Goal: Task Accomplishment & Management: Manage account settings

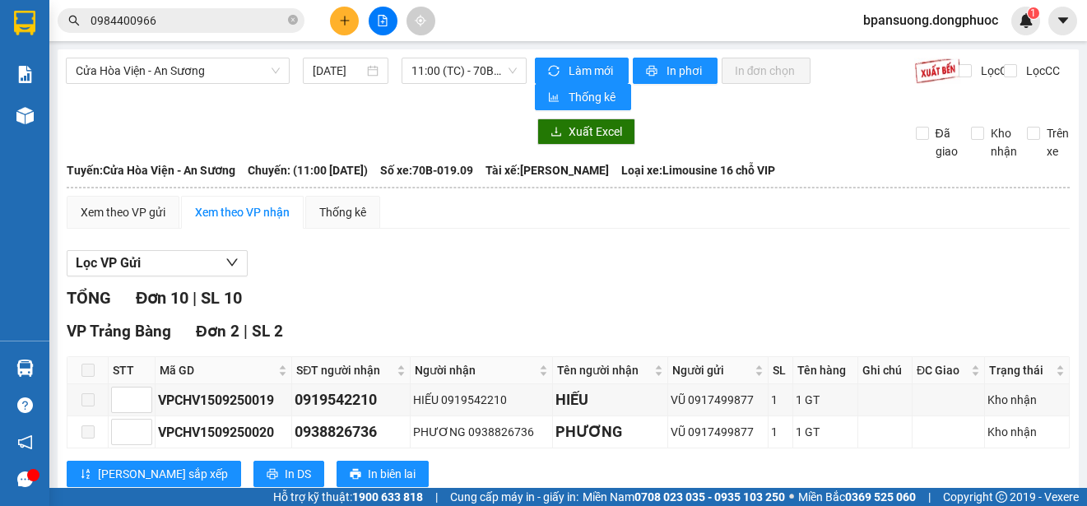
click at [862, 239] on section "Kết quả tìm kiếm ( 2 ) Bộ lọc Mã ĐH Trạng thái Món hàng Tổng cước Chưa cước Nhã…" at bounding box center [543, 253] width 1087 height 506
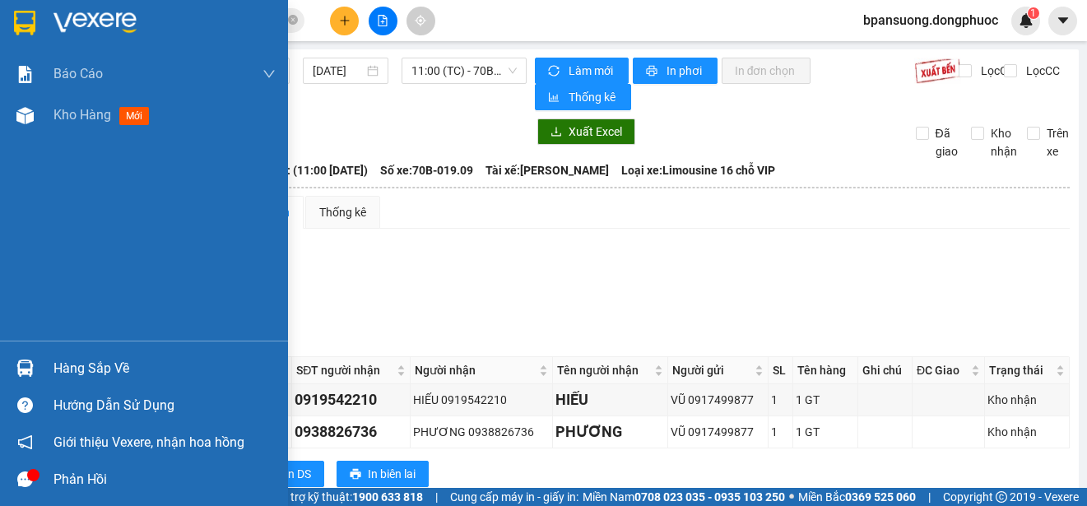
click at [25, 361] on img at bounding box center [24, 367] width 17 height 17
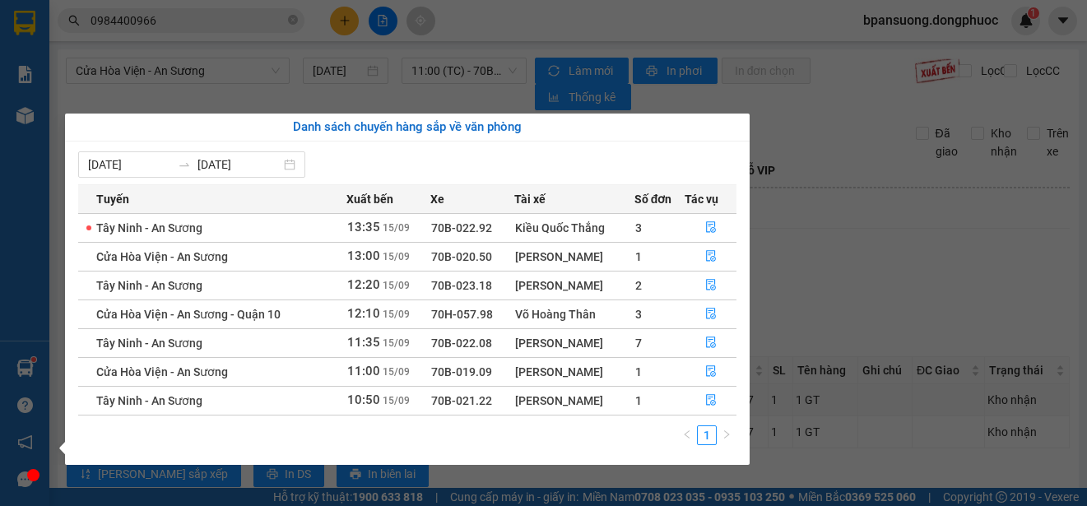
click at [836, 276] on section "Kết quả tìm kiếm ( 2 ) Bộ lọc Mã ĐH Trạng thái Món hàng Tổng cước Chưa cước Nhã…" at bounding box center [543, 253] width 1087 height 506
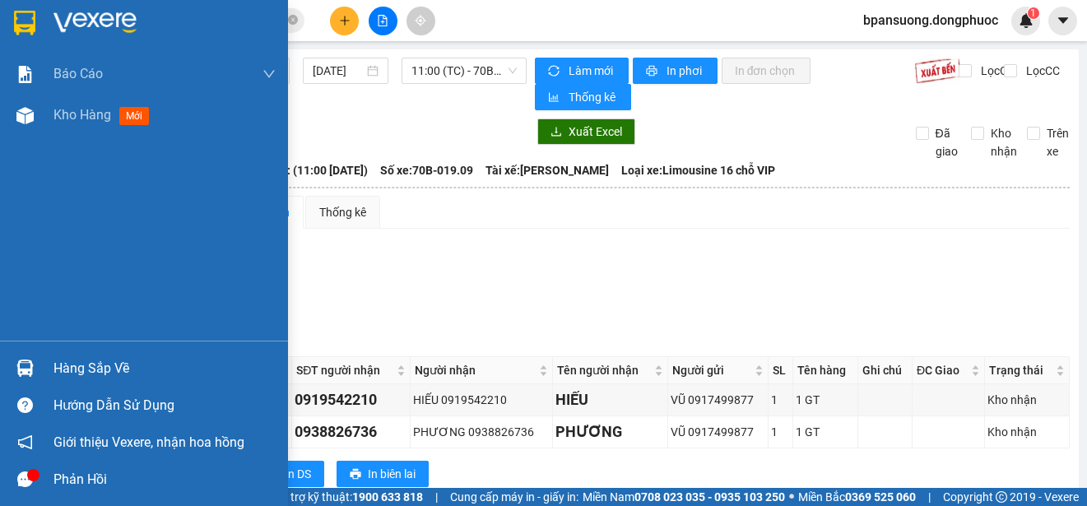
click at [36, 372] on div at bounding box center [25, 368] width 29 height 29
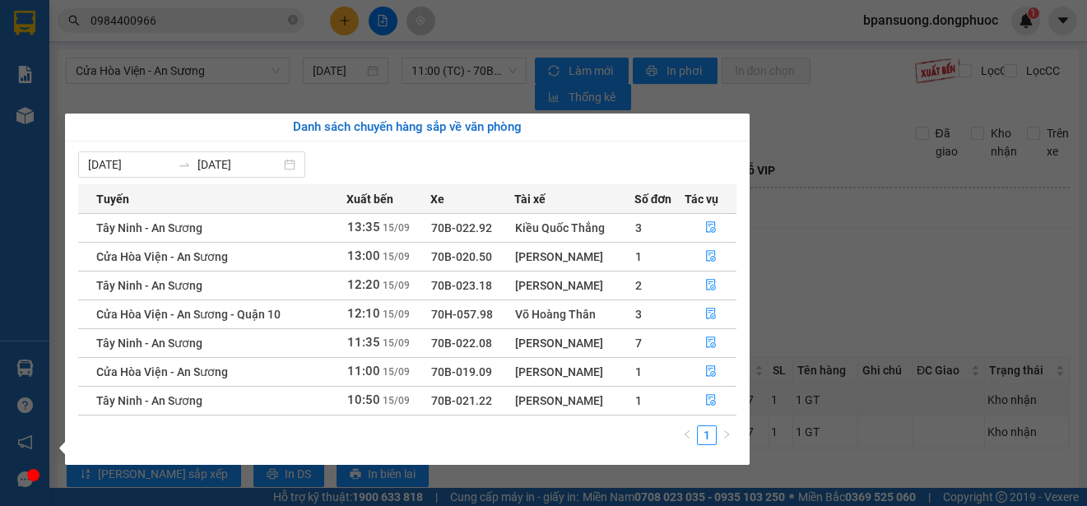
click at [897, 283] on section "Kết quả tìm kiếm ( 2 ) Bộ lọc Mã ĐH Trạng thái Món hàng Tổng cước Chưa cước Nhã…" at bounding box center [543, 253] width 1087 height 506
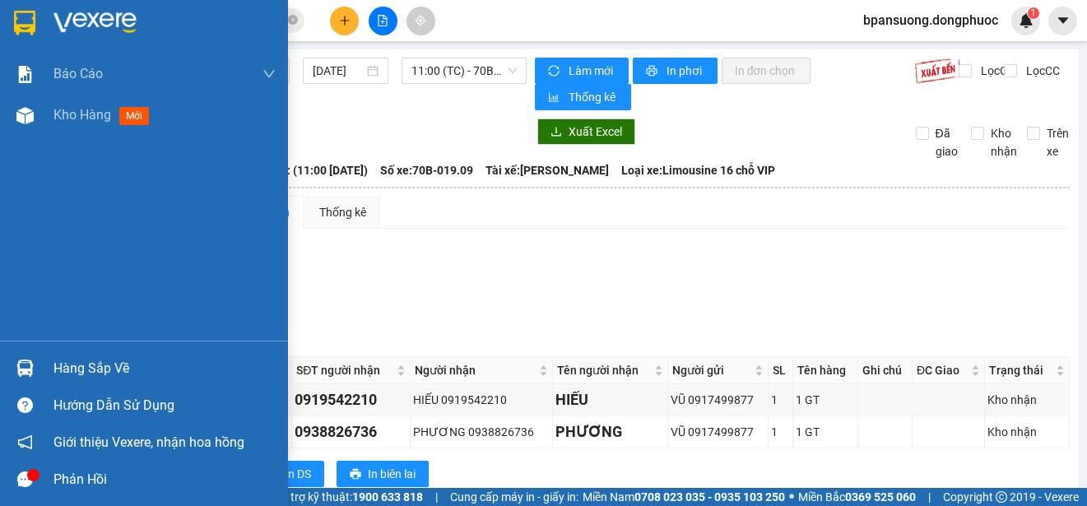
click at [22, 368] on img at bounding box center [24, 367] width 17 height 17
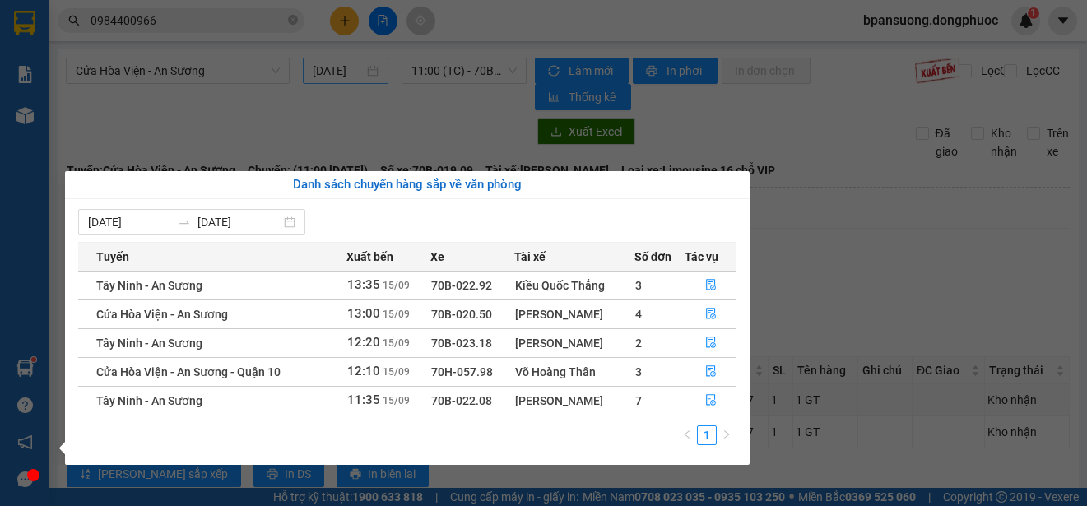
click at [349, 59] on section "Kết quả tìm kiếm ( 2 ) Bộ lọc Mã ĐH Trạng thái Món hàng Tổng cước Chưa cước Nhã…" at bounding box center [543, 253] width 1087 height 506
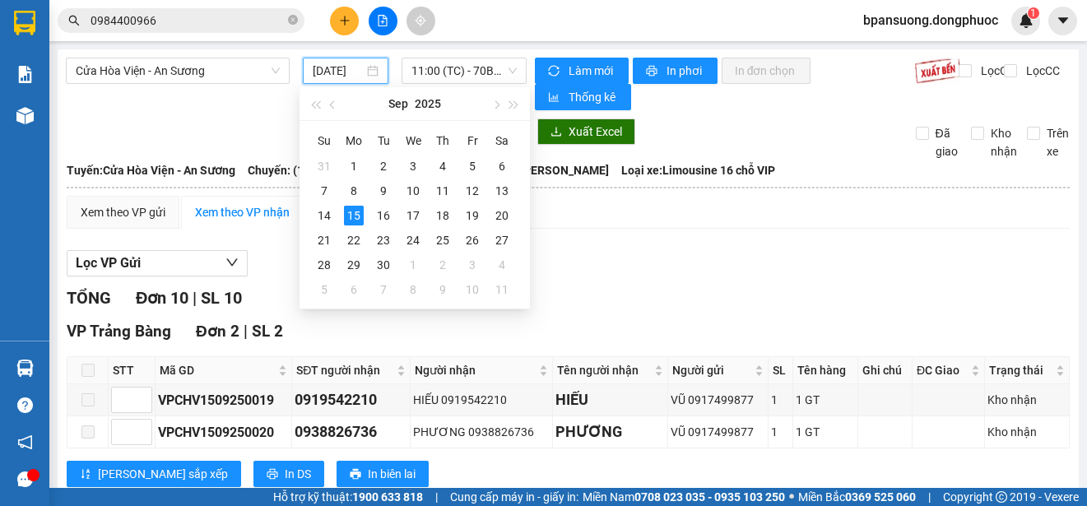
click at [336, 16] on button at bounding box center [344, 21] width 29 height 29
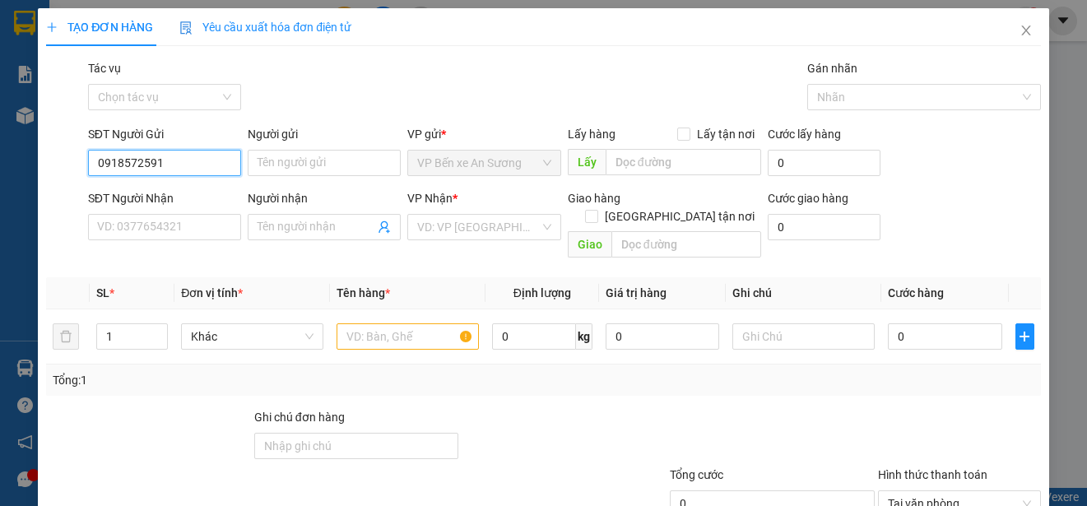
type input "0918572591"
click at [324, 133] on div "Người gửi" at bounding box center [324, 134] width 153 height 18
click at [324, 150] on input "Người gửi" at bounding box center [324, 163] width 153 height 26
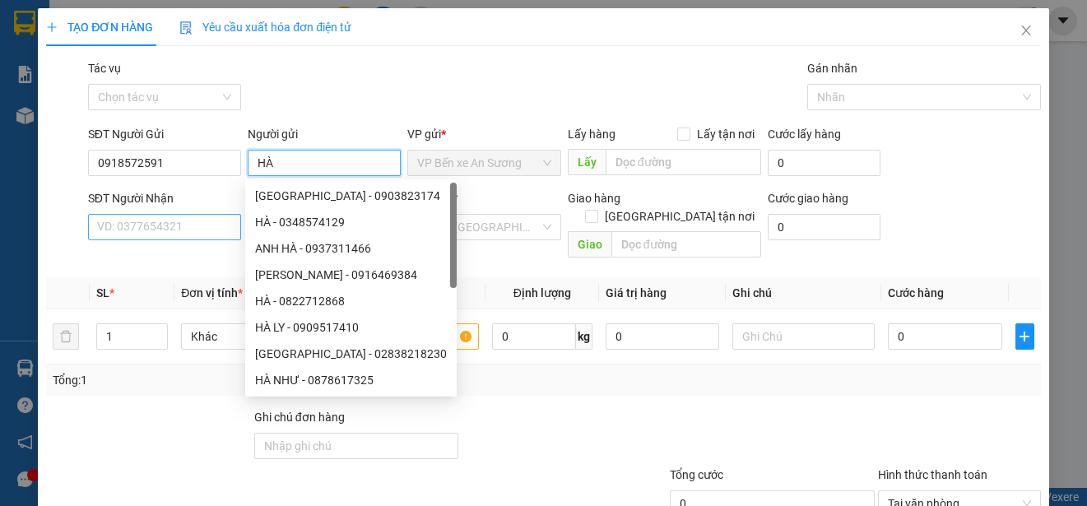
type input "HÀ"
click at [211, 229] on input "SĐT Người Nhận" at bounding box center [164, 227] width 153 height 26
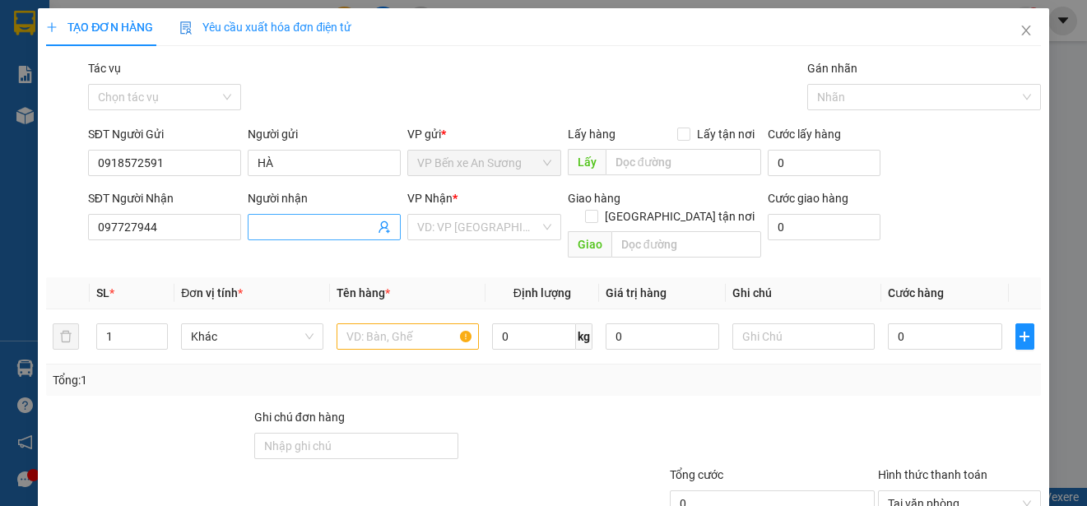
click at [339, 234] on input "Người nhận" at bounding box center [315, 227] width 117 height 18
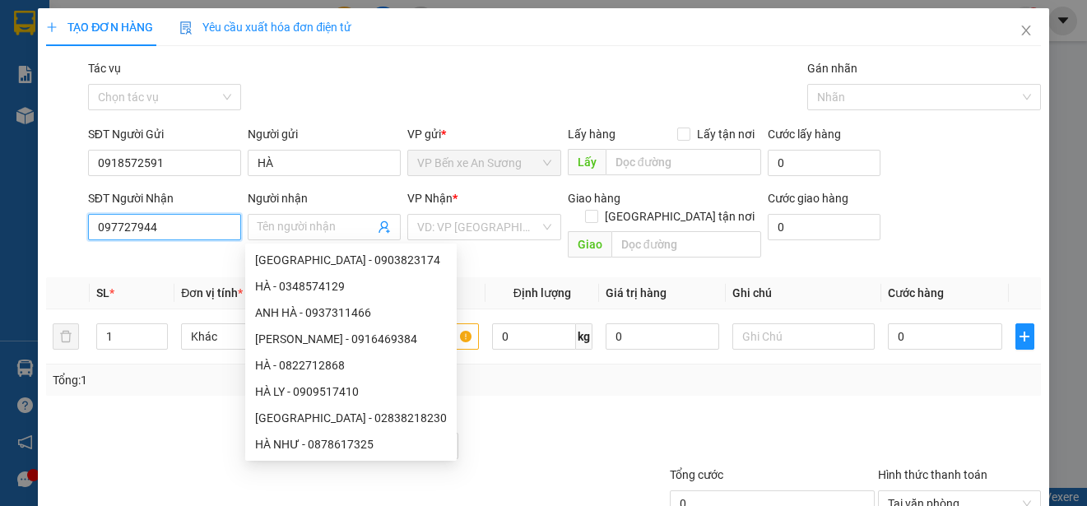
click at [125, 229] on input "097727944" at bounding box center [164, 227] width 153 height 26
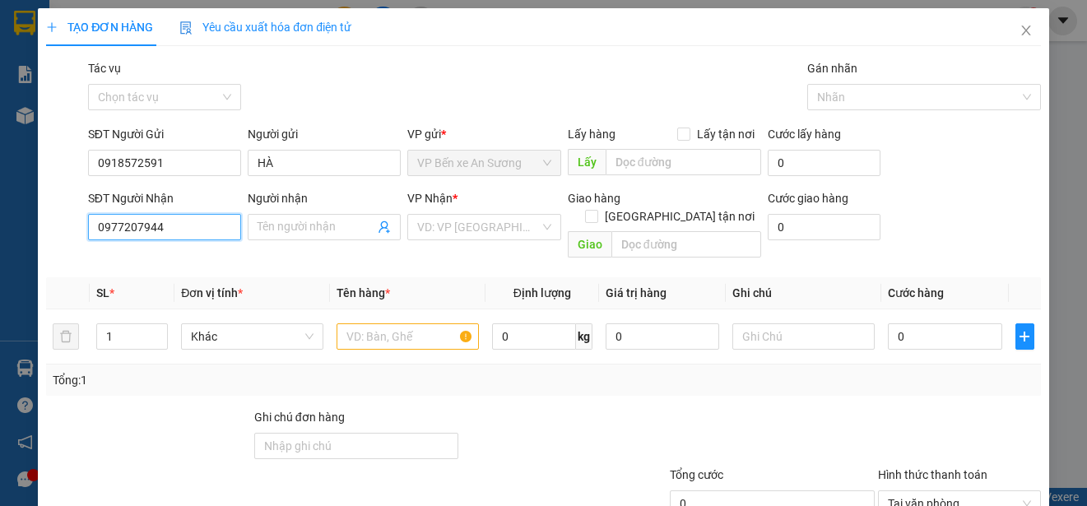
click at [205, 239] on input "0977207944" at bounding box center [164, 227] width 153 height 26
click at [201, 234] on input "0977207944" at bounding box center [164, 227] width 153 height 26
type input "0977207944"
click at [258, 239] on span at bounding box center [324, 227] width 153 height 26
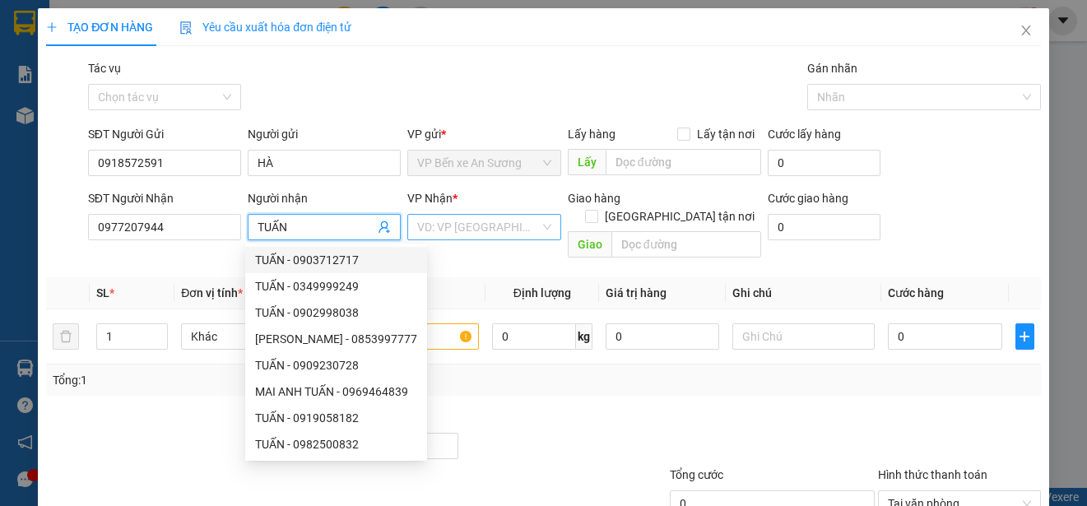
type input "TUẤN"
click at [443, 225] on input "search" at bounding box center [478, 227] width 122 height 25
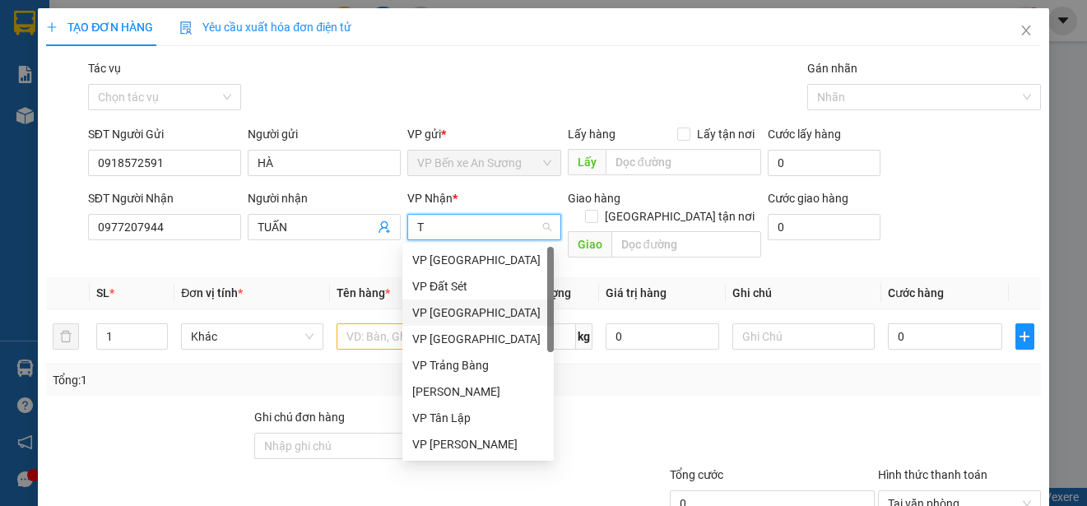
type input "TN"
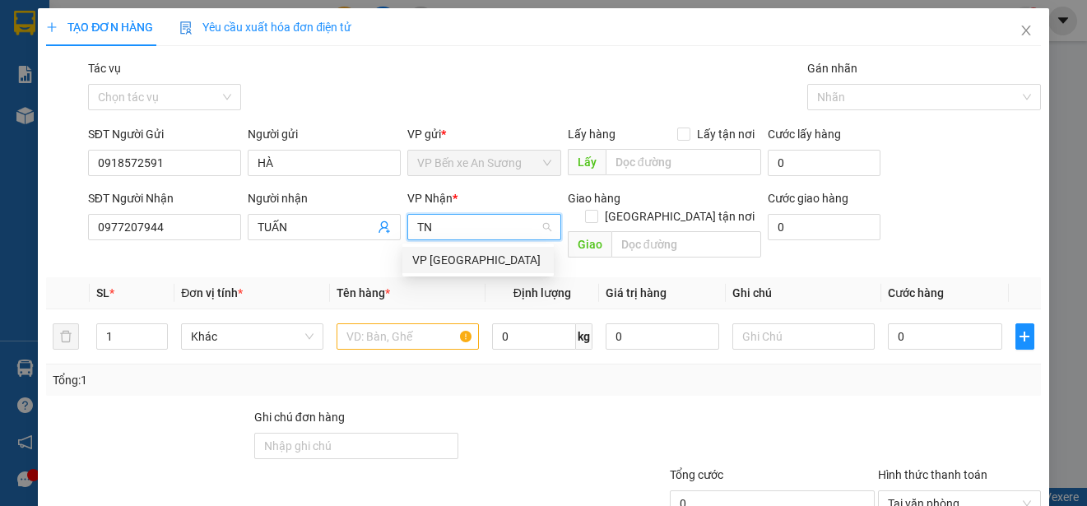
click at [415, 269] on div "VP [GEOGRAPHIC_DATA]" at bounding box center [477, 260] width 151 height 26
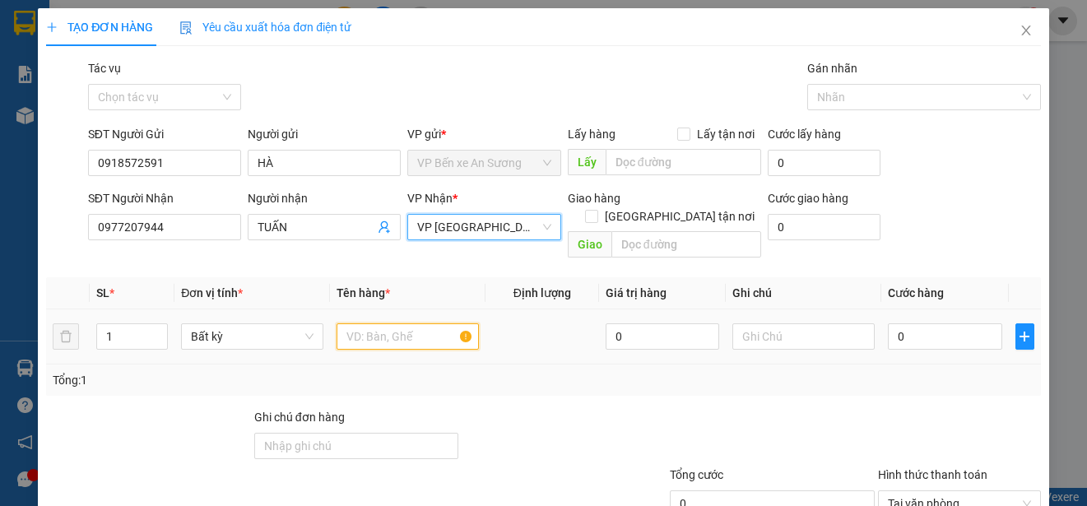
click at [405, 323] on input "text" at bounding box center [407, 336] width 142 height 26
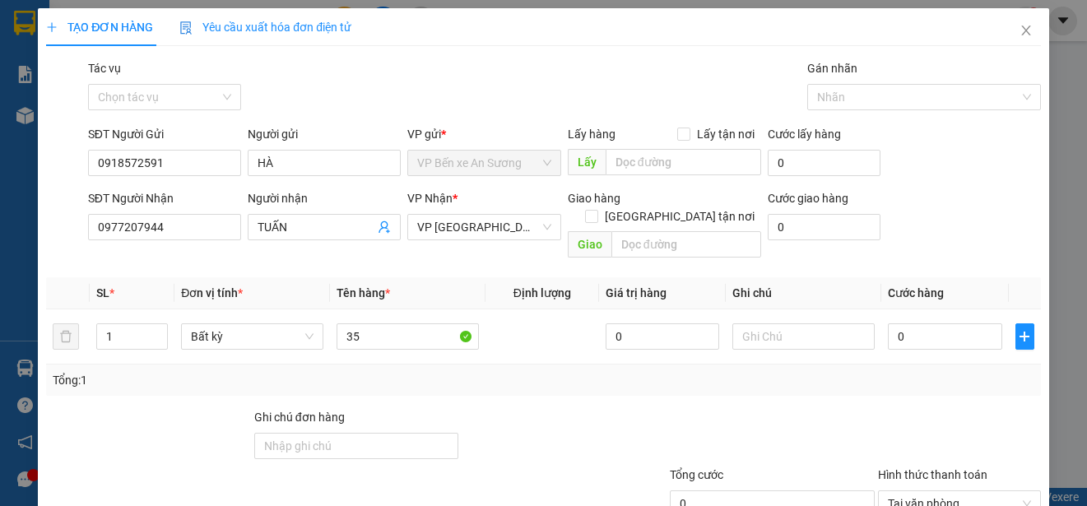
click at [392, 371] on div "Tổng: 1" at bounding box center [237, 380] width 368 height 18
click at [438, 374] on div "Tổng: 1" at bounding box center [543, 379] width 994 height 31
click at [408, 331] on div "35" at bounding box center [407, 336] width 142 height 33
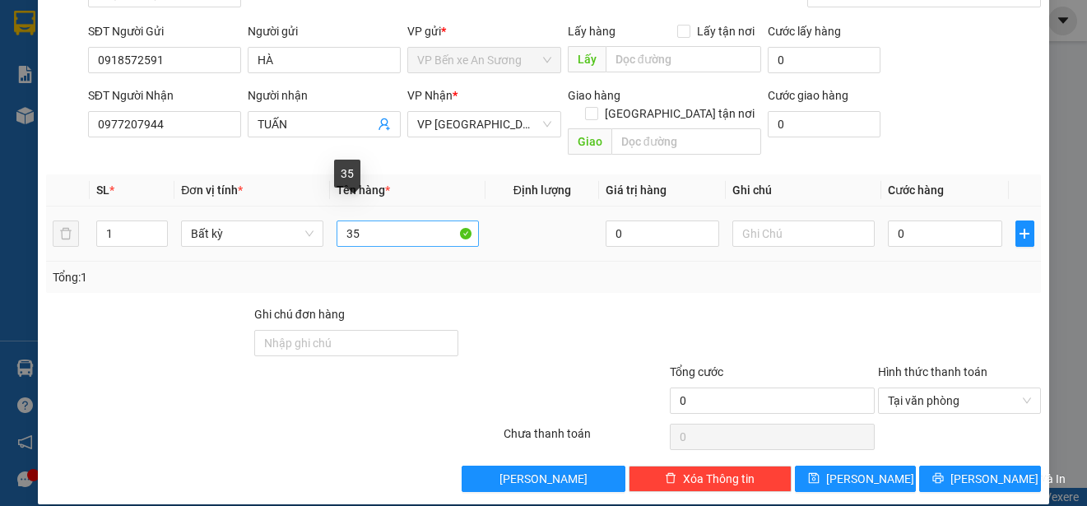
click at [405, 222] on input "35" at bounding box center [407, 233] width 142 height 26
type input "BỌC THÙNG HS"
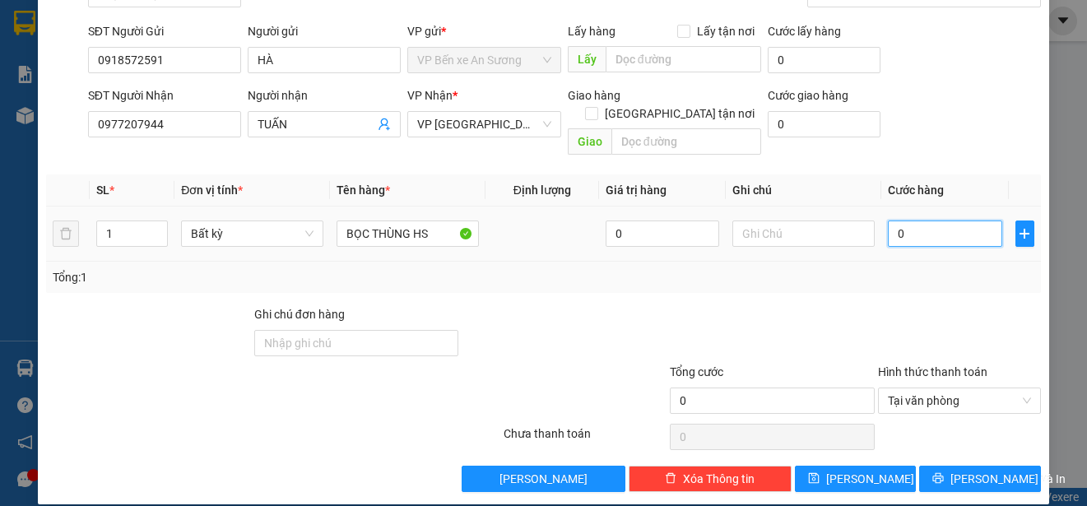
click at [923, 220] on input "0" at bounding box center [944, 233] width 114 height 26
type input "3"
type input "35"
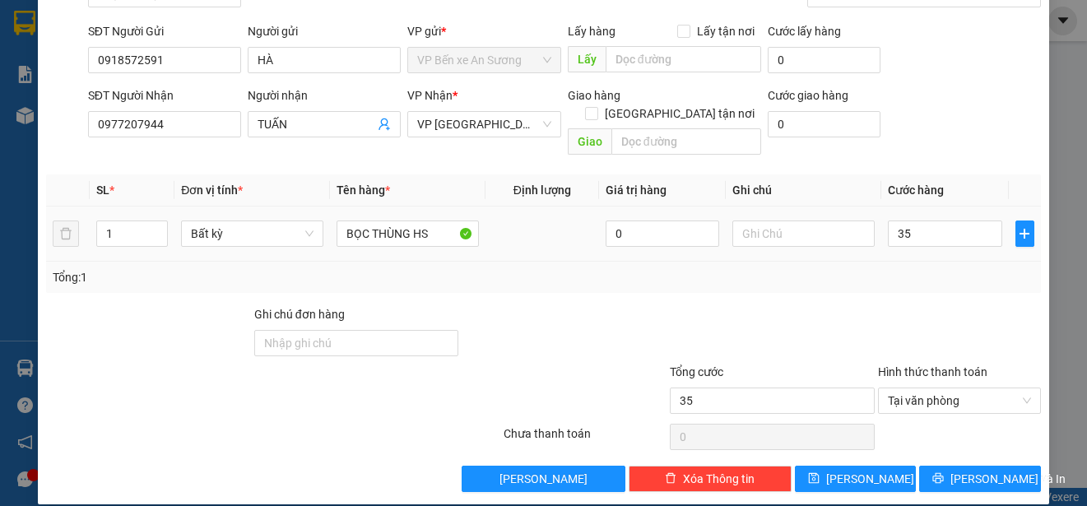
type input "35.000"
click at [881, 271] on div "Tổng: 1" at bounding box center [543, 277] width 994 height 31
click at [983, 470] on span "[PERSON_NAME] và In" at bounding box center [1007, 479] width 115 height 18
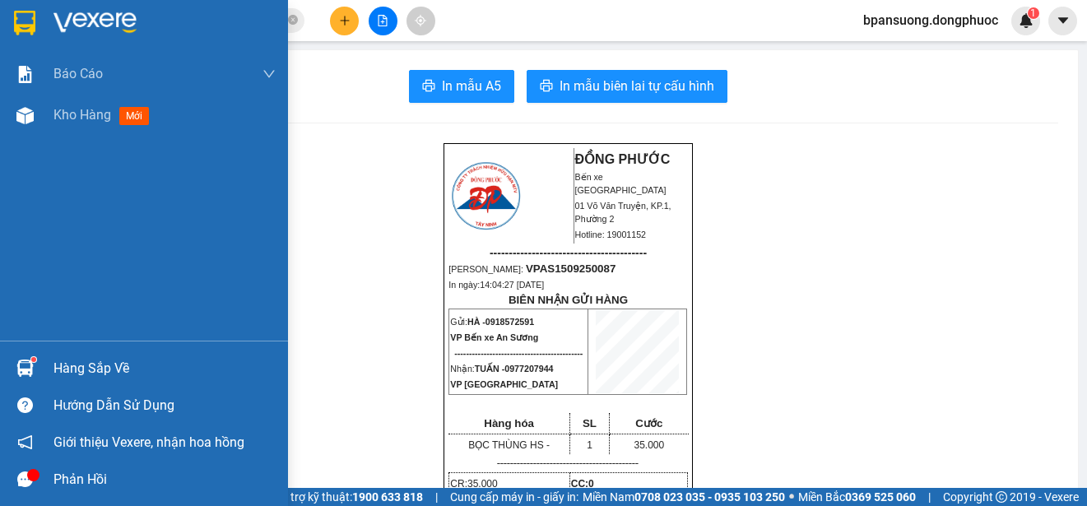
click at [39, 358] on div "Hàng sắp về" at bounding box center [144, 368] width 288 height 37
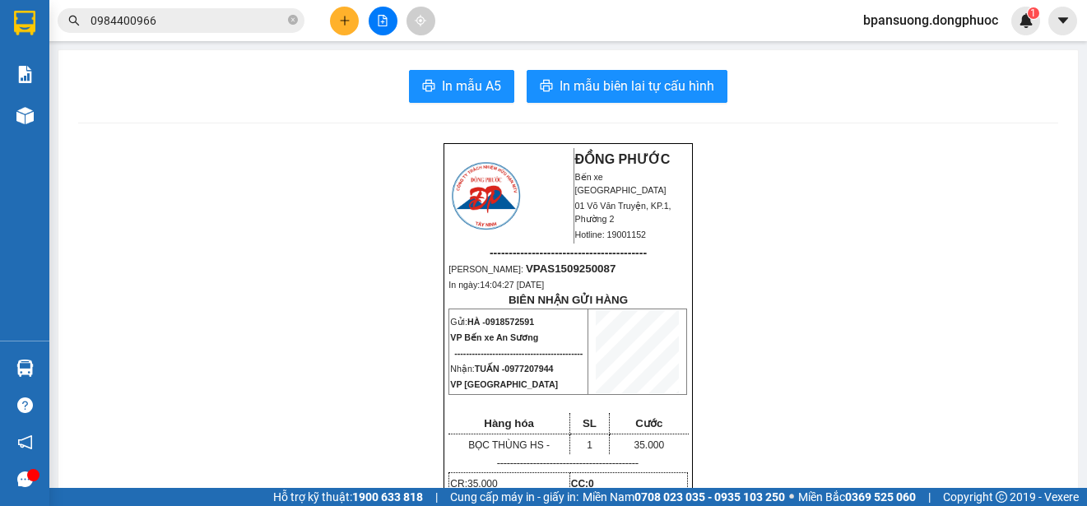
click at [872, 358] on section "Kết quả tìm kiếm ( 2 ) Bộ lọc Mã ĐH Trạng thái Món hàng Tổng cước Chưa cước Nhã…" at bounding box center [543, 253] width 1087 height 506
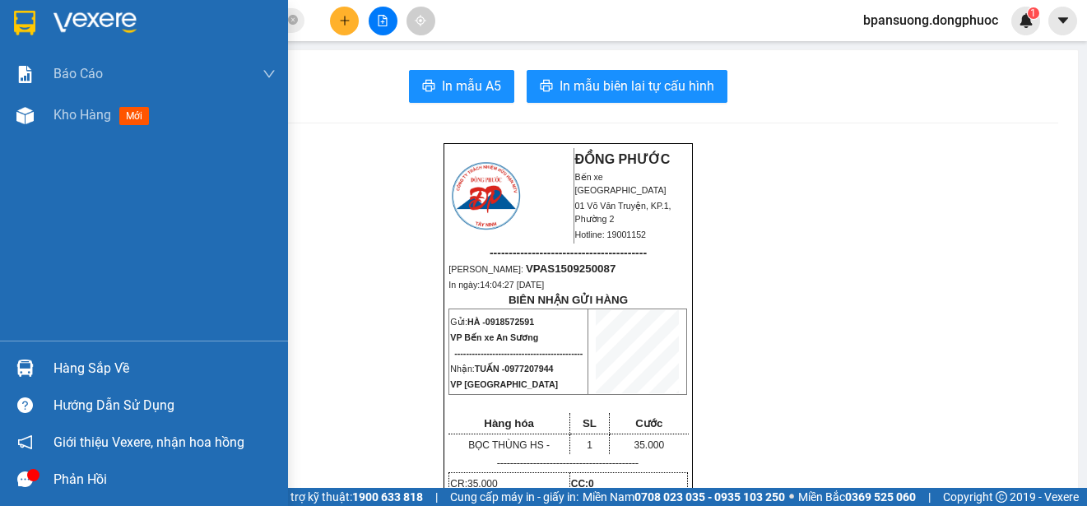
click at [28, 366] on img at bounding box center [24, 367] width 17 height 17
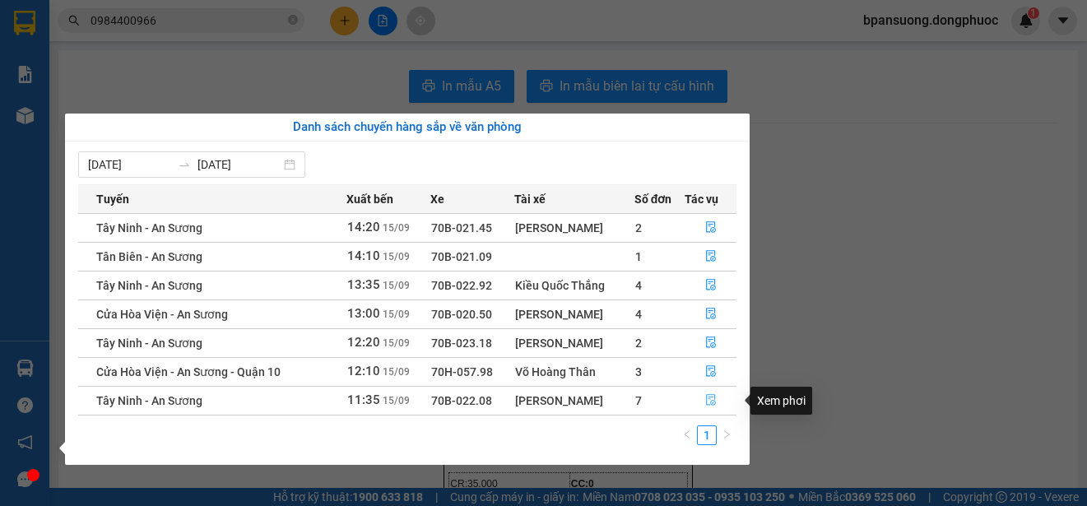
click at [721, 398] on button "button" at bounding box center [710, 400] width 50 height 26
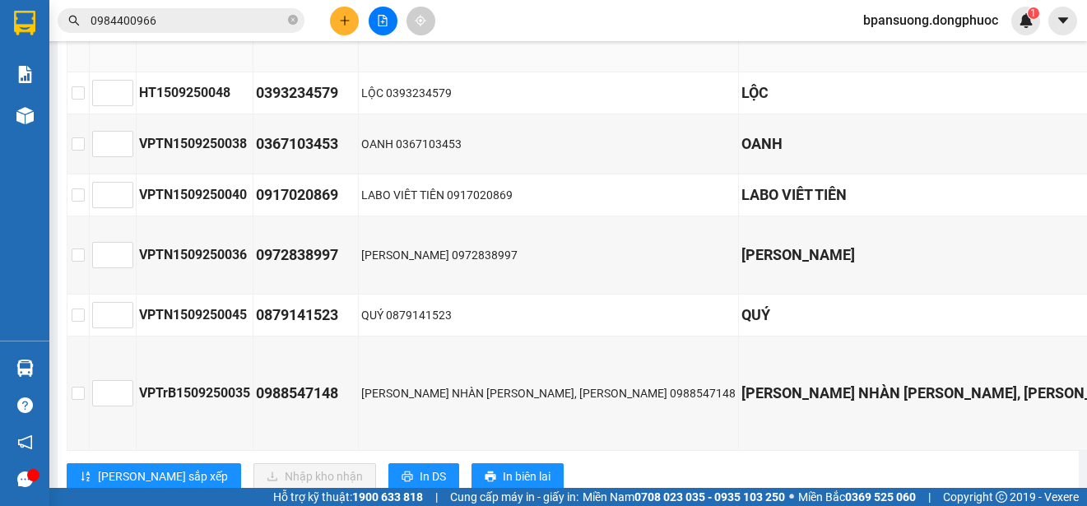
scroll to position [474, 0]
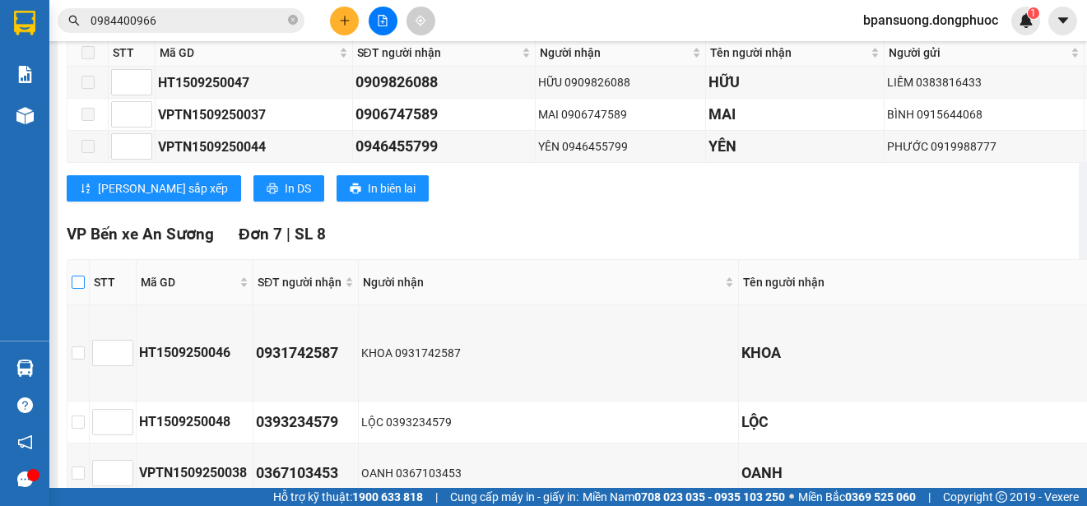
click at [76, 287] on input "checkbox" at bounding box center [78, 282] width 13 height 13
checkbox input "true"
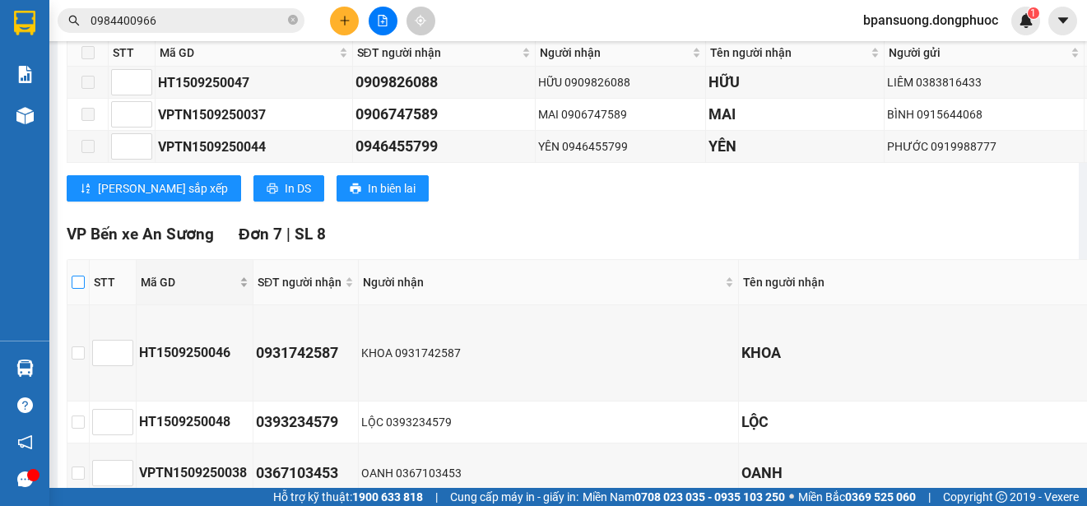
checkbox input "true"
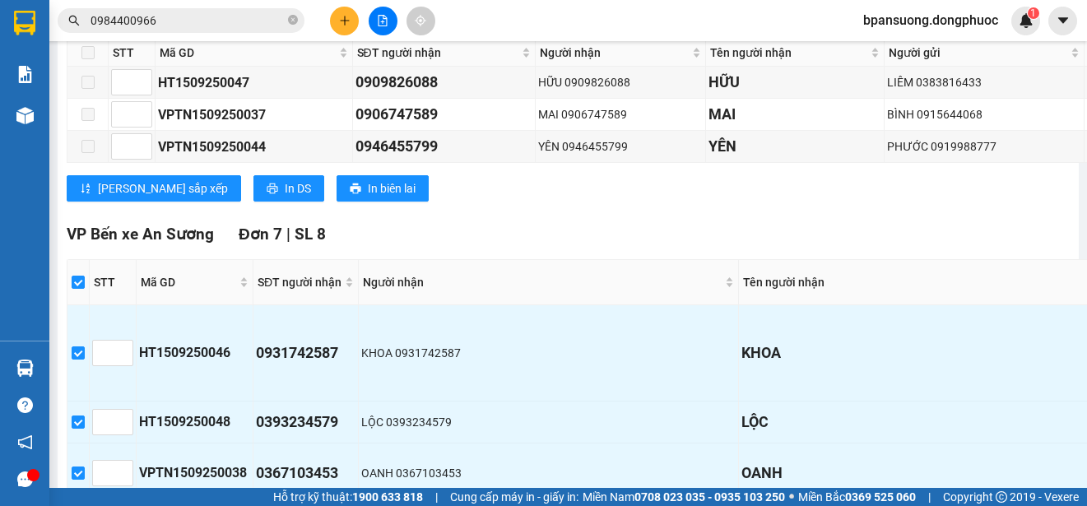
scroll to position [803, 0]
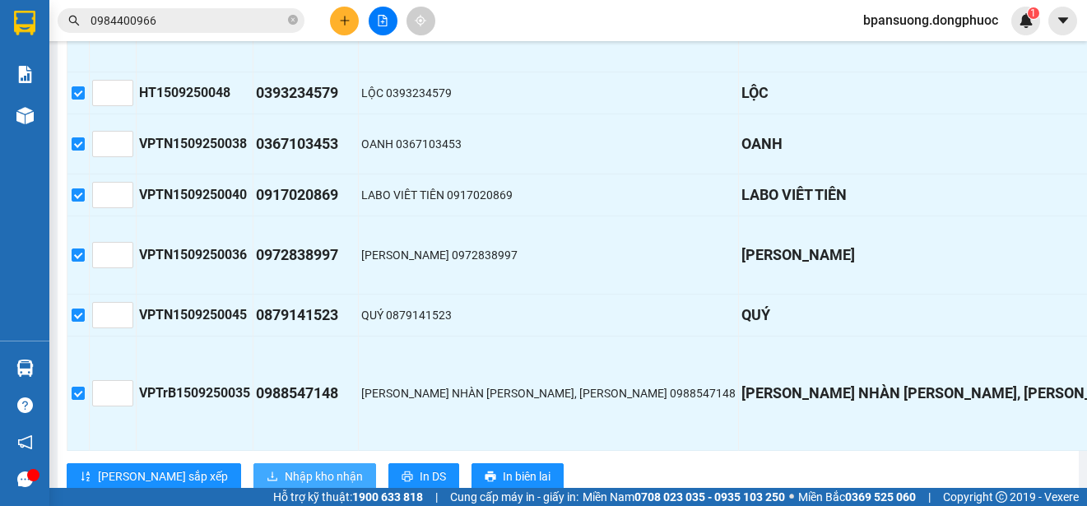
click at [285, 473] on span "Nhập kho nhận" at bounding box center [324, 476] width 78 height 18
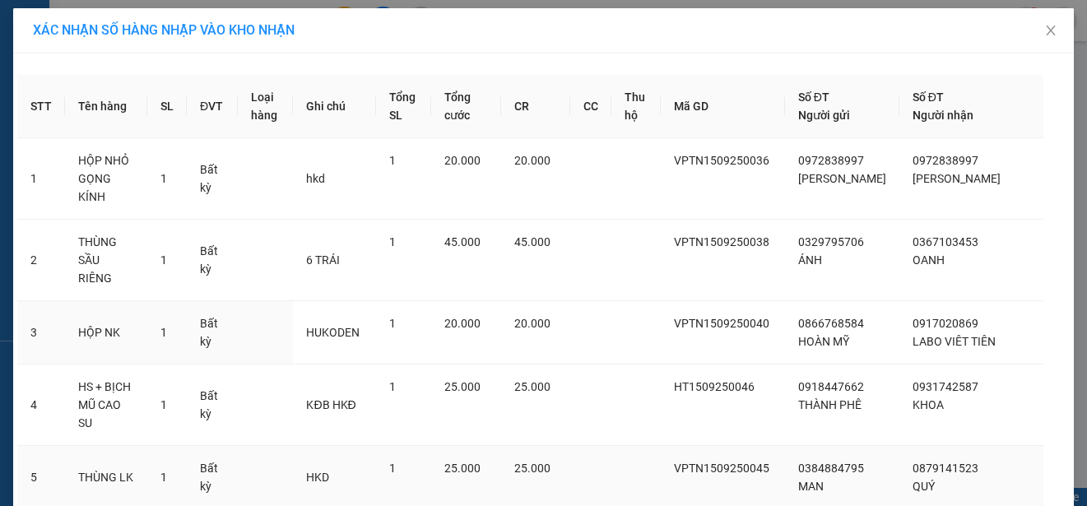
scroll to position [232, 0]
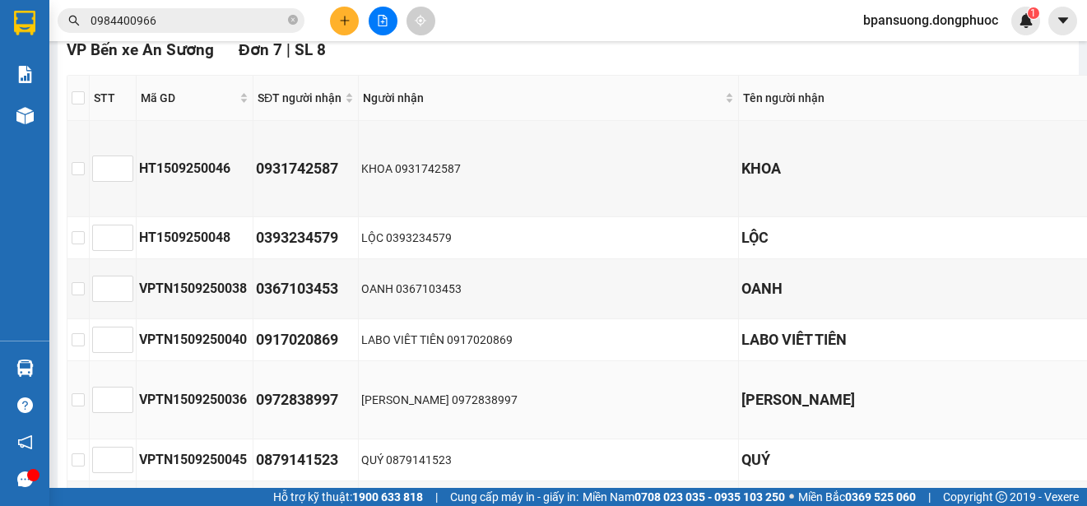
scroll to position [864, 0]
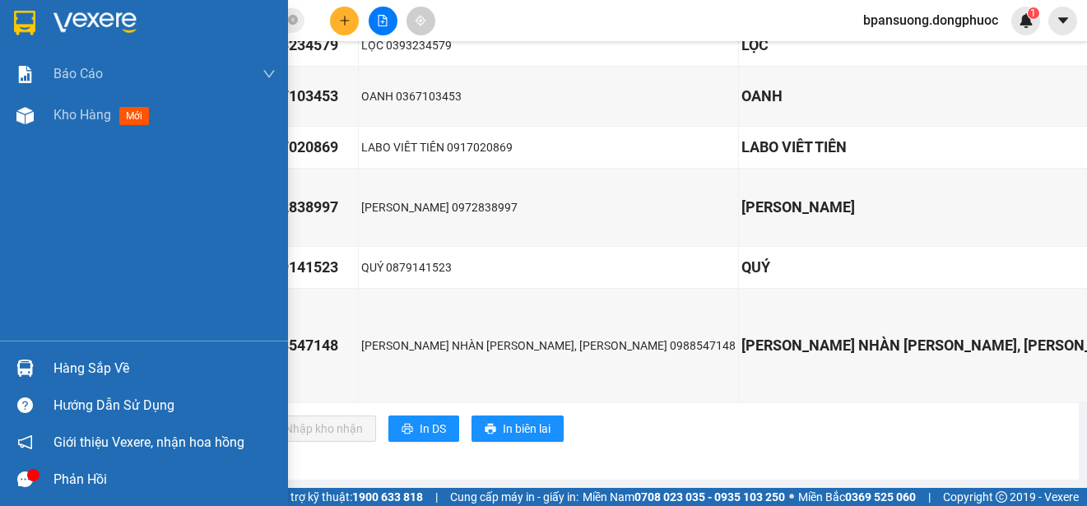
click at [39, 385] on div "Hàng sắp về" at bounding box center [144, 368] width 288 height 37
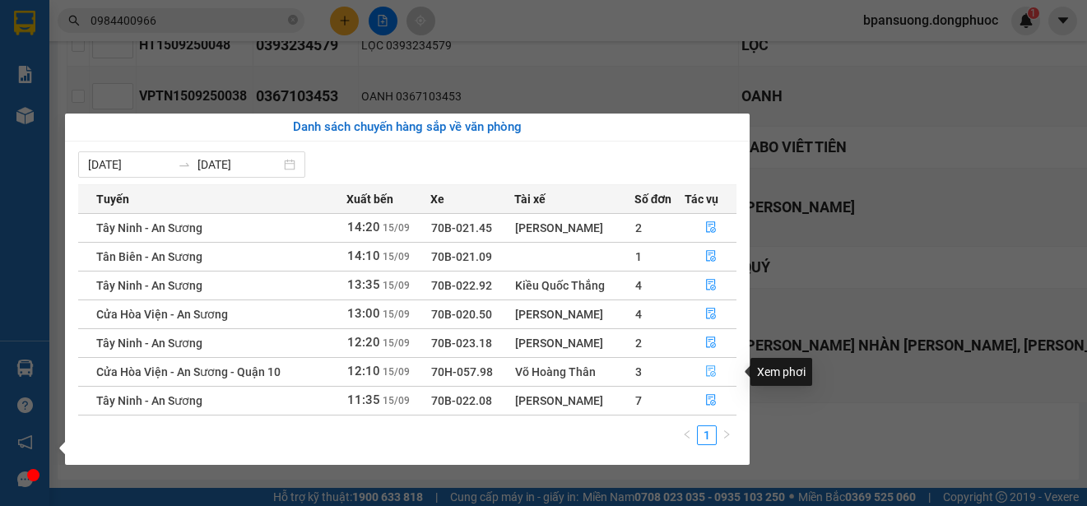
click at [708, 372] on icon "file-done" at bounding box center [711, 371] width 12 height 12
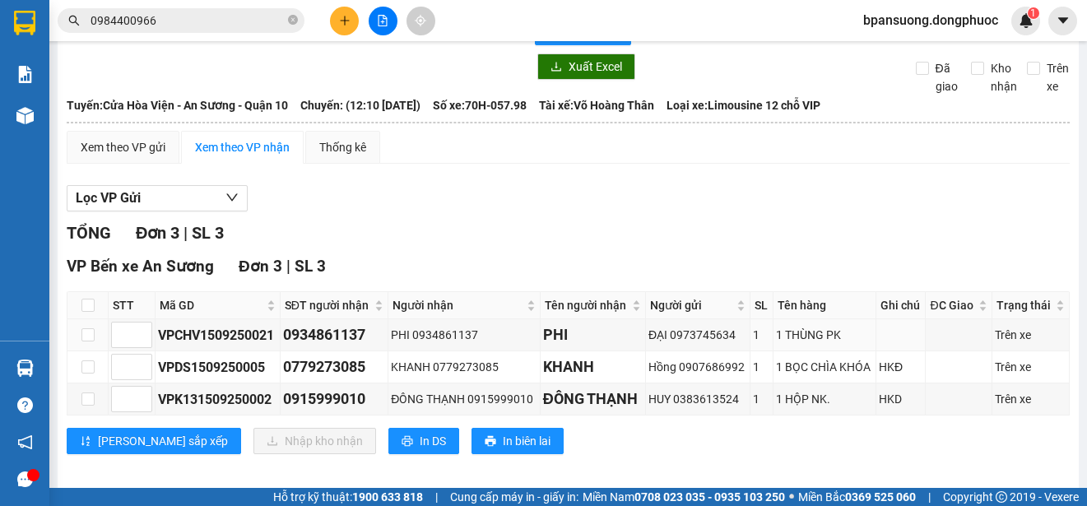
scroll to position [77, 0]
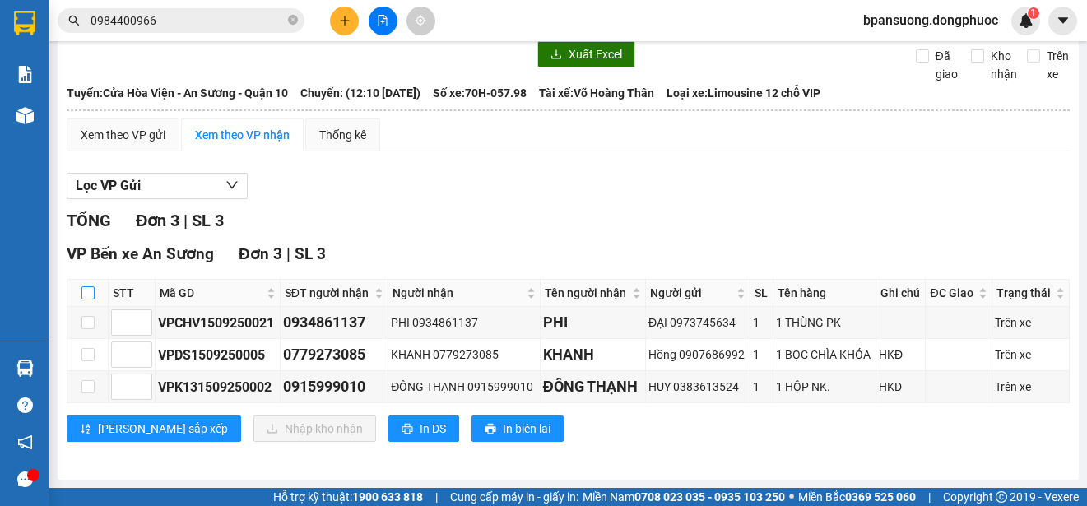
click at [88, 289] on input "checkbox" at bounding box center [87, 292] width 13 height 13
checkbox input "true"
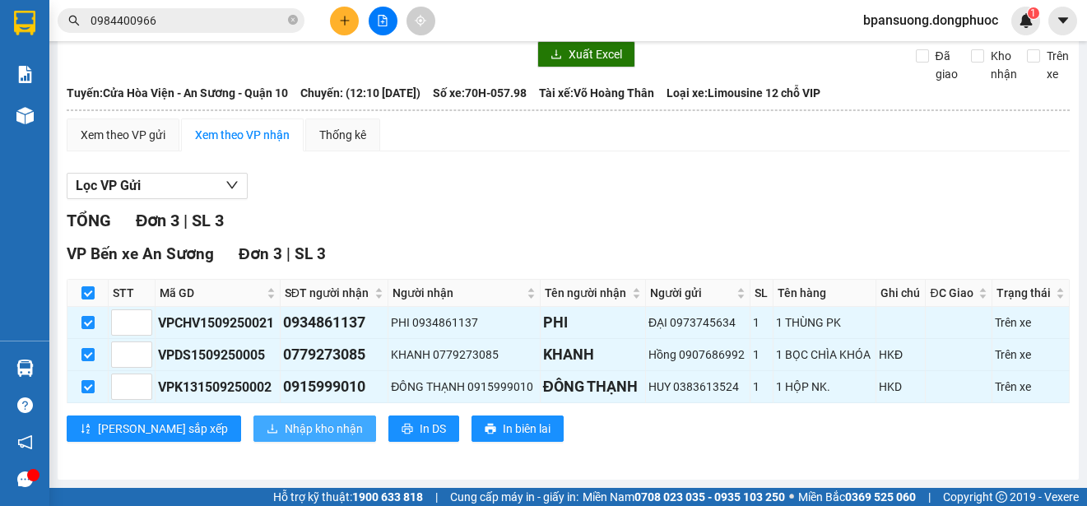
click at [285, 423] on span "Nhập kho nhận" at bounding box center [324, 428] width 78 height 18
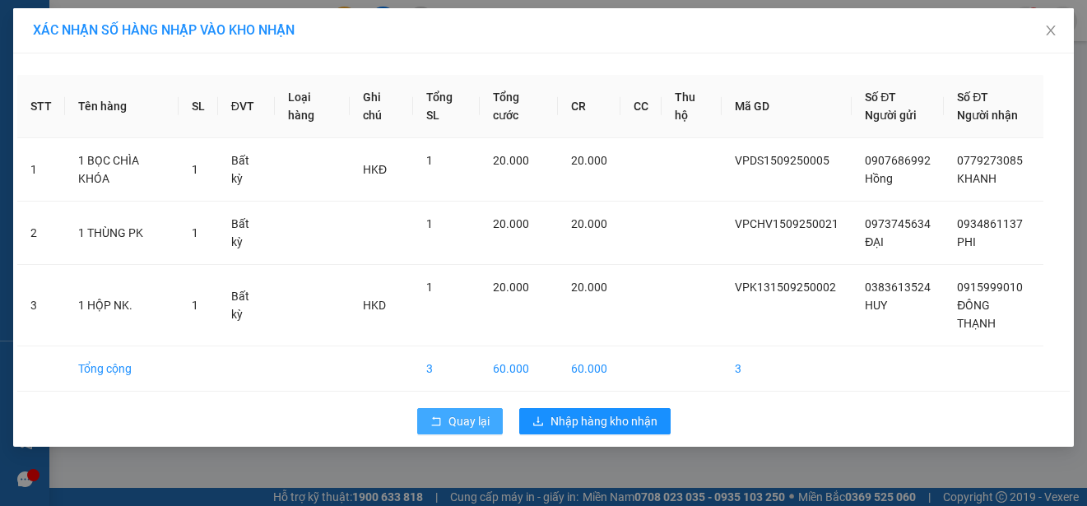
click at [432, 426] on icon "rollback" at bounding box center [436, 421] width 12 height 12
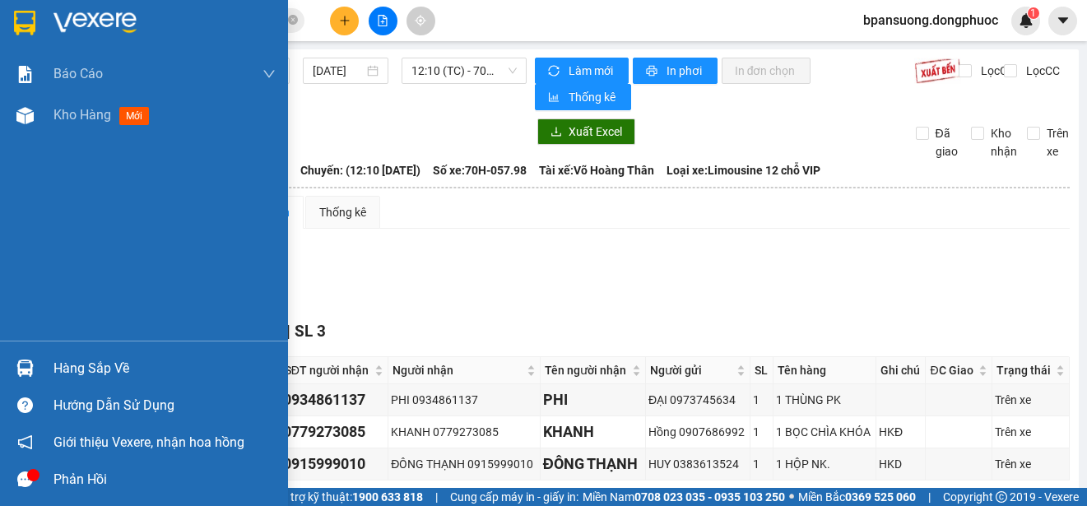
click at [11, 366] on div at bounding box center [25, 368] width 29 height 29
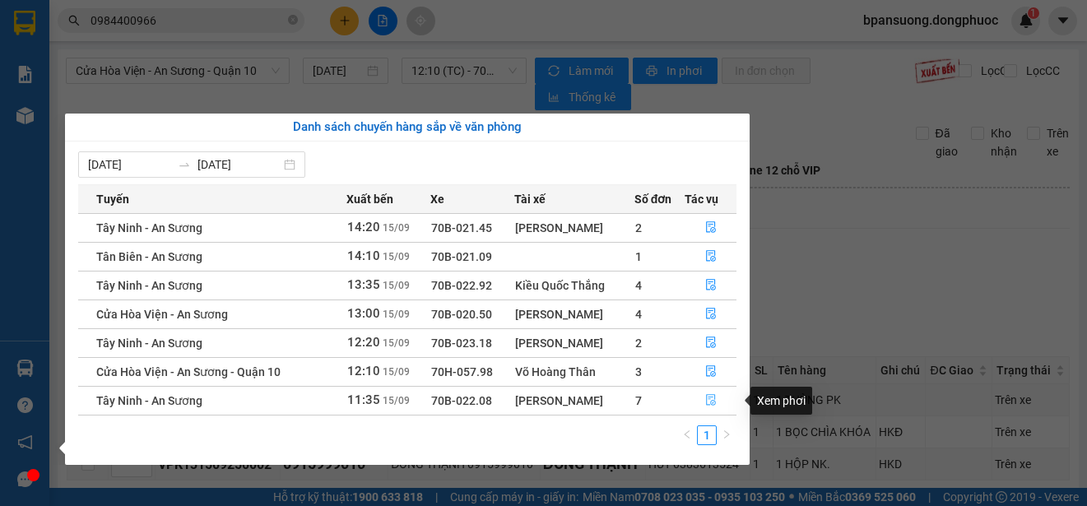
click at [707, 401] on icon "file-done" at bounding box center [711, 401] width 10 height 12
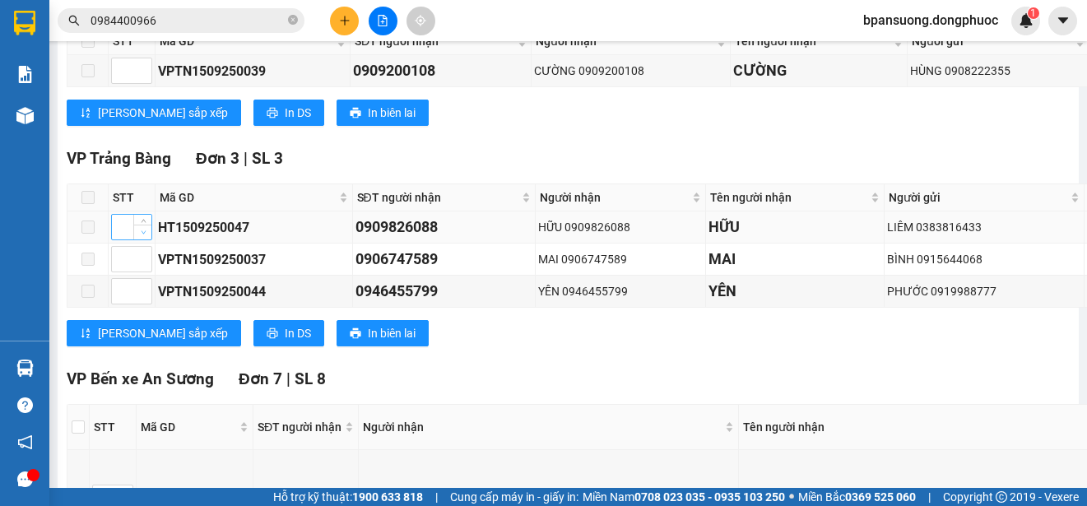
scroll to position [658, 0]
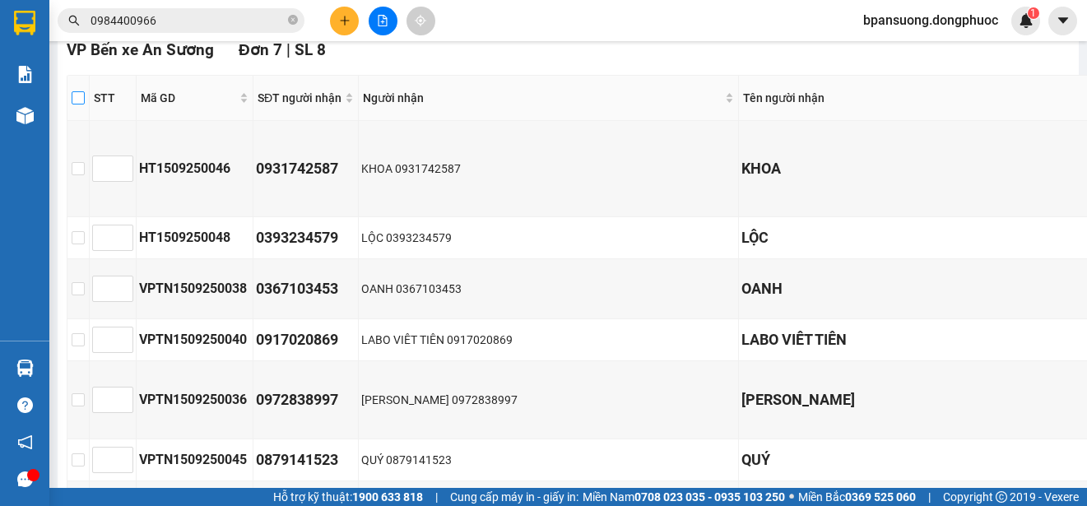
click at [78, 100] on input "checkbox" at bounding box center [78, 97] width 13 height 13
checkbox input "true"
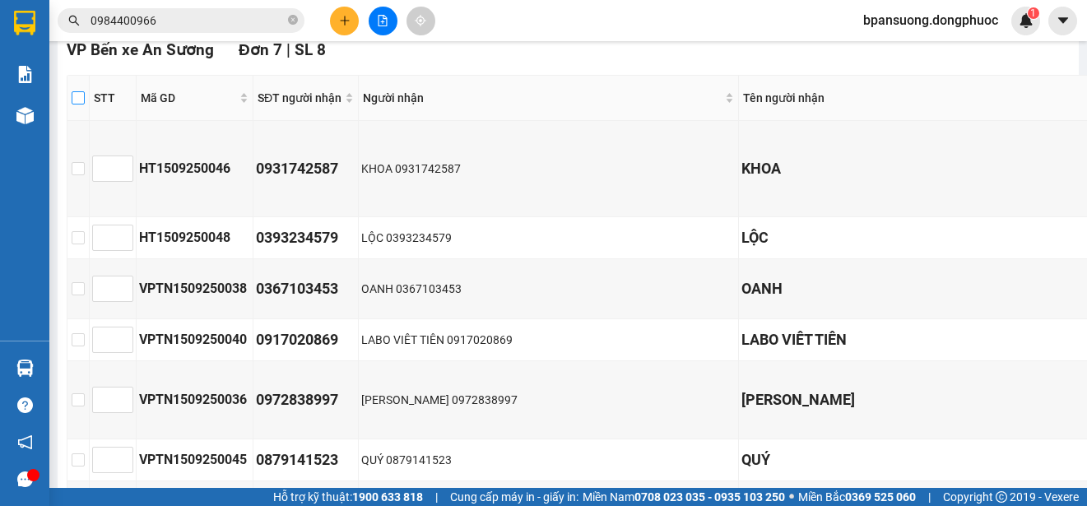
checkbox input "true"
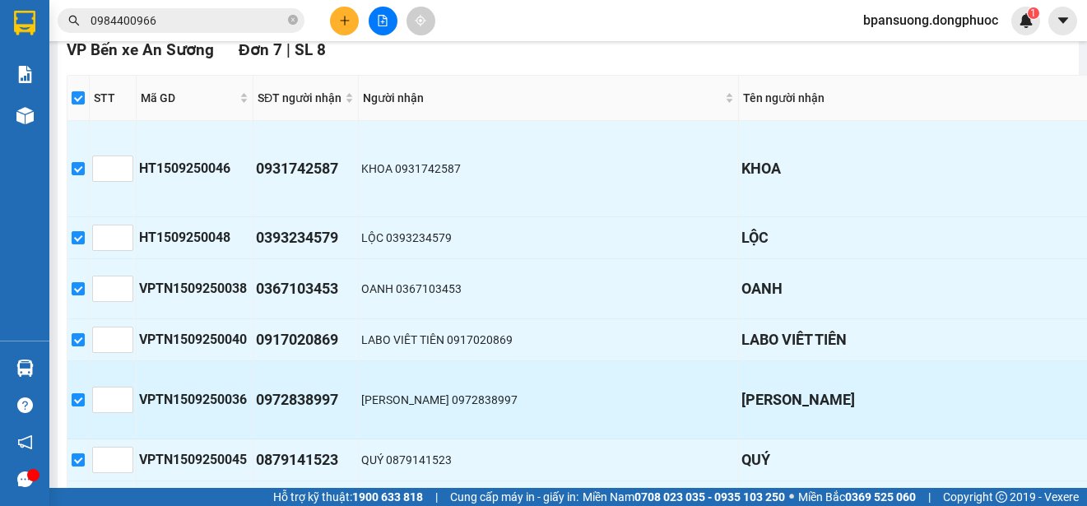
scroll to position [822, 0]
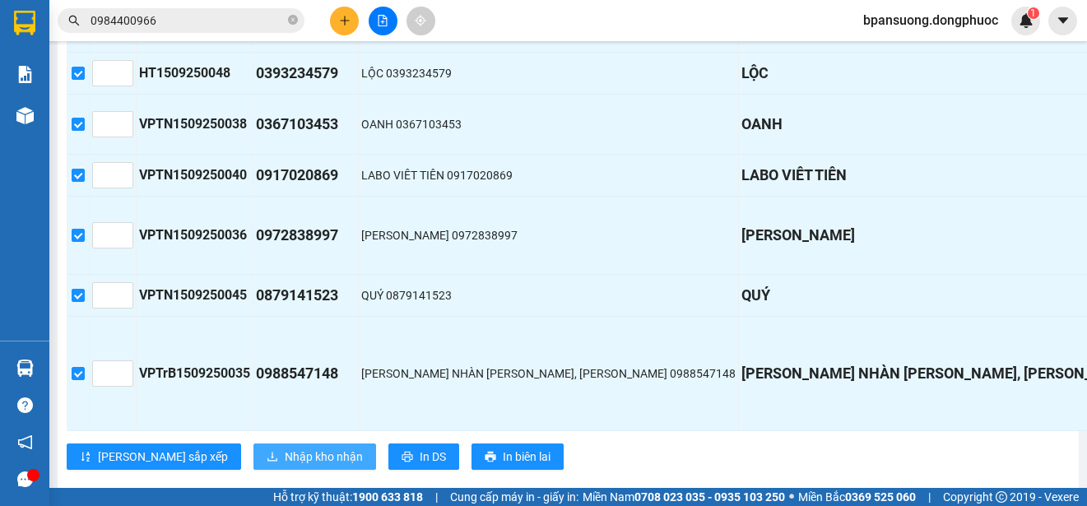
click at [285, 455] on span "Nhập kho nhận" at bounding box center [324, 456] width 78 height 18
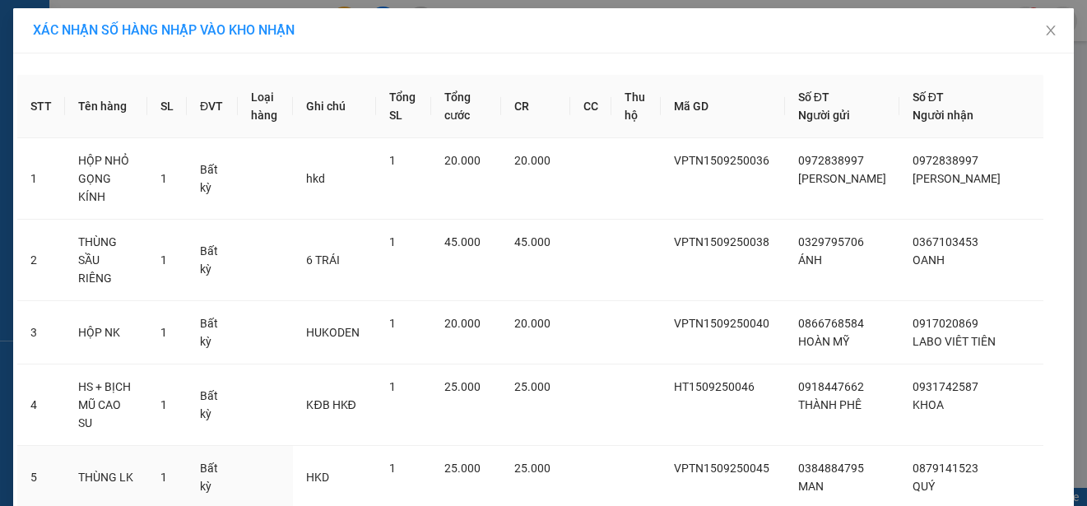
scroll to position [232, 0]
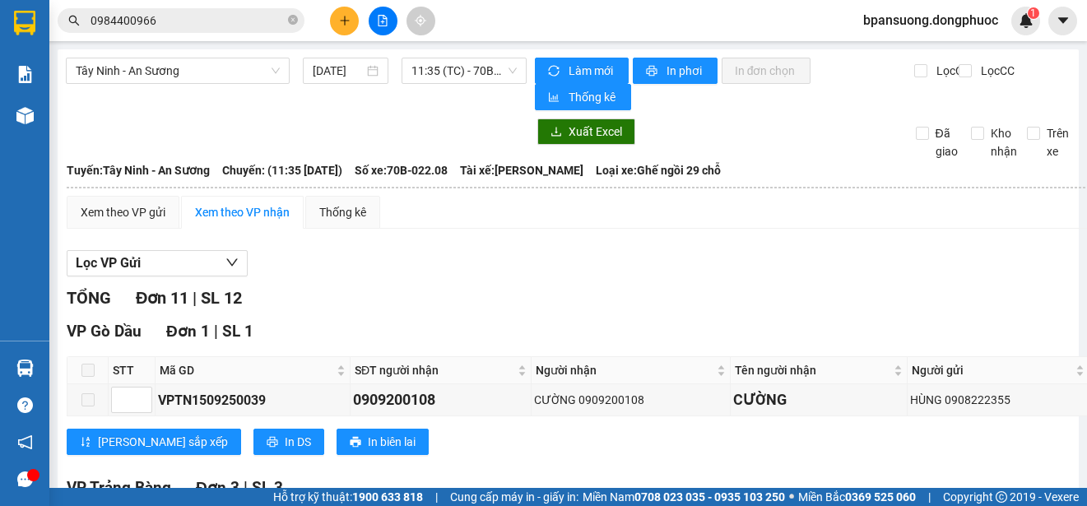
scroll to position [164, 0]
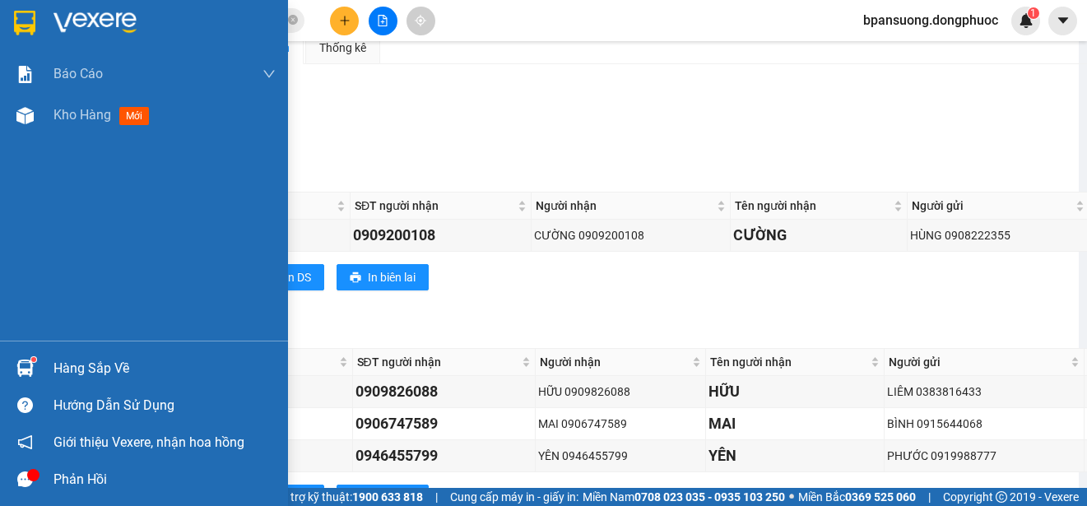
click at [36, 366] on div at bounding box center [25, 368] width 29 height 29
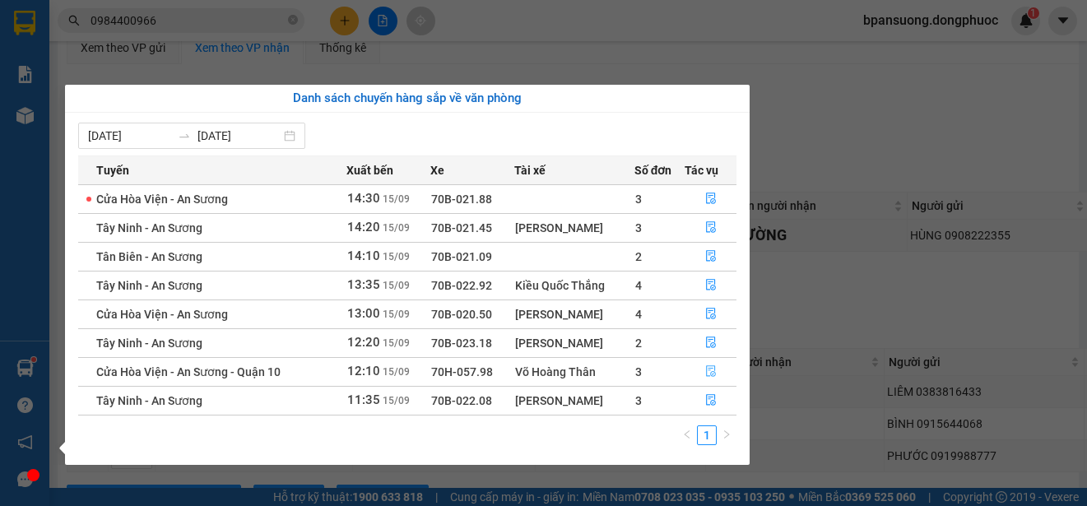
click at [702, 373] on button "button" at bounding box center [710, 372] width 50 height 26
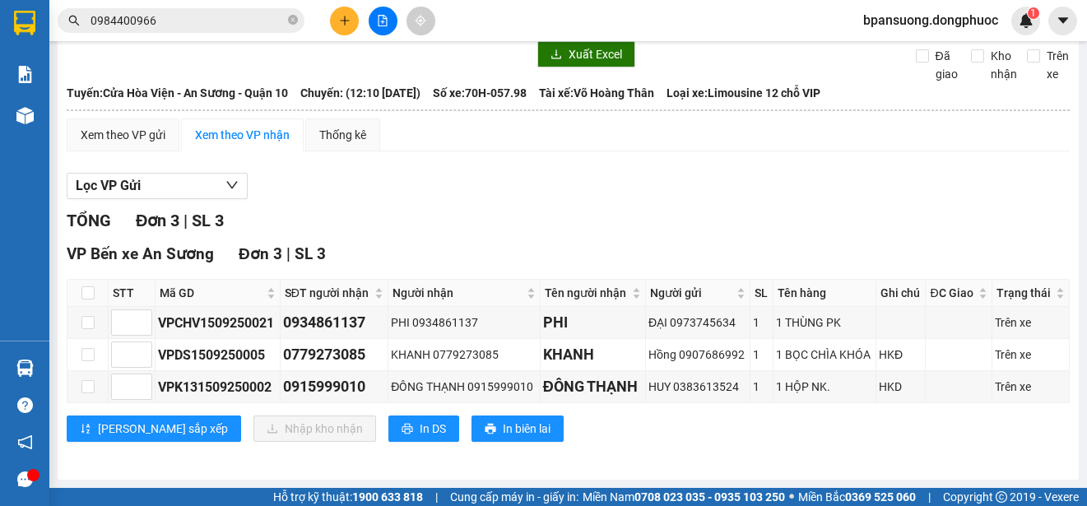
scroll to position [77, 0]
click at [92, 295] on input "checkbox" at bounding box center [87, 292] width 13 height 13
checkbox input "true"
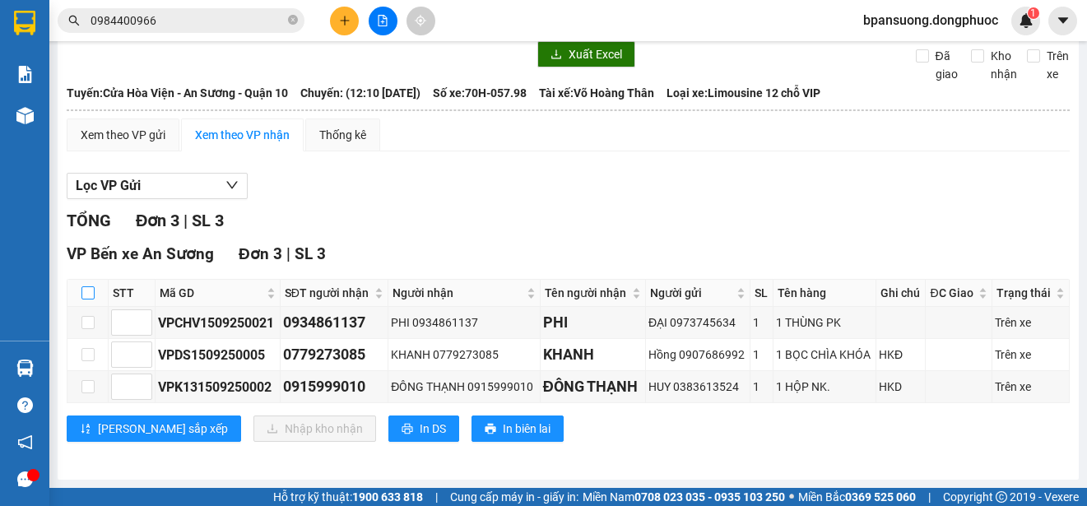
checkbox input "true"
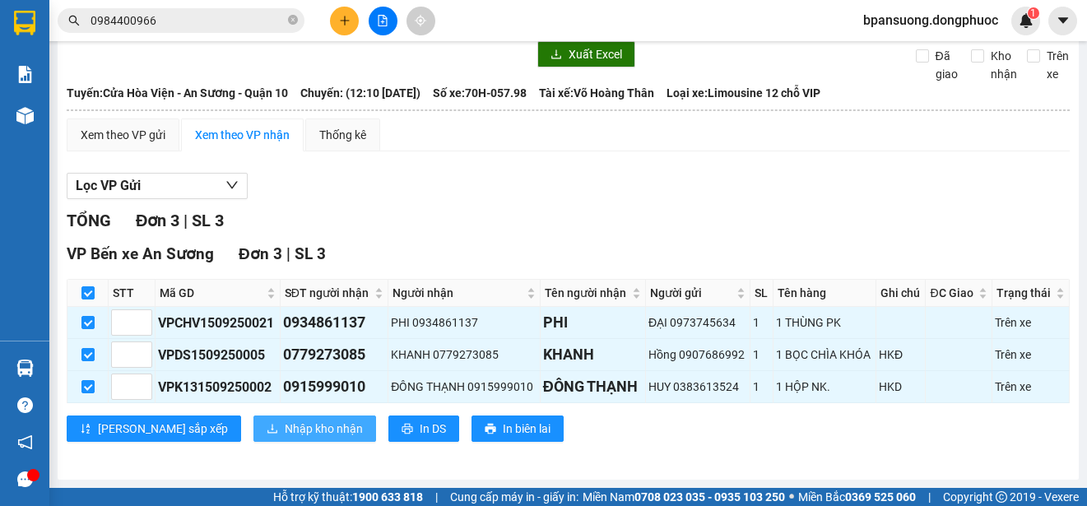
click at [253, 426] on button "Nhập kho nhận" at bounding box center [314, 428] width 123 height 26
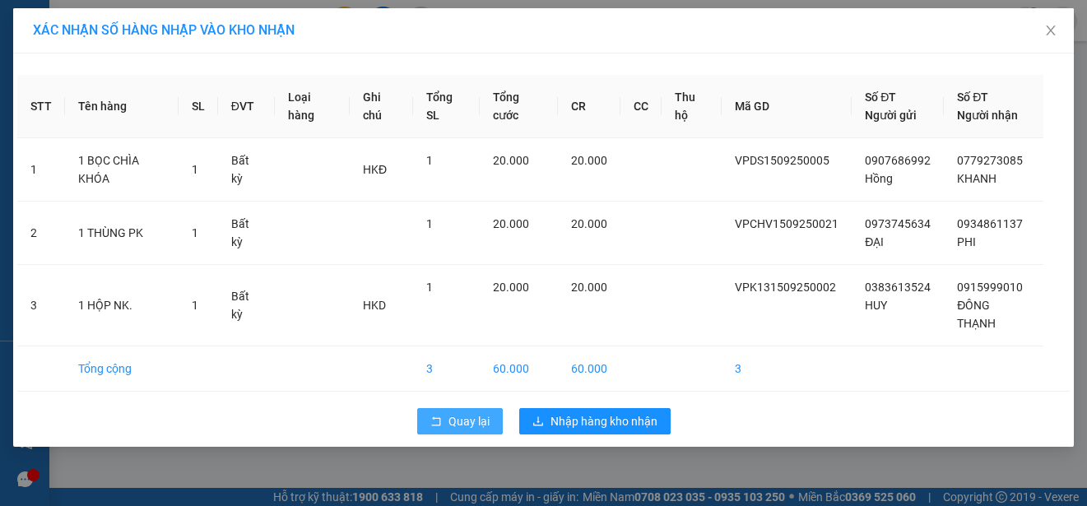
click at [456, 426] on span "Quay lại" at bounding box center [468, 421] width 41 height 18
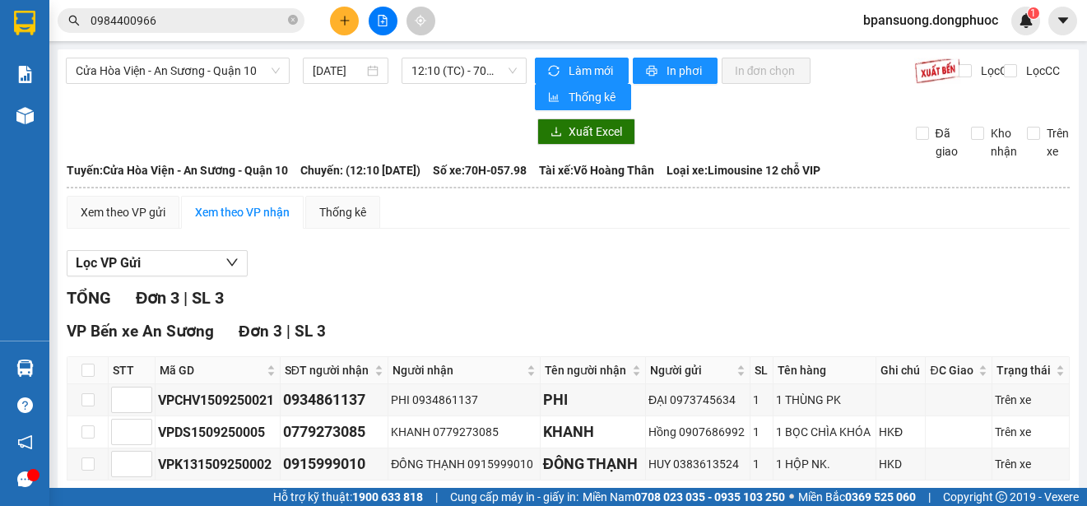
click at [146, 13] on input "0984400966" at bounding box center [187, 21] width 194 height 18
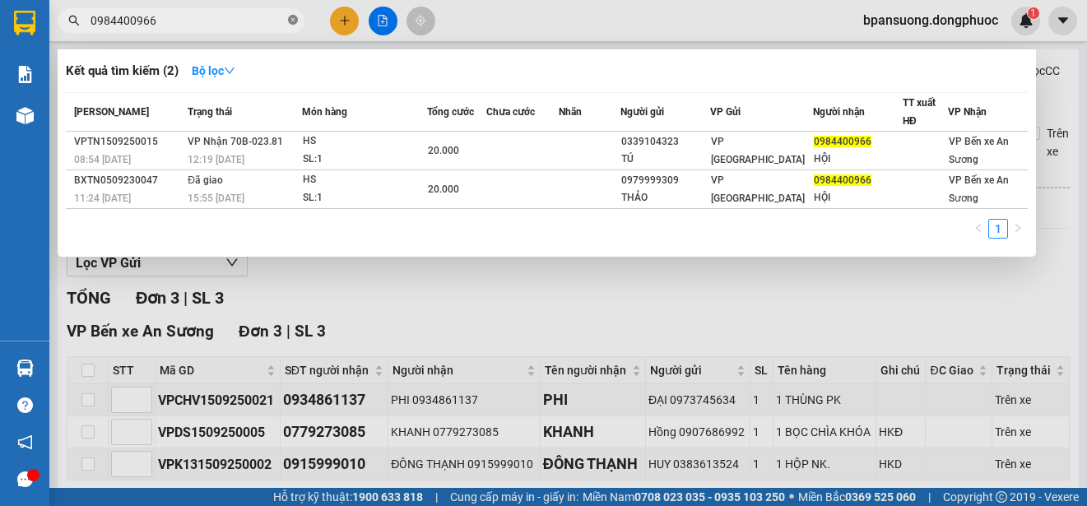
click at [289, 13] on span at bounding box center [293, 21] width 10 height 16
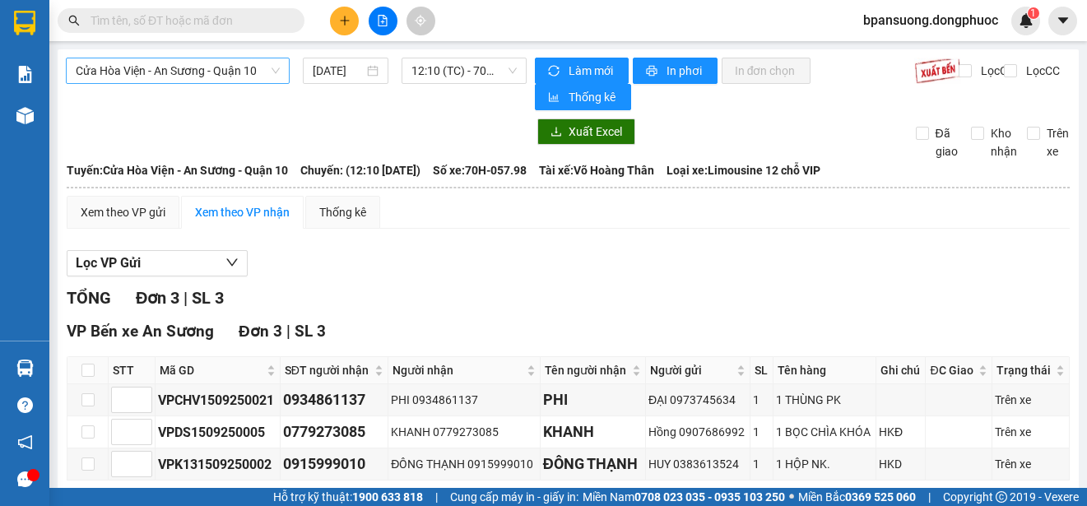
click at [169, 69] on span "Cửa Hòa Viện - An Sương - Quận 10" at bounding box center [178, 70] width 204 height 25
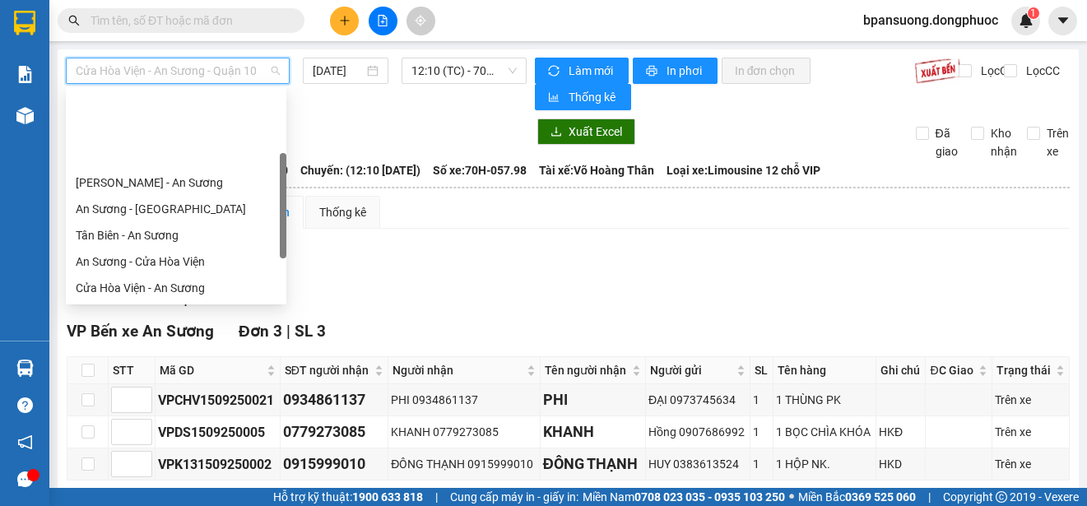
scroll to position [105, 0]
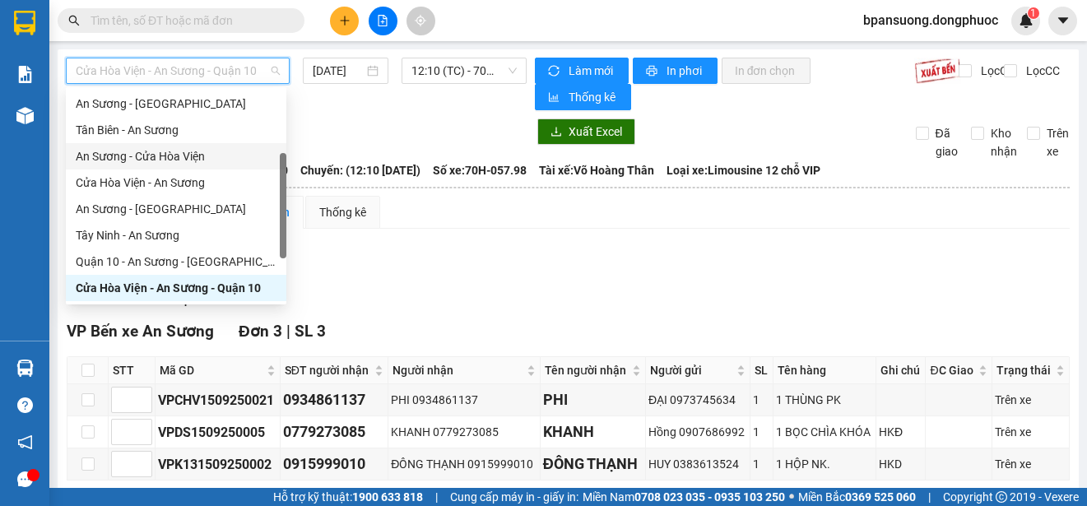
click at [169, 154] on div "An Sương - Cửa Hòa Viện" at bounding box center [176, 156] width 201 height 18
type input "[DATE]"
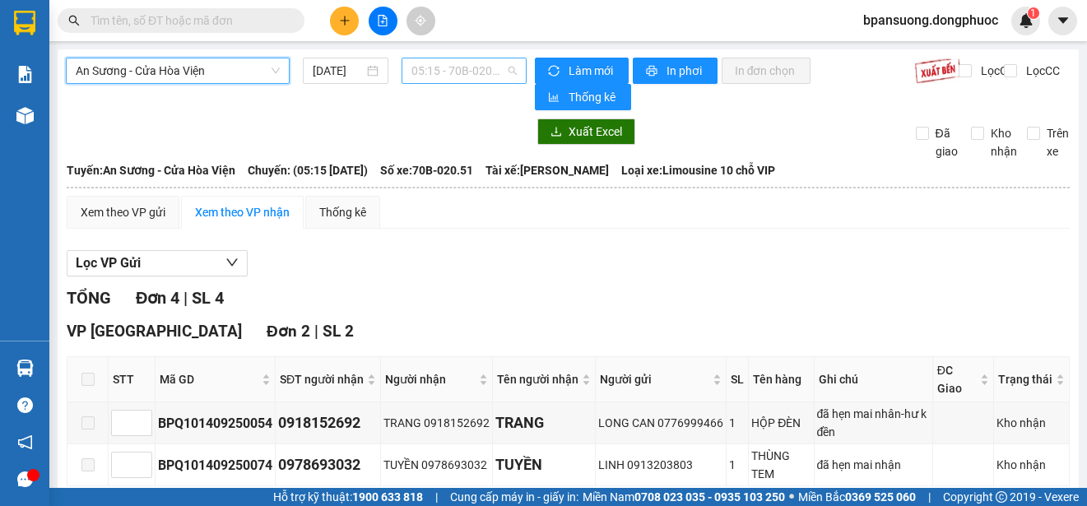
click at [439, 72] on span "05:15 - 70B-020.51" at bounding box center [463, 70] width 105 height 25
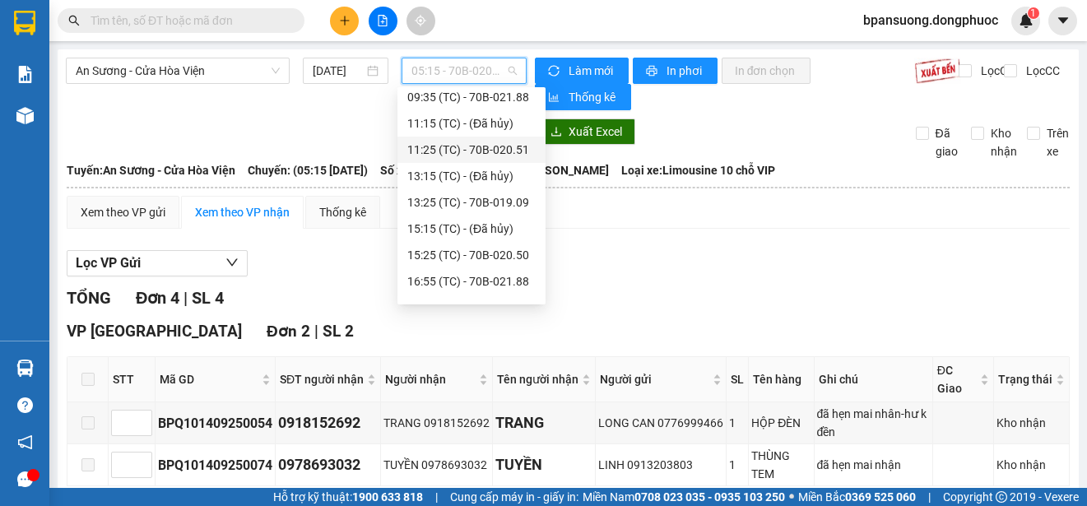
scroll to position [211, 0]
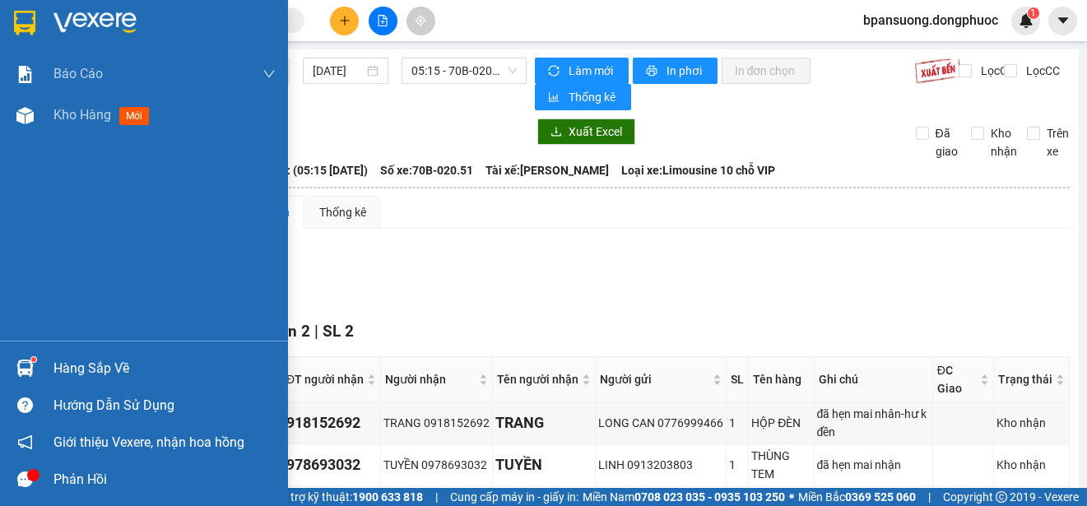
drag, startPoint x: 31, startPoint y: 361, endPoint x: 15, endPoint y: 348, distance: 21.1
click at [32, 361] on sup at bounding box center [33, 359] width 5 height 5
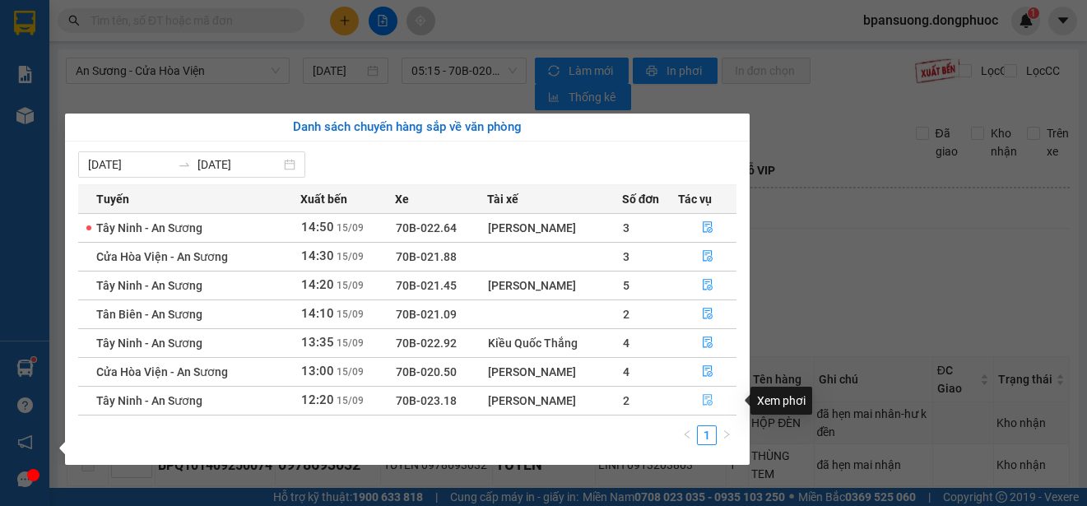
click at [702, 398] on icon "file-done" at bounding box center [708, 400] width 12 height 12
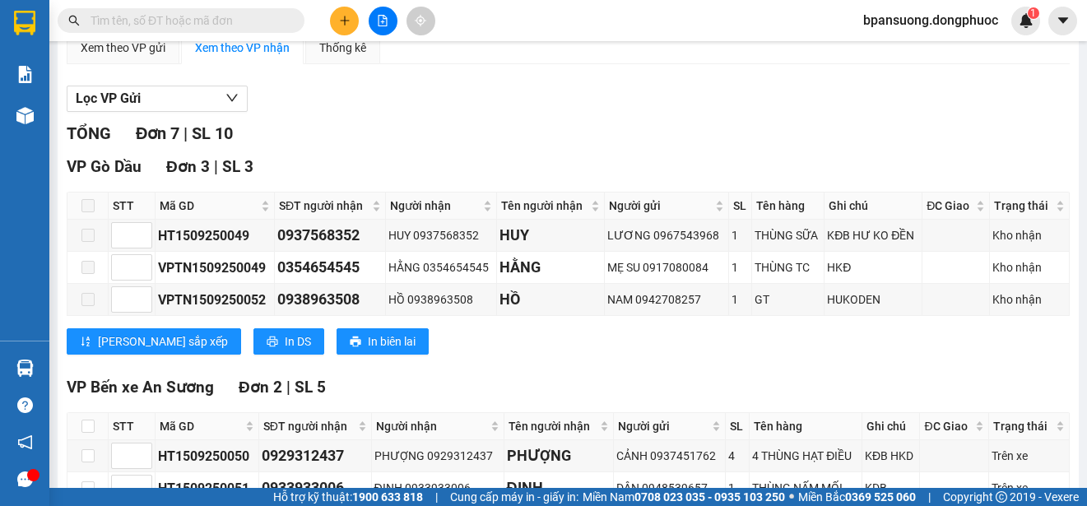
scroll to position [329, 0]
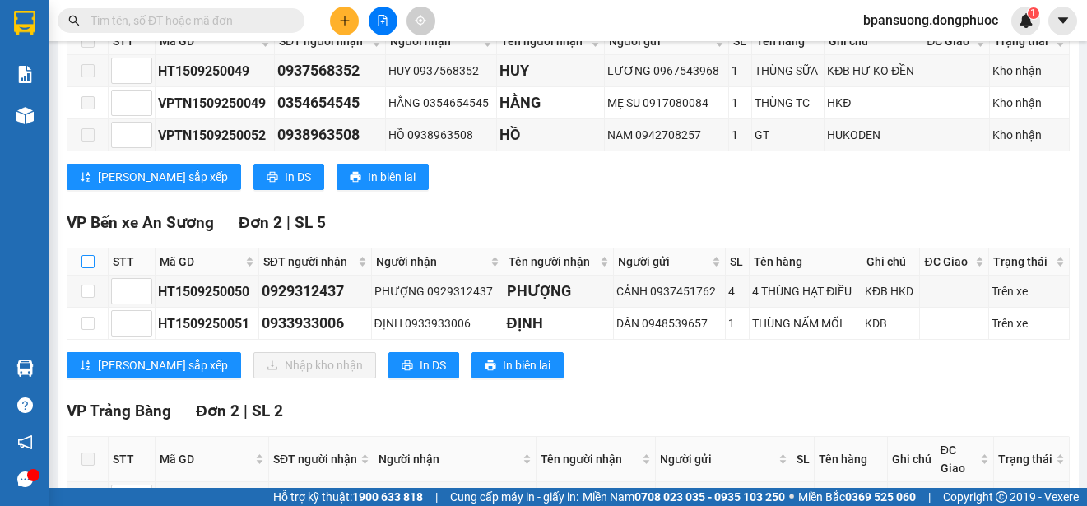
click at [81, 262] on input "checkbox" at bounding box center [87, 261] width 13 height 13
checkbox input "true"
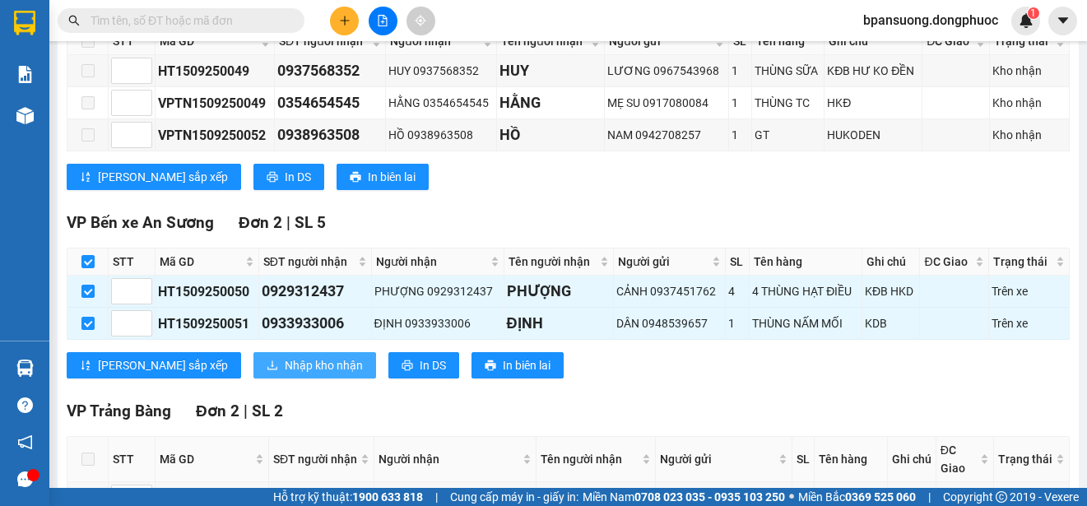
click at [253, 368] on button "Nhập kho nhận" at bounding box center [314, 365] width 123 height 26
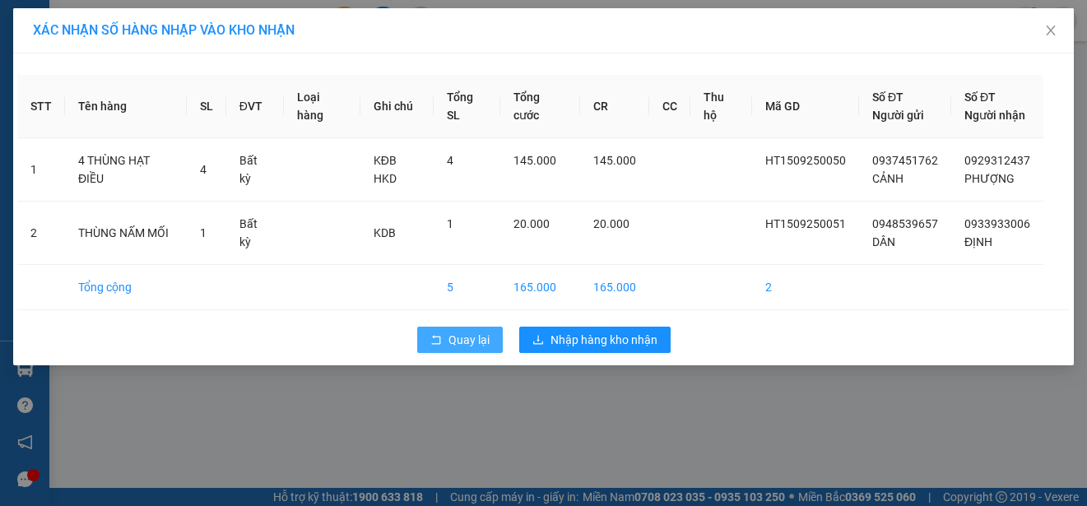
click at [477, 336] on span "Quay lại" at bounding box center [468, 340] width 41 height 18
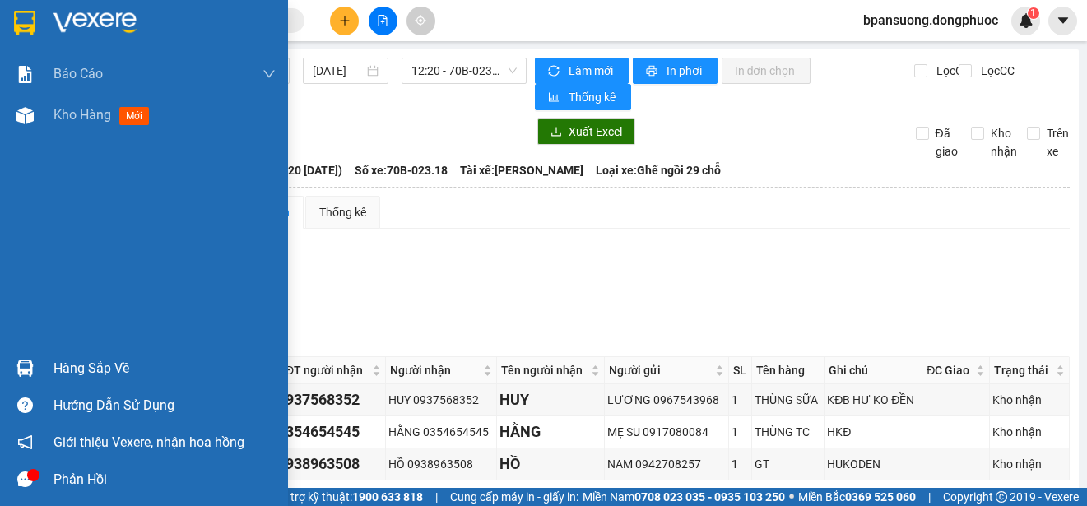
click at [17, 357] on div at bounding box center [25, 368] width 29 height 29
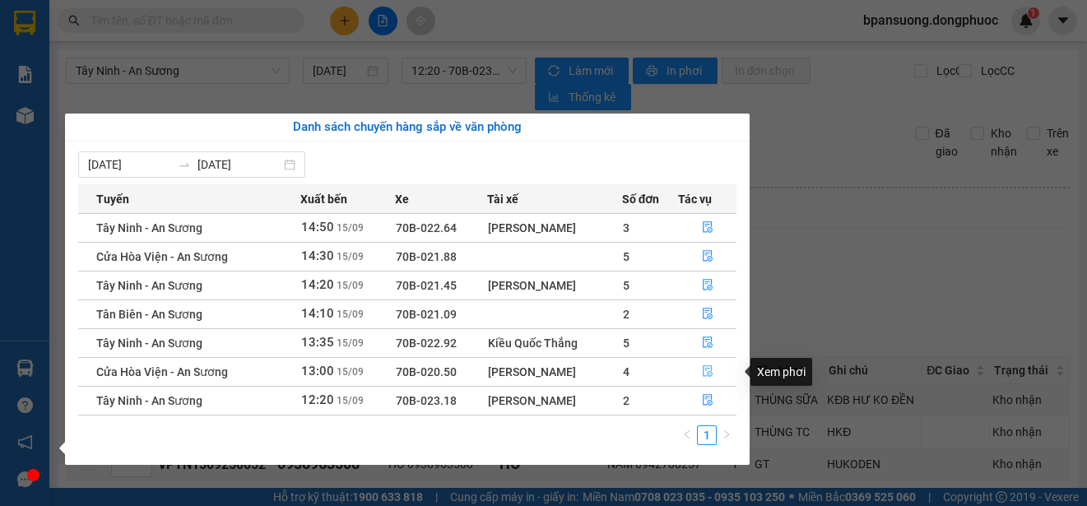
click at [708, 368] on icon "file-done" at bounding box center [707, 372] width 10 height 12
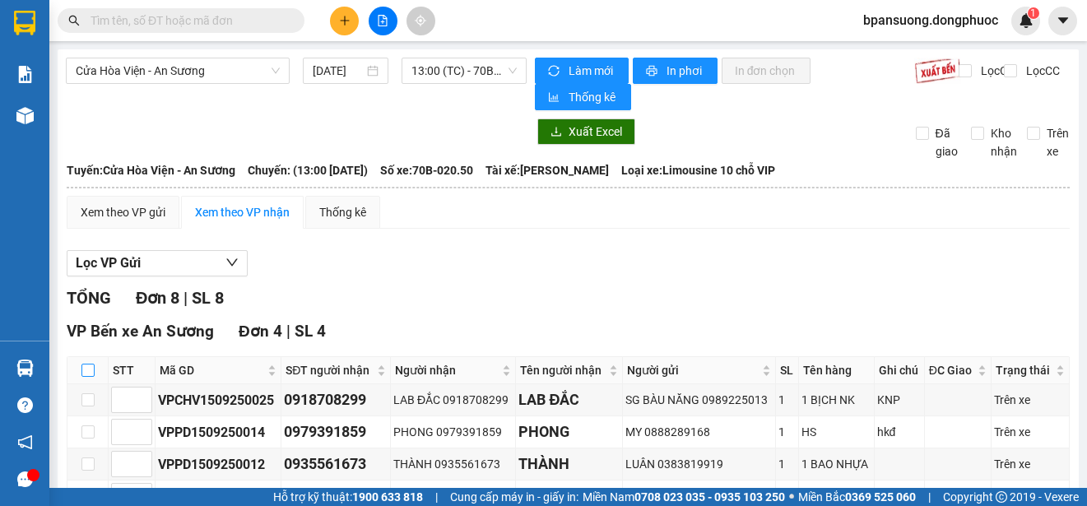
click at [83, 370] on input "checkbox" at bounding box center [87, 370] width 13 height 13
checkbox input "true"
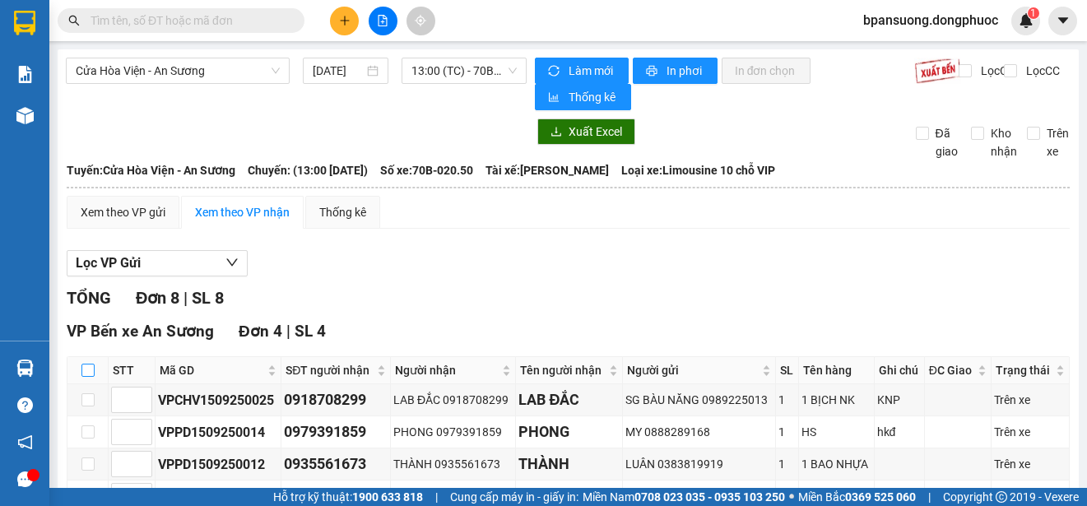
checkbox input "true"
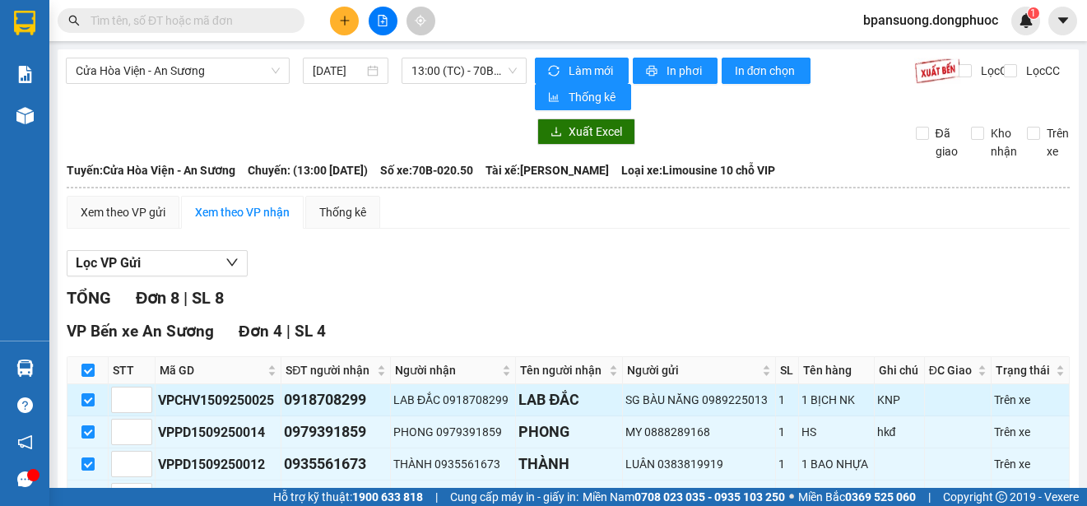
scroll to position [164, 0]
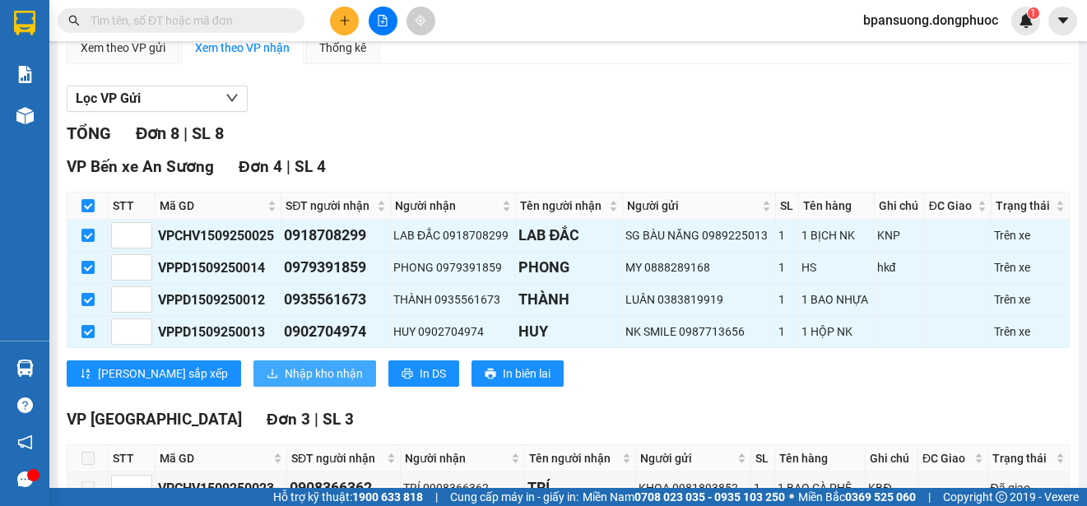
click at [285, 371] on span "Nhập kho nhận" at bounding box center [324, 373] width 78 height 18
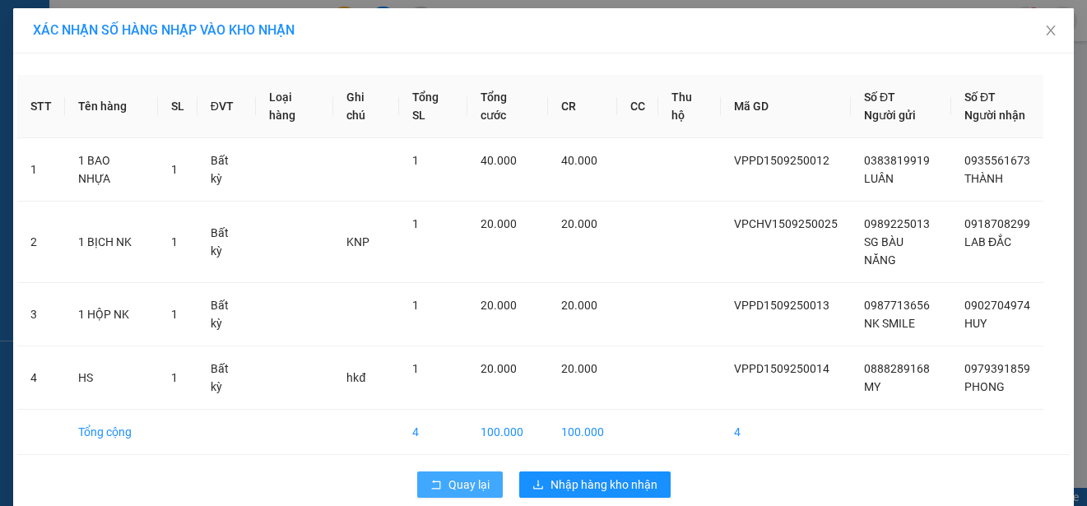
drag, startPoint x: 420, startPoint y: 468, endPoint x: 342, endPoint y: 36, distance: 438.8
click at [420, 471] on button "Quay lại" at bounding box center [460, 484] width 86 height 26
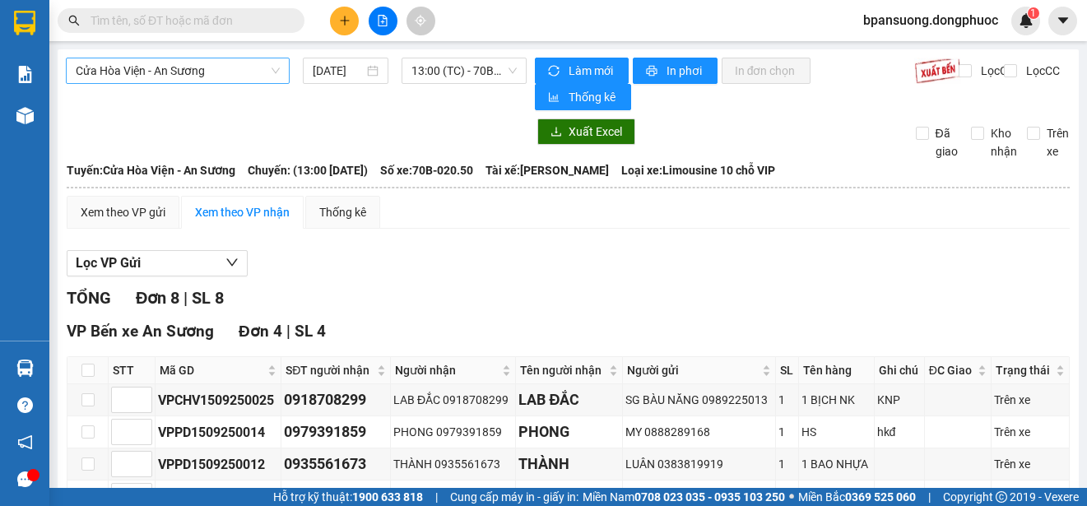
click at [261, 64] on span "Cửa Hòa Viện - An Sương" at bounding box center [178, 70] width 204 height 25
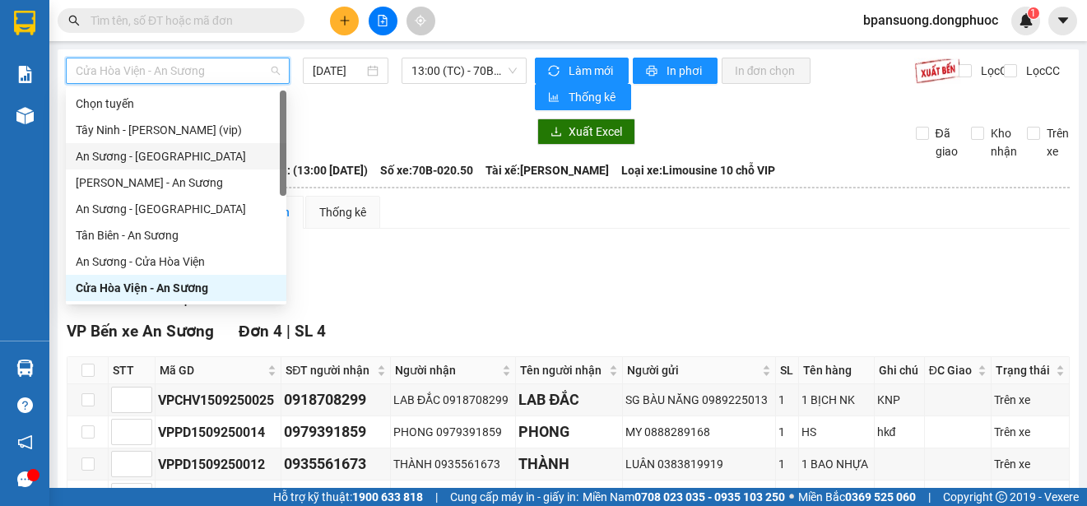
scroll to position [164, 0]
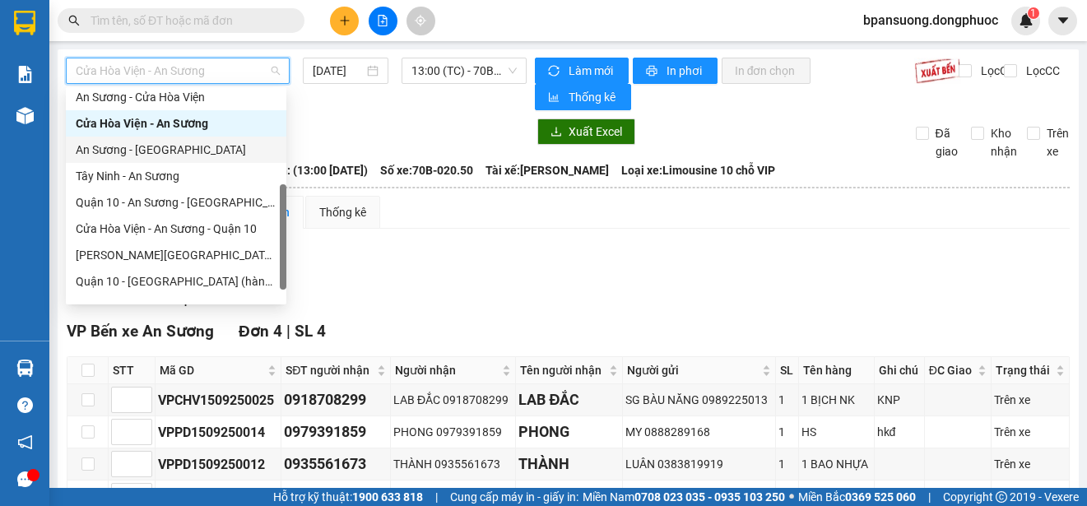
click at [162, 155] on div "An Sương - [GEOGRAPHIC_DATA]" at bounding box center [176, 150] width 201 height 18
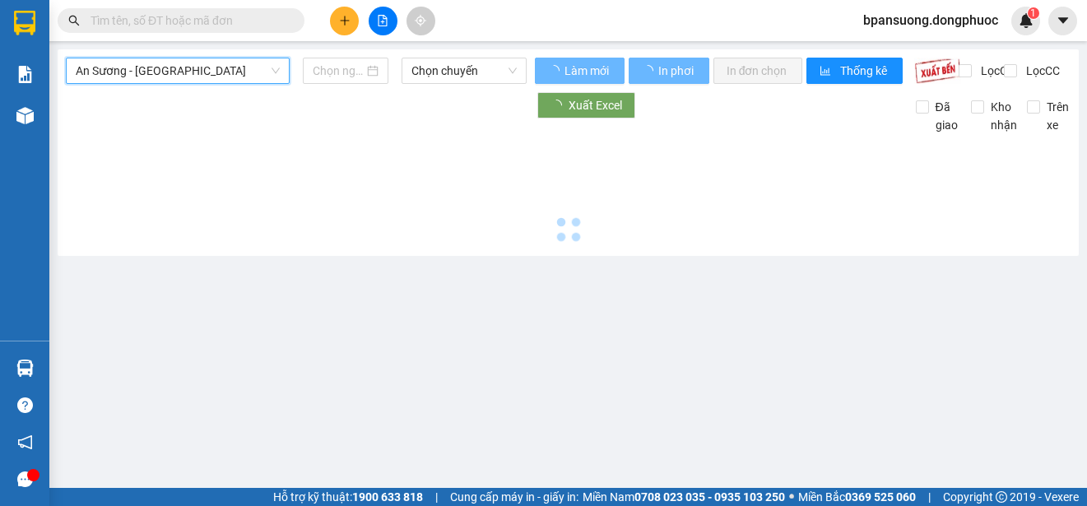
type input "[DATE]"
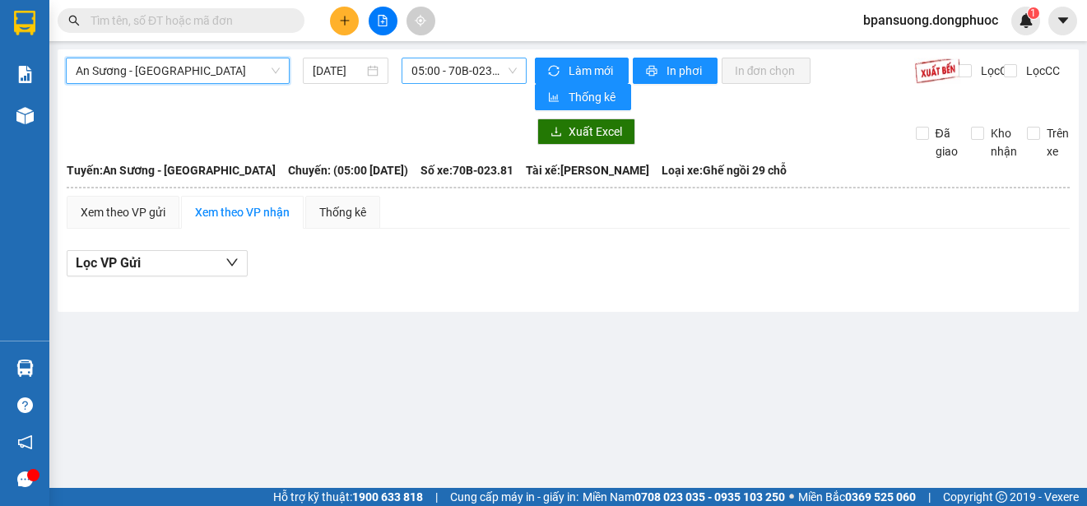
click at [432, 77] on span "05:00 - 70B-023.81" at bounding box center [463, 70] width 105 height 25
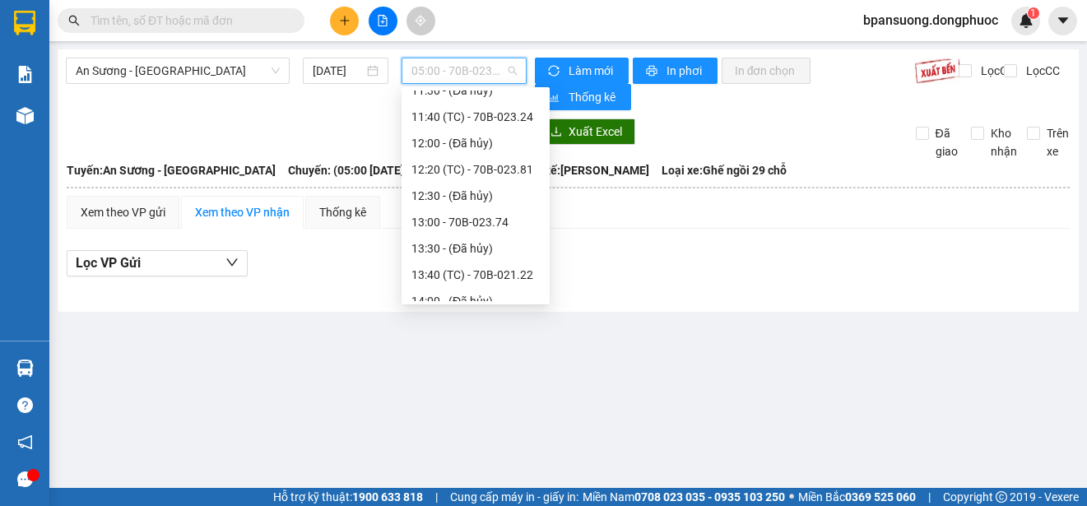
scroll to position [493, 0]
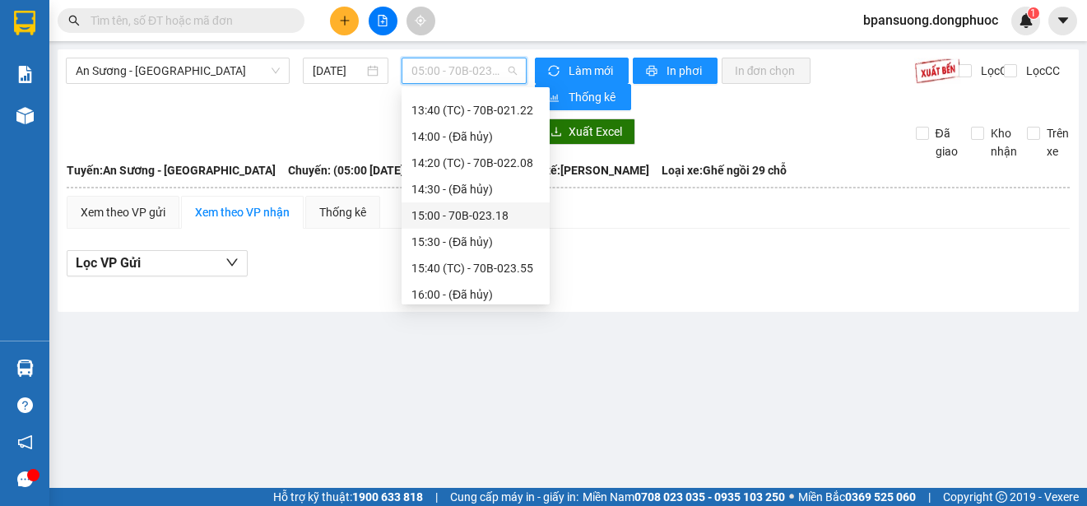
drag, startPoint x: 445, startPoint y: 253, endPoint x: 452, endPoint y: 207, distance: 46.7
click at [452, 207] on div "Chọn chuyến 05:00 - 70B-023.81 05:50 - 70B-023.74 06:40 - 70B-021.22 07:20 - 70…" at bounding box center [475, 123] width 148 height 1053
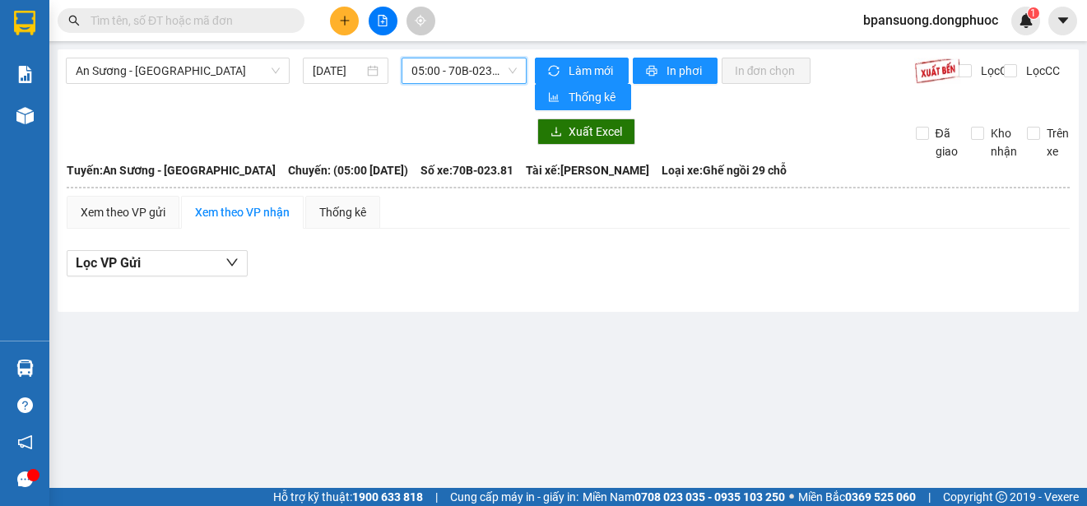
click at [201, 20] on input "text" at bounding box center [187, 21] width 194 height 18
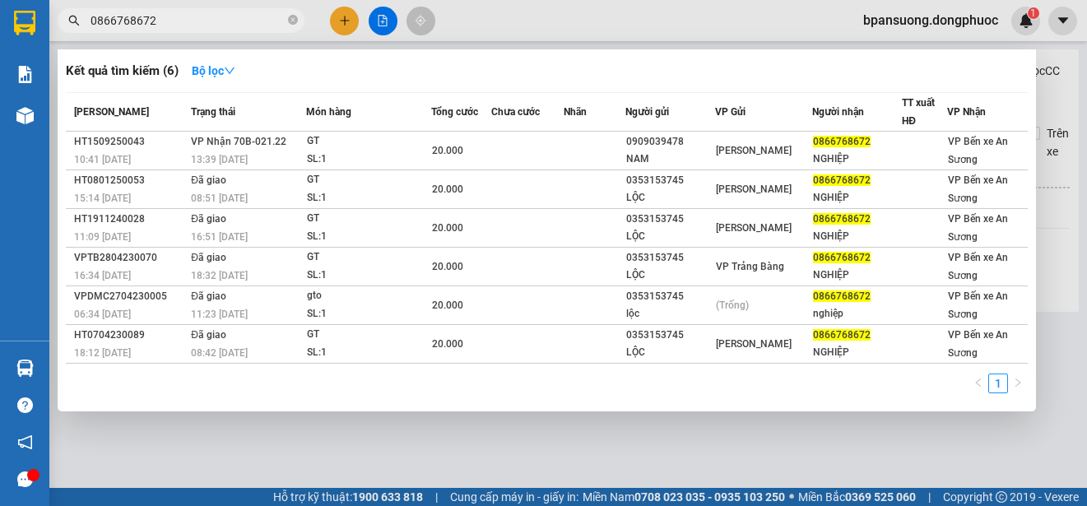
type input "0866768672"
click at [721, 429] on div at bounding box center [543, 253] width 1087 height 506
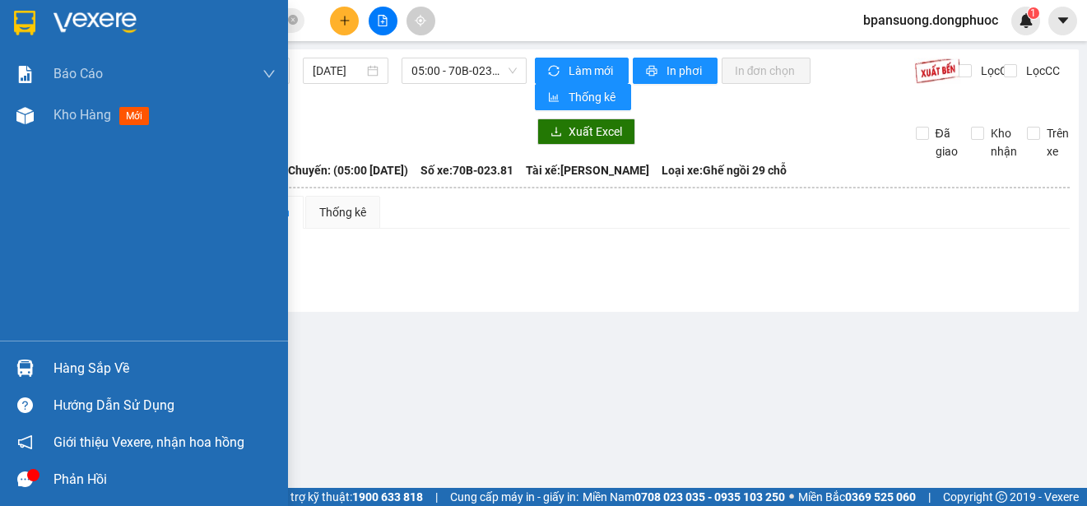
click at [33, 373] on img at bounding box center [24, 367] width 17 height 17
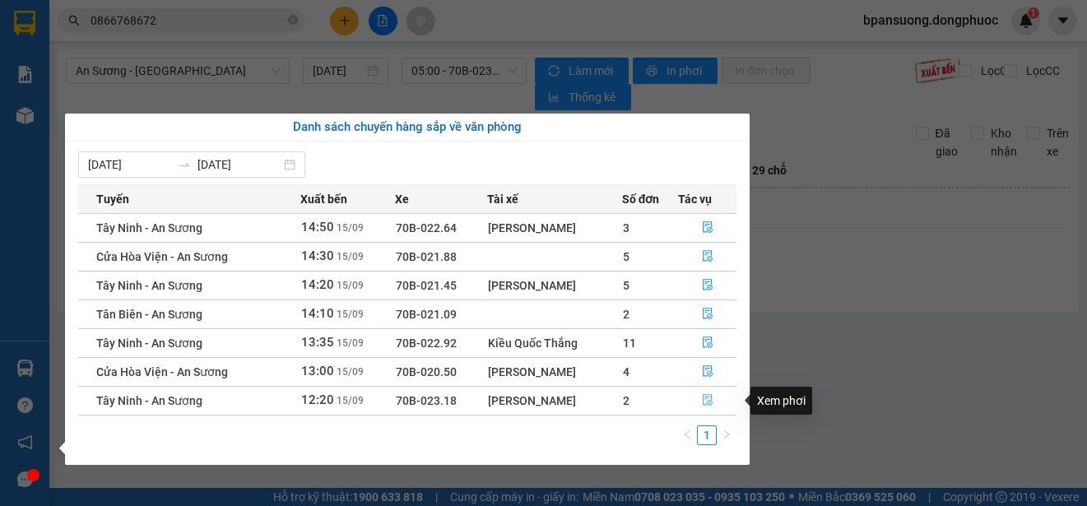
click at [708, 405] on icon "file-done" at bounding box center [708, 400] width 12 height 12
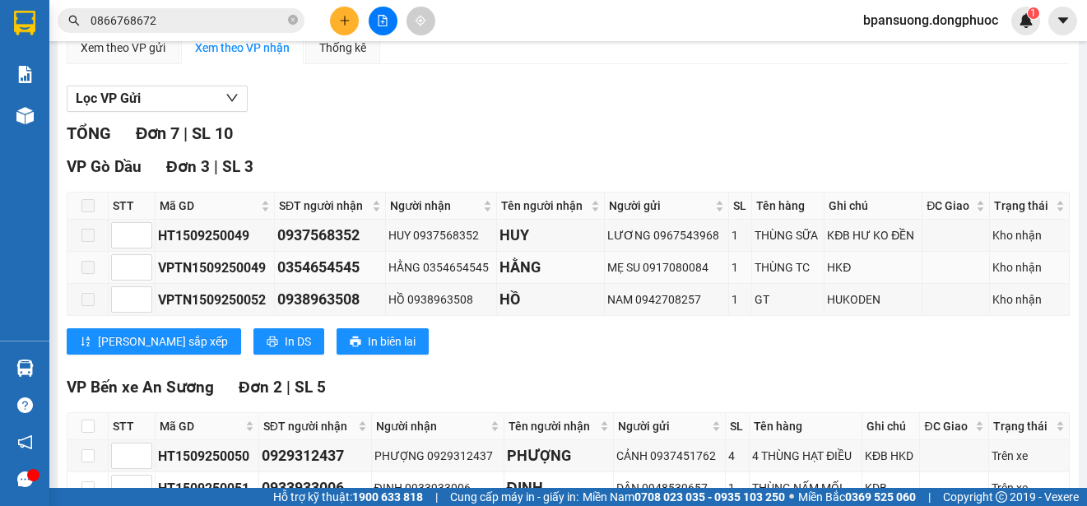
scroll to position [329, 0]
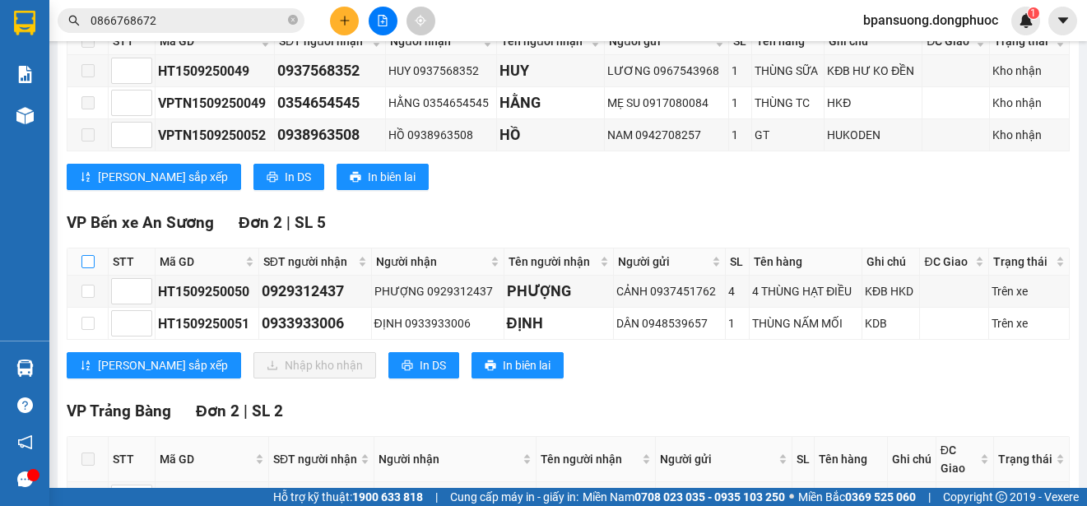
click at [86, 266] on input "checkbox" at bounding box center [87, 261] width 13 height 13
checkbox input "true"
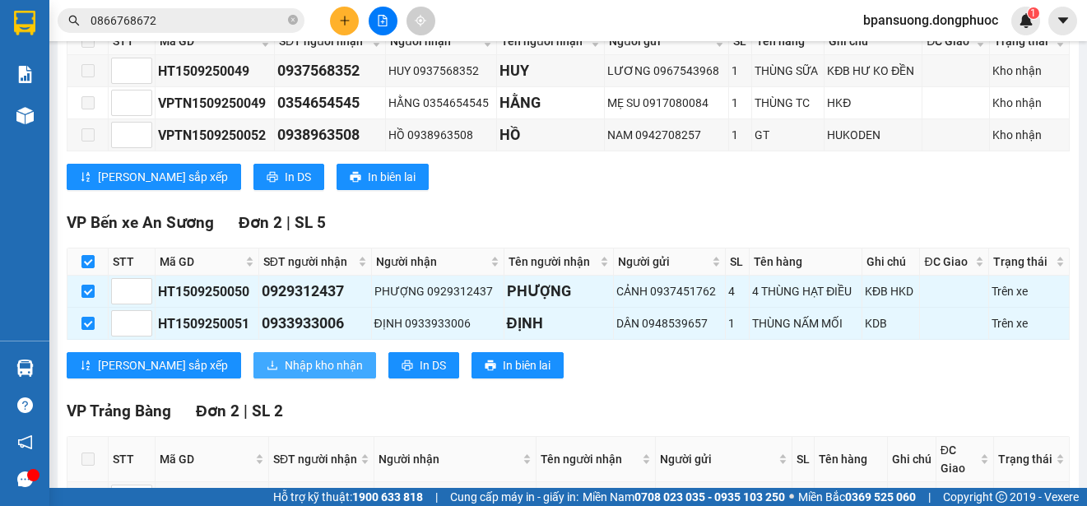
click at [285, 360] on span "Nhập kho nhận" at bounding box center [324, 365] width 78 height 18
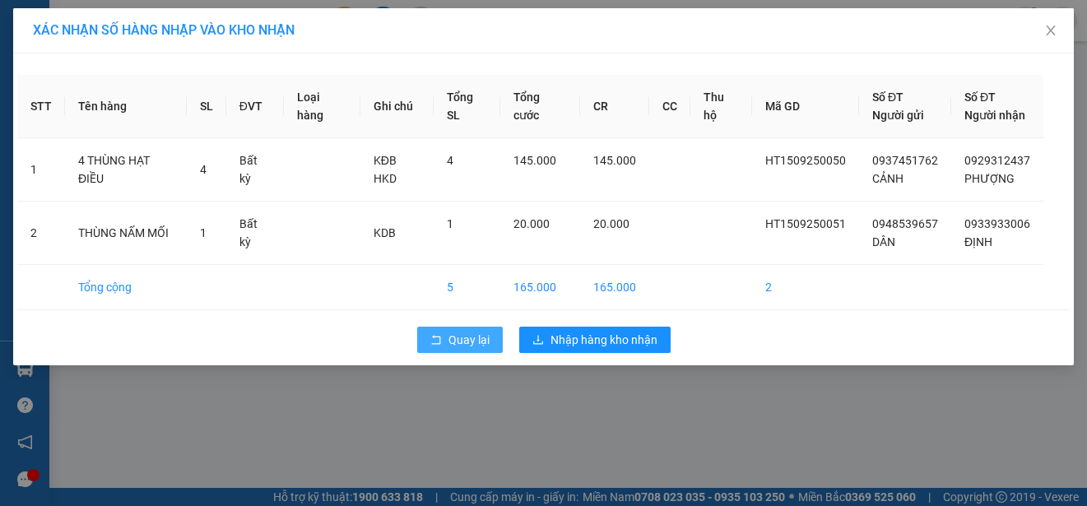
click at [451, 338] on span "Quay lại" at bounding box center [468, 340] width 41 height 18
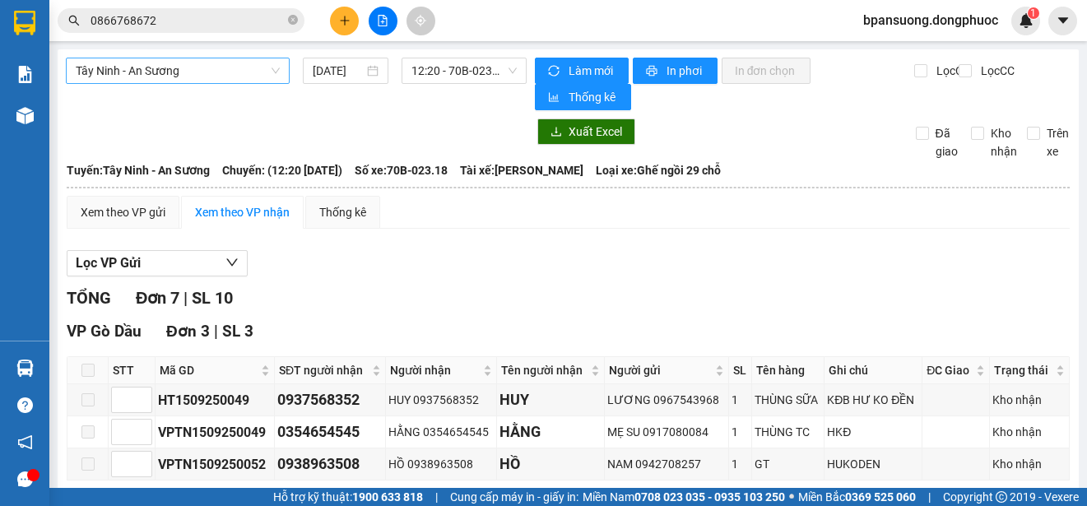
click at [188, 76] on span "Tây Ninh - An Sương" at bounding box center [178, 70] width 204 height 25
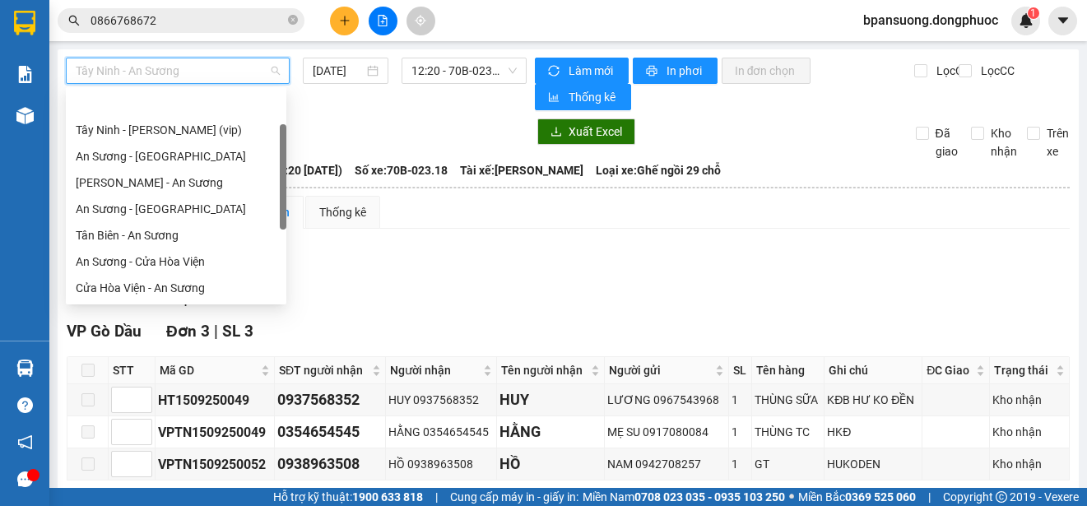
scroll to position [53, 0]
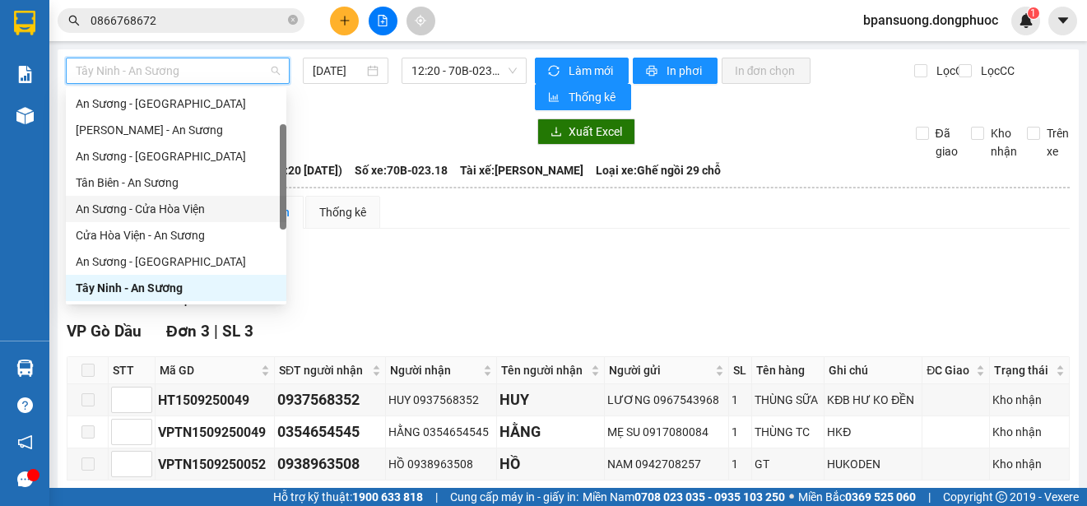
click at [196, 205] on div "An Sương - Cửa Hòa Viện" at bounding box center [176, 209] width 201 height 18
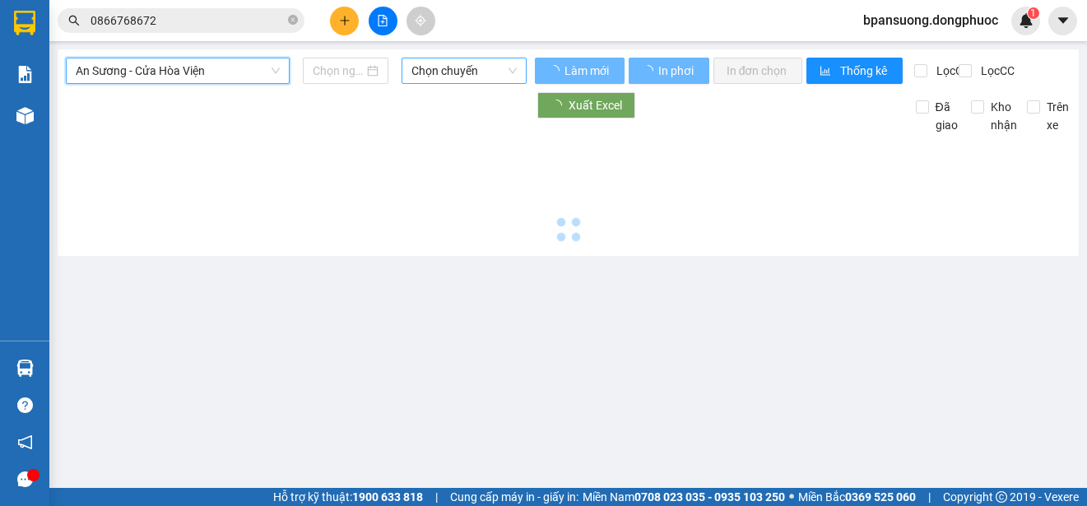
type input "[DATE]"
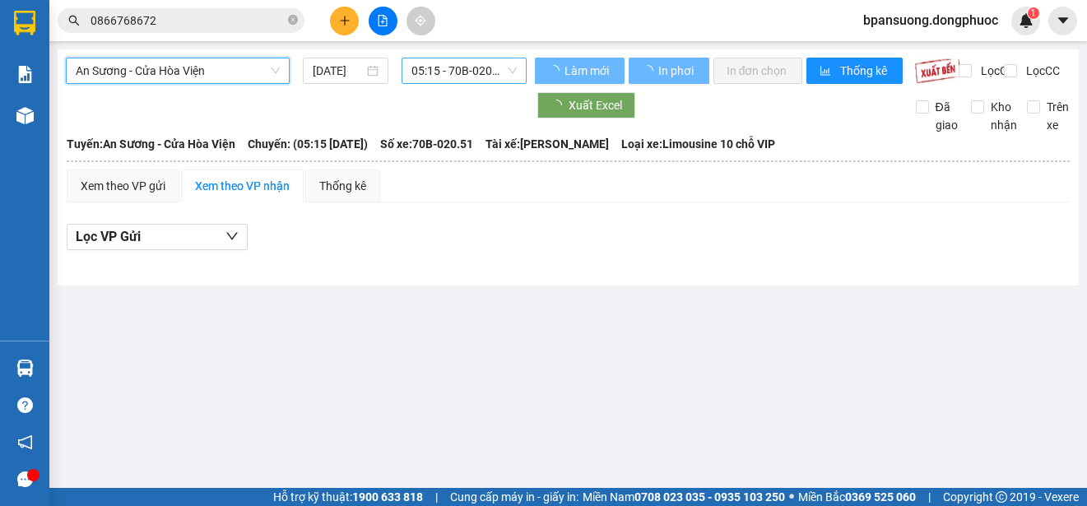
click at [469, 72] on span "05:15 - 70B-020.51" at bounding box center [463, 70] width 105 height 25
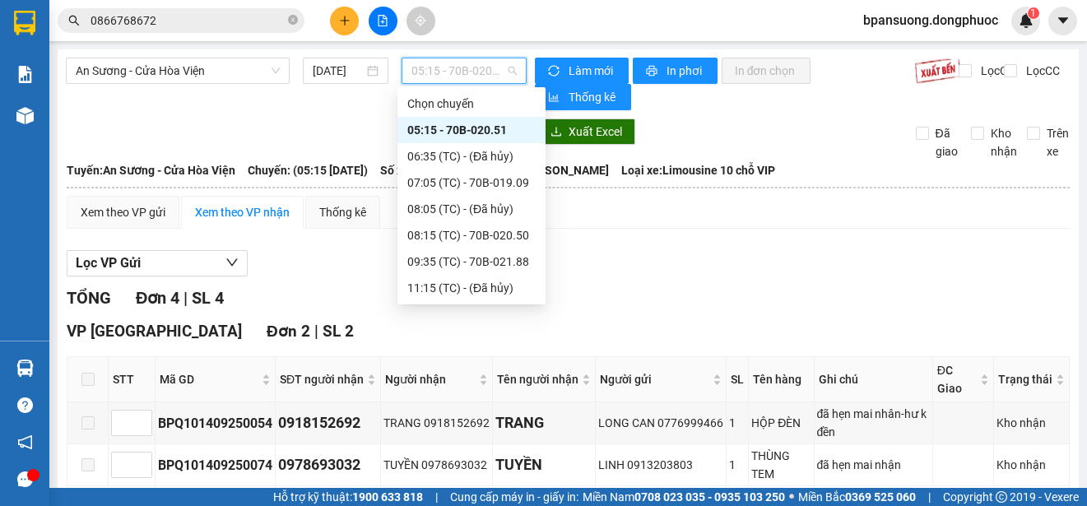
scroll to position [211, 0]
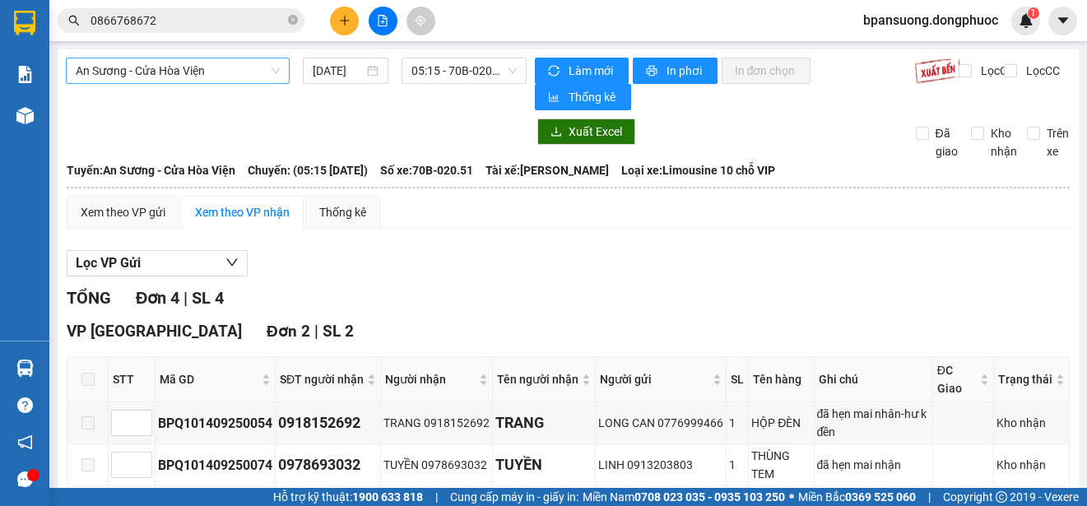
click at [194, 58] on span "An Sương - Cửa Hòa Viện" at bounding box center [178, 70] width 204 height 25
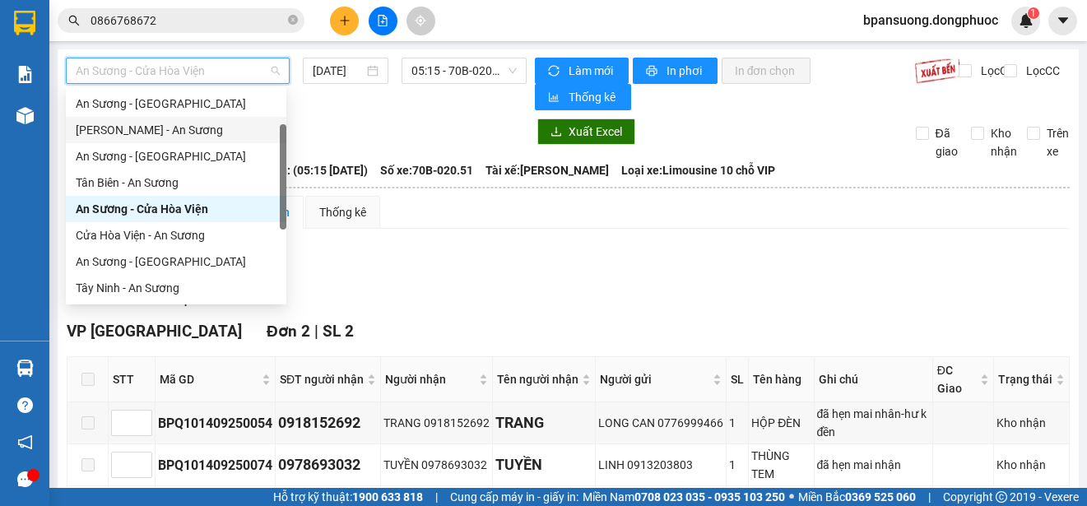
click at [167, 138] on div "[PERSON_NAME] - An Sương" at bounding box center [176, 130] width 201 height 18
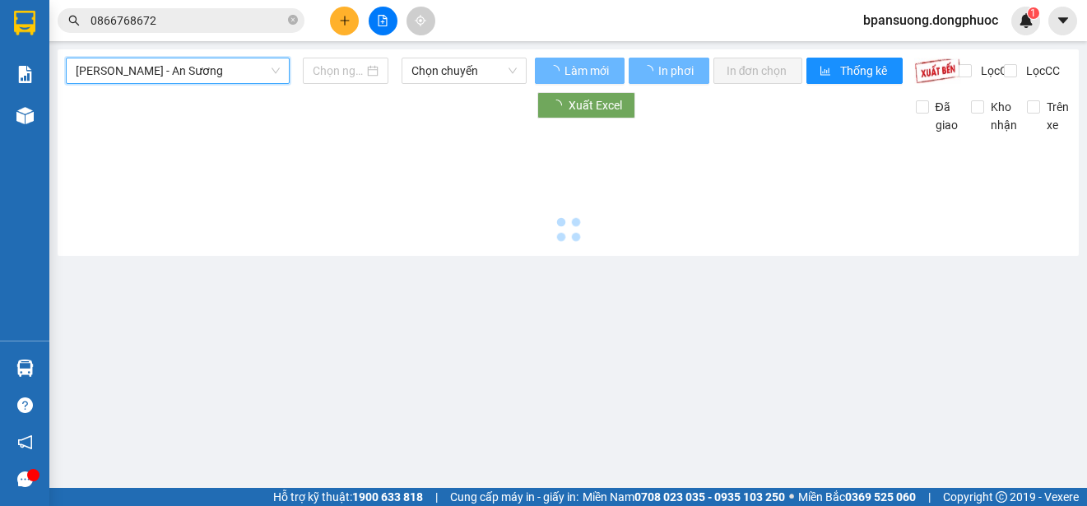
type input "[DATE]"
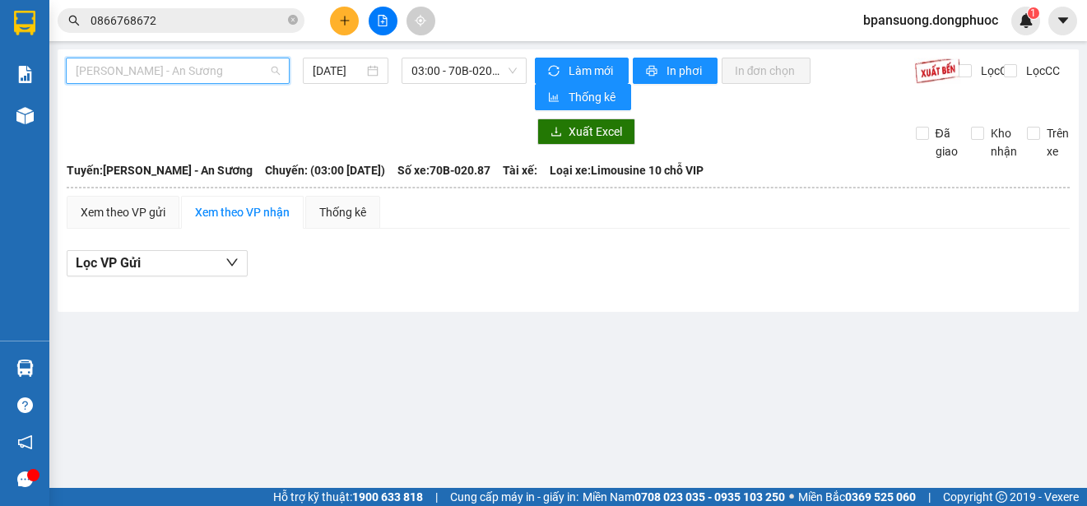
click at [160, 67] on span "[PERSON_NAME] - An Sương" at bounding box center [178, 70] width 204 height 25
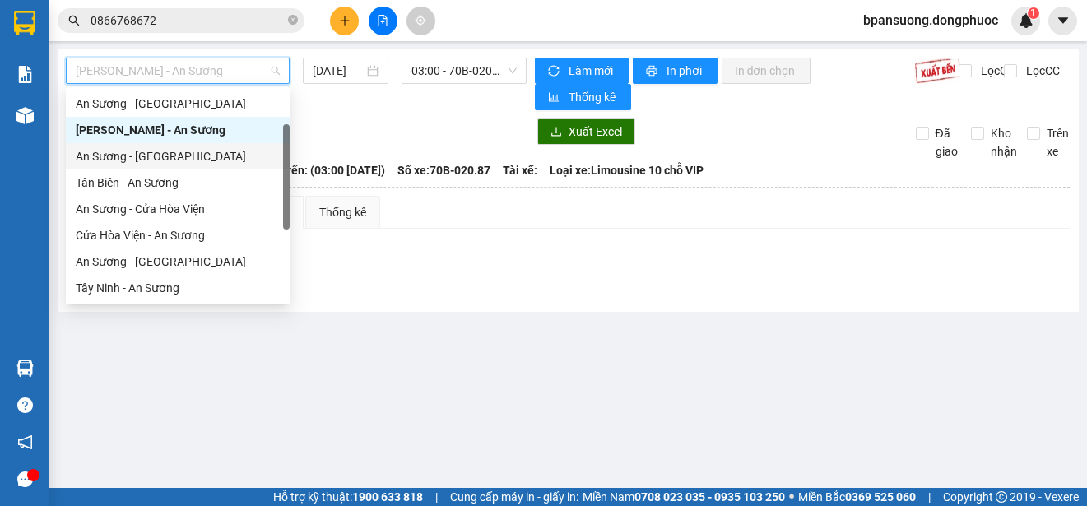
click at [187, 161] on div "An Sương - [GEOGRAPHIC_DATA]" at bounding box center [178, 156] width 204 height 18
type input "[DATE]"
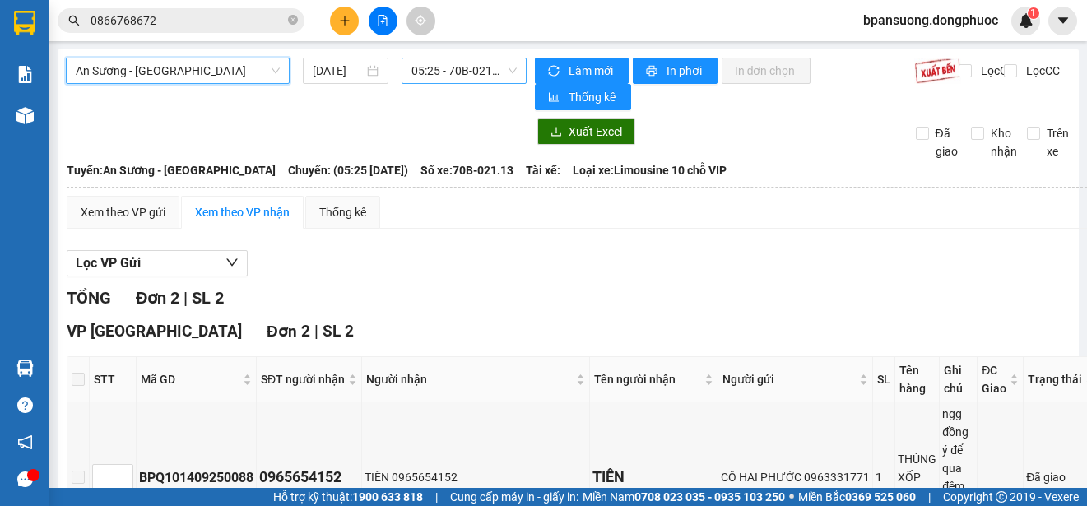
click at [454, 65] on span "05:25 - 70B-021.13" at bounding box center [463, 70] width 105 height 25
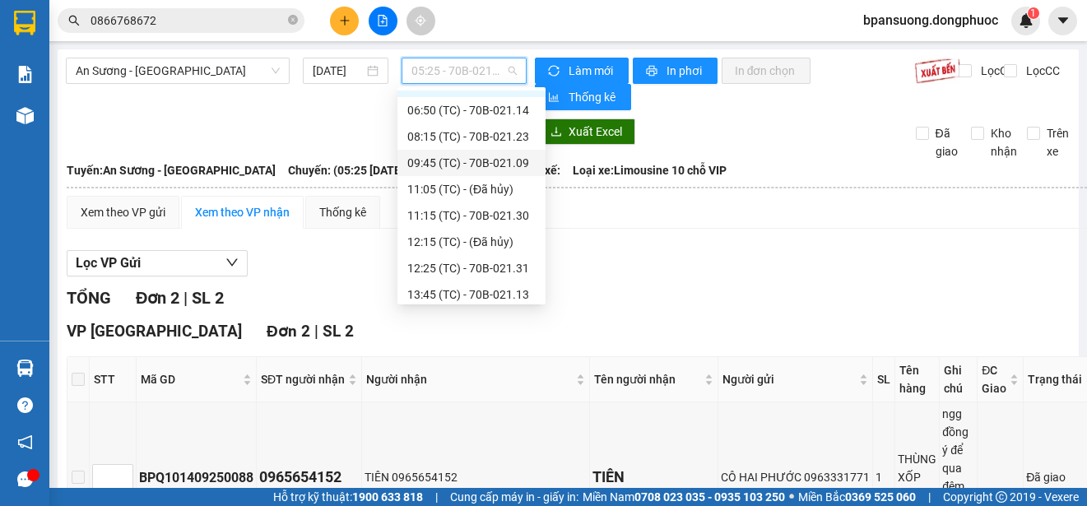
scroll to position [211, 0]
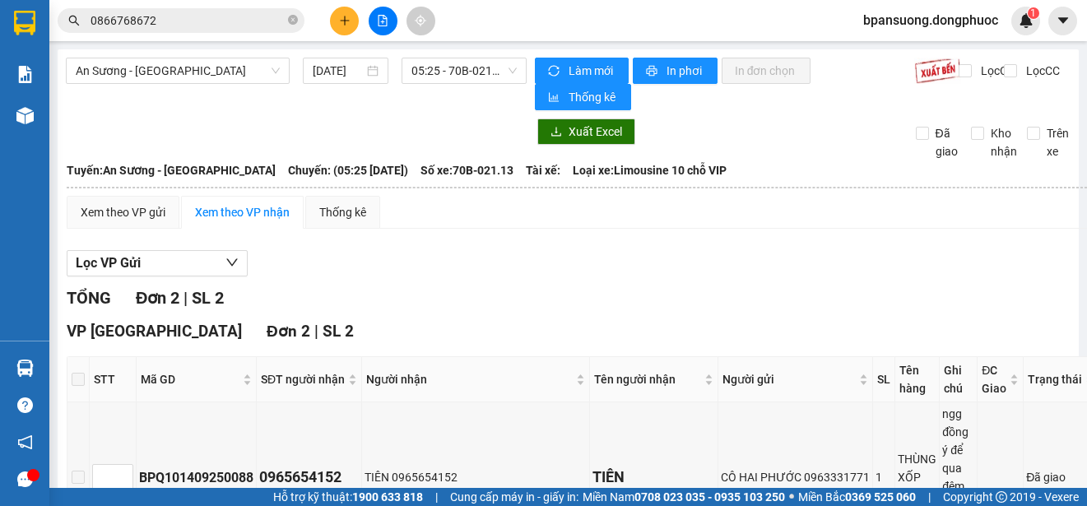
click at [679, 243] on div "Lọc VP Gửi TỔNG Đơn 2 | SL 2 VP [GEOGRAPHIC_DATA] 2 | SL 2 STT Mã GD SĐT người…" at bounding box center [583, 457] width 1032 height 430
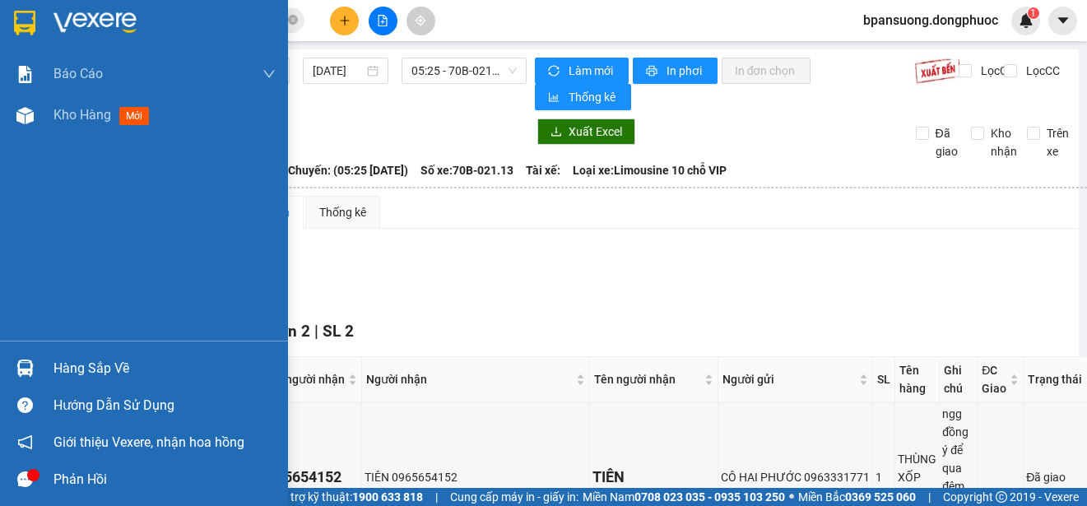
click at [13, 371] on div at bounding box center [25, 368] width 29 height 29
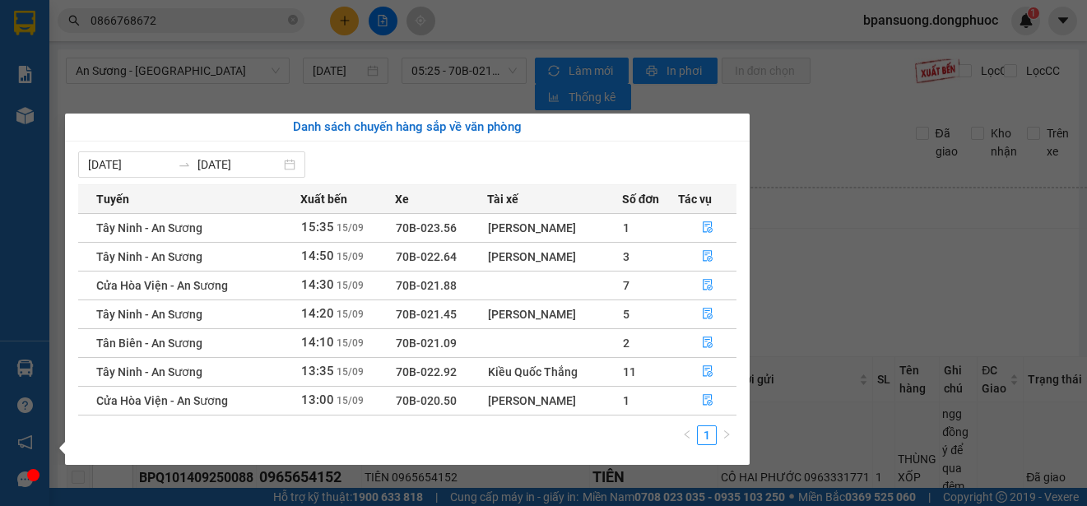
click at [842, 234] on section "Kết quả tìm kiếm ( 6 ) Bộ lọc Mã ĐH Trạng thái Món hàng Tổng cước Chưa cước Nhã…" at bounding box center [543, 253] width 1087 height 506
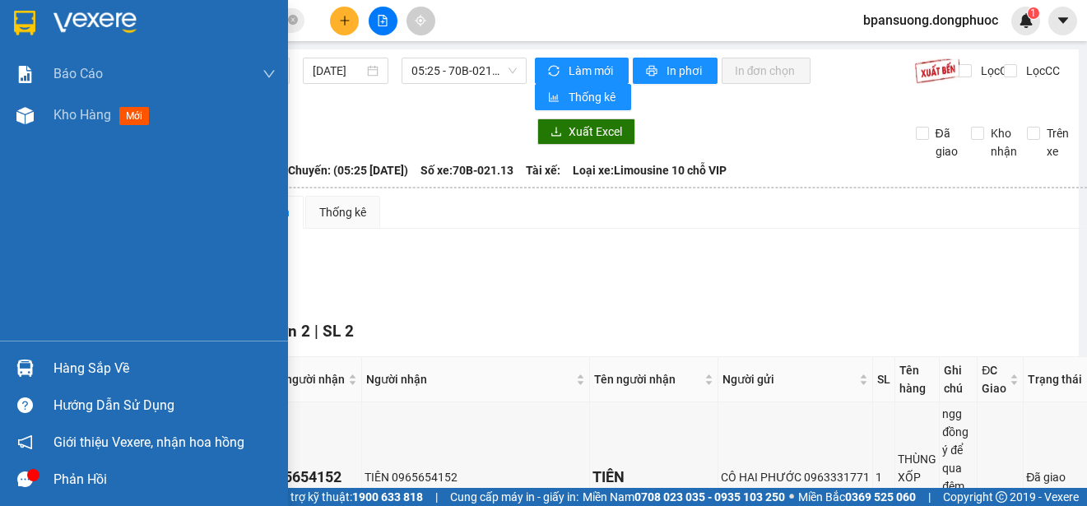
click at [13, 365] on div at bounding box center [25, 368] width 29 height 29
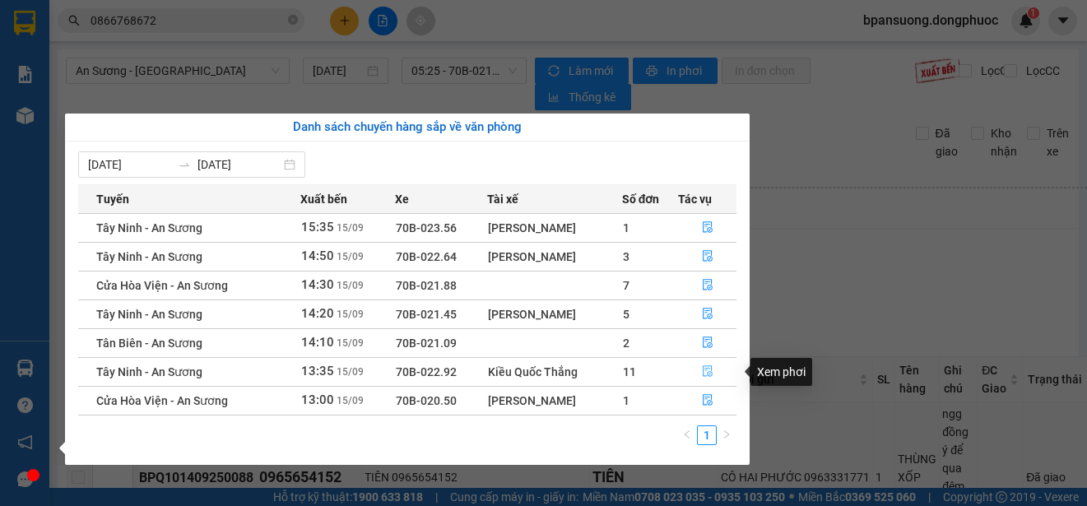
click at [701, 379] on button "button" at bounding box center [707, 372] width 57 height 26
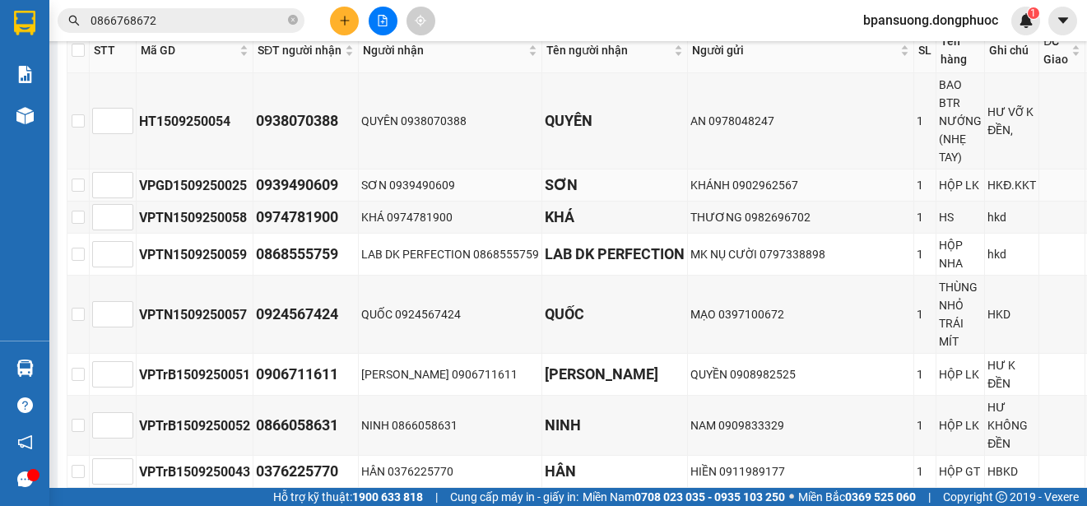
scroll to position [164, 0]
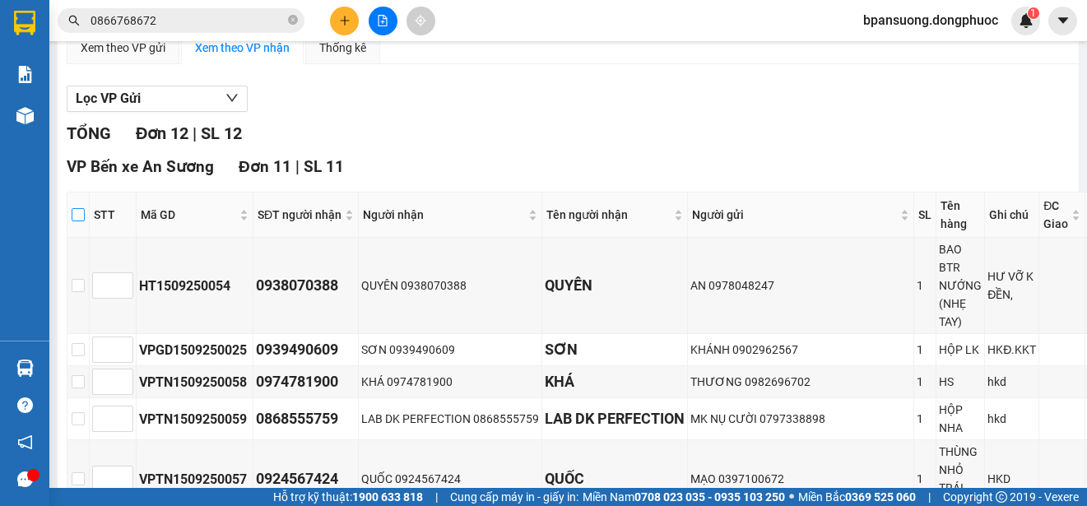
click at [79, 211] on input "checkbox" at bounding box center [78, 214] width 13 height 13
checkbox input "true"
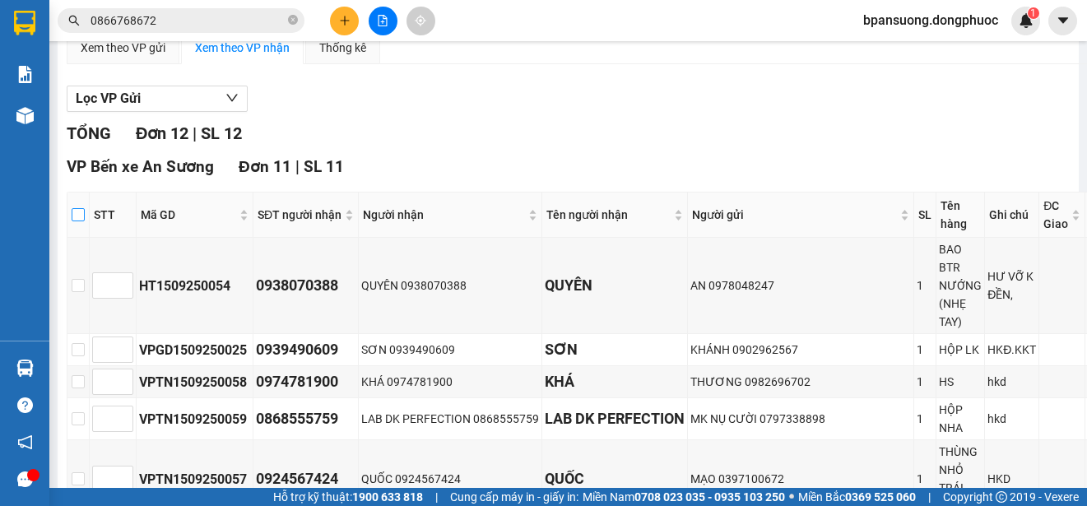
checkbox input "true"
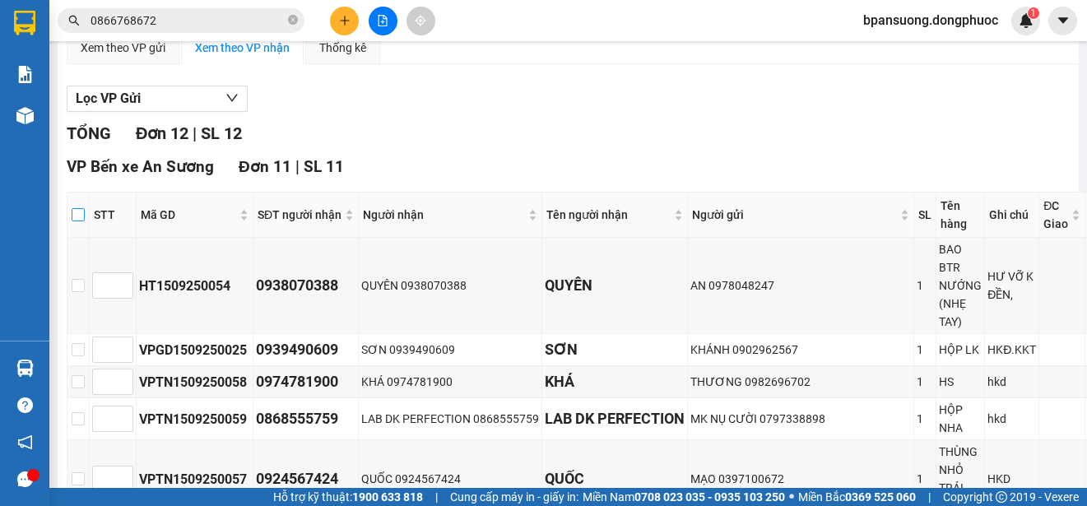
checkbox input "true"
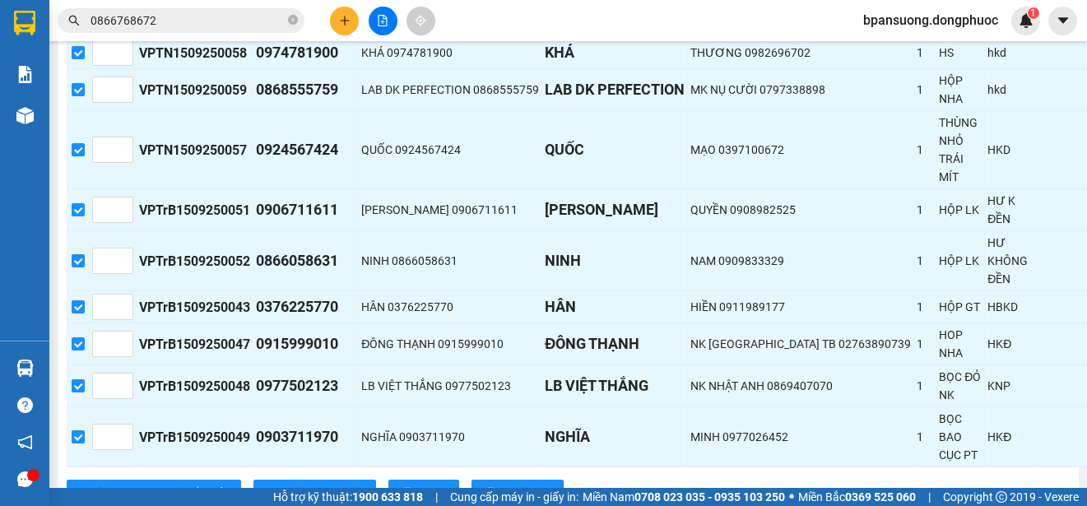
scroll to position [658, 0]
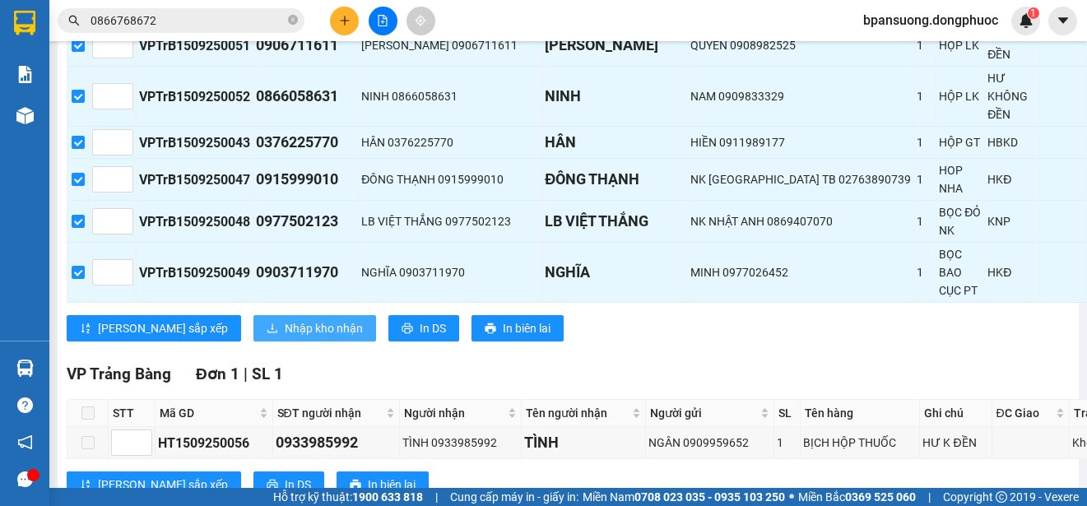
click at [285, 332] on span "Nhập kho nhận" at bounding box center [324, 328] width 78 height 18
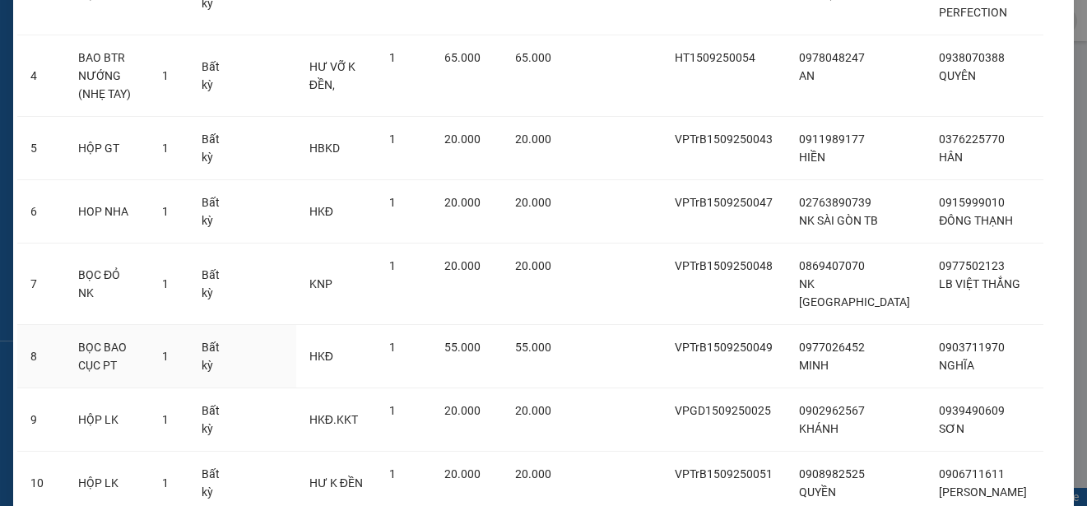
scroll to position [493, 0]
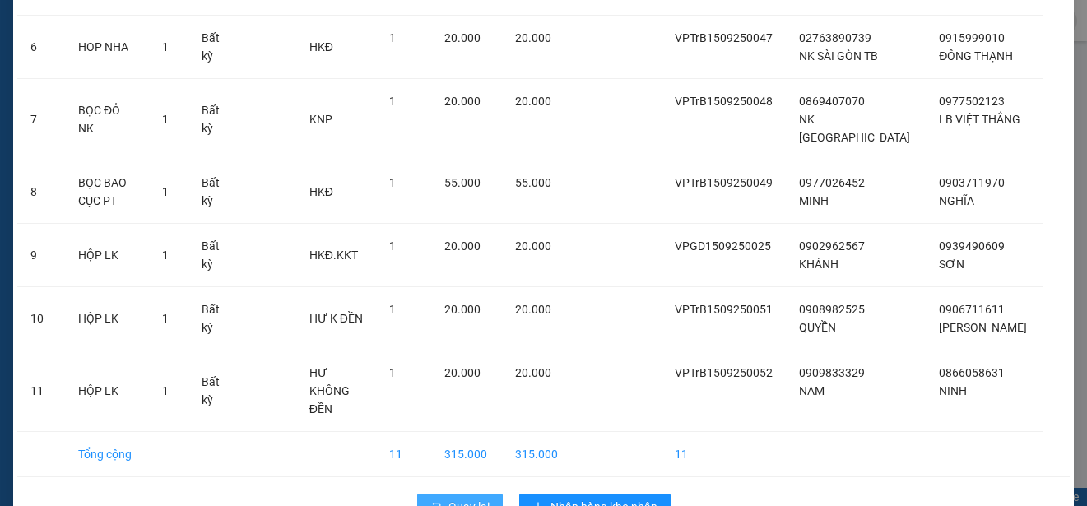
click at [456, 498] on span "Quay lại" at bounding box center [468, 507] width 41 height 18
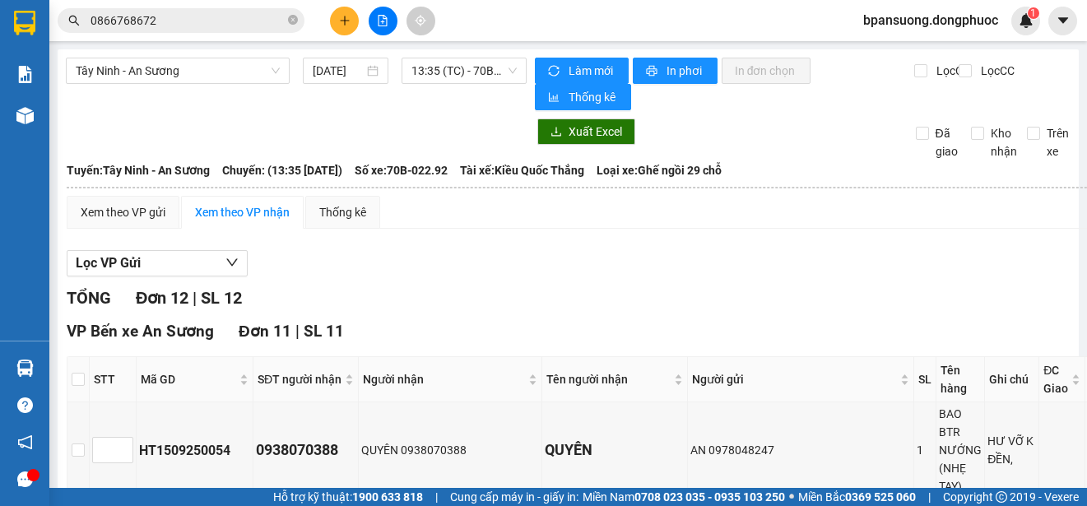
click at [44, 364] on div "Hàng sắp về" at bounding box center [24, 368] width 49 height 37
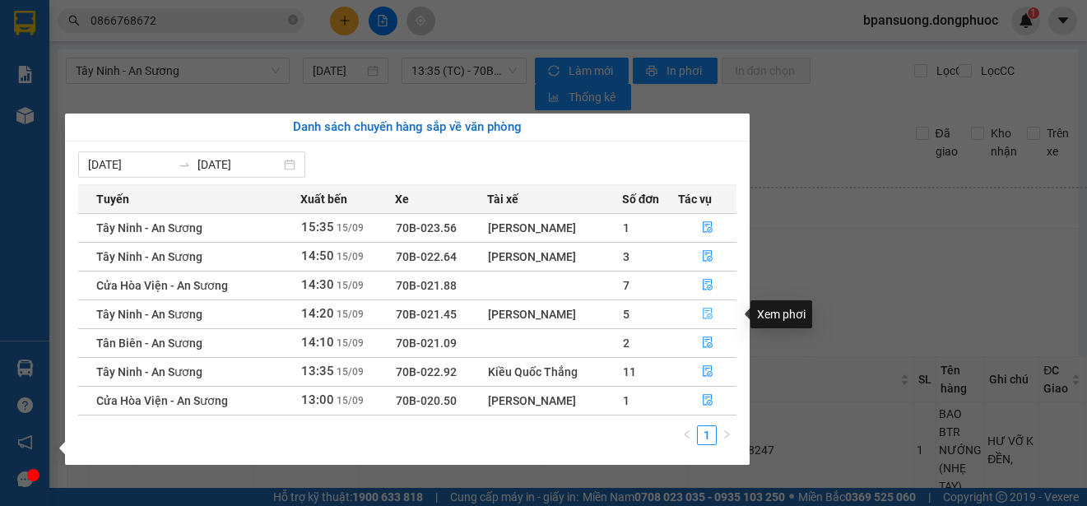
click at [706, 316] on icon "file-done" at bounding box center [708, 314] width 12 height 12
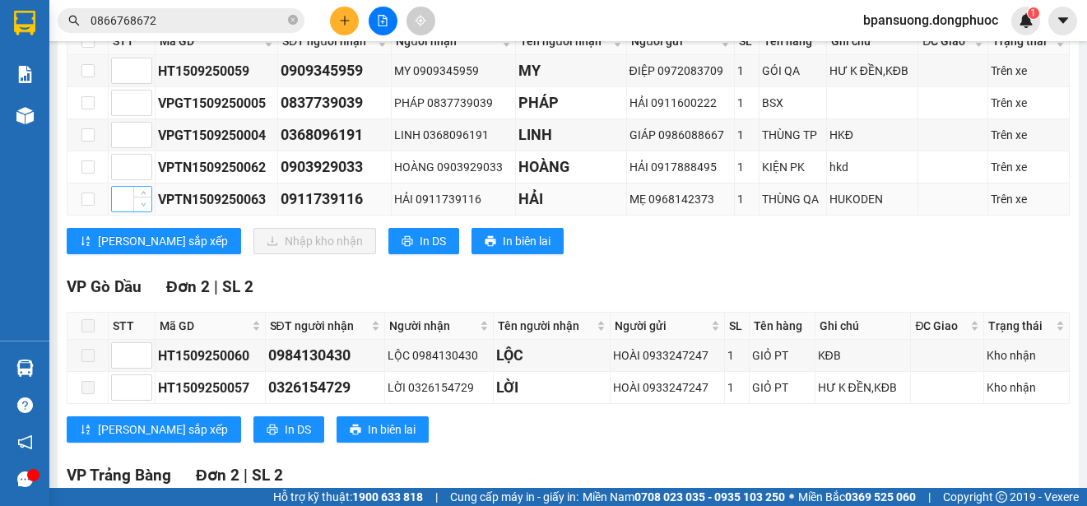
scroll to position [164, 0]
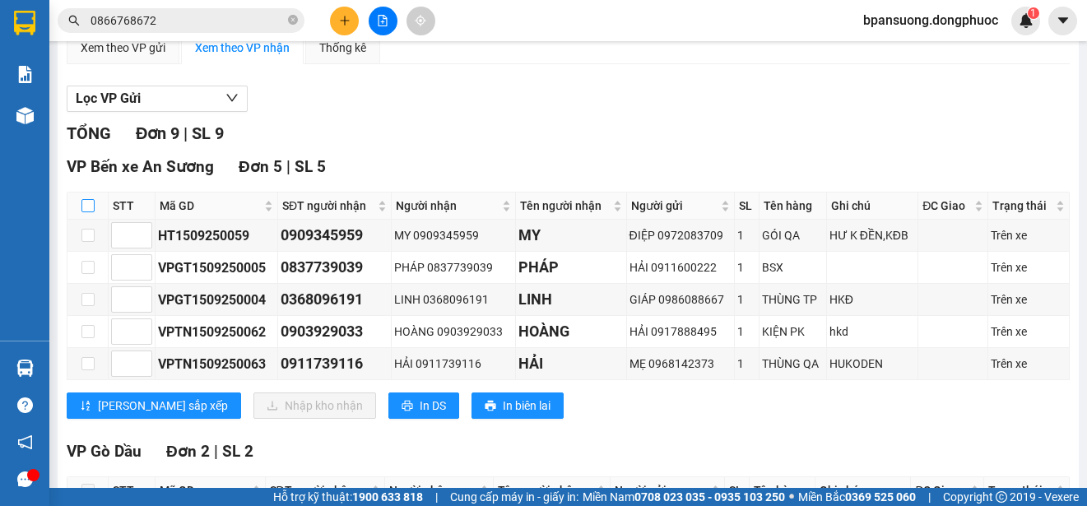
click at [83, 207] on input "checkbox" at bounding box center [87, 205] width 13 height 13
checkbox input "true"
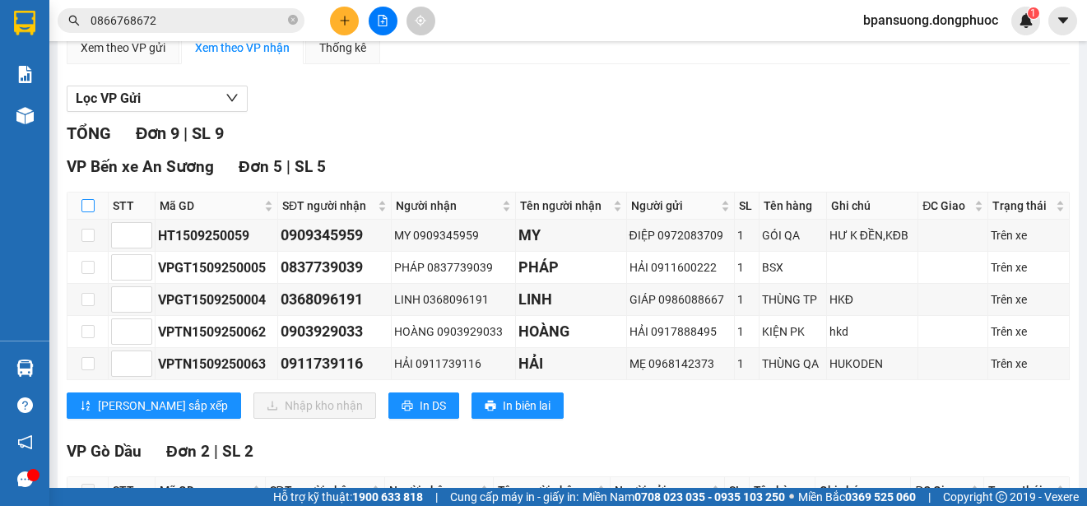
checkbox input "true"
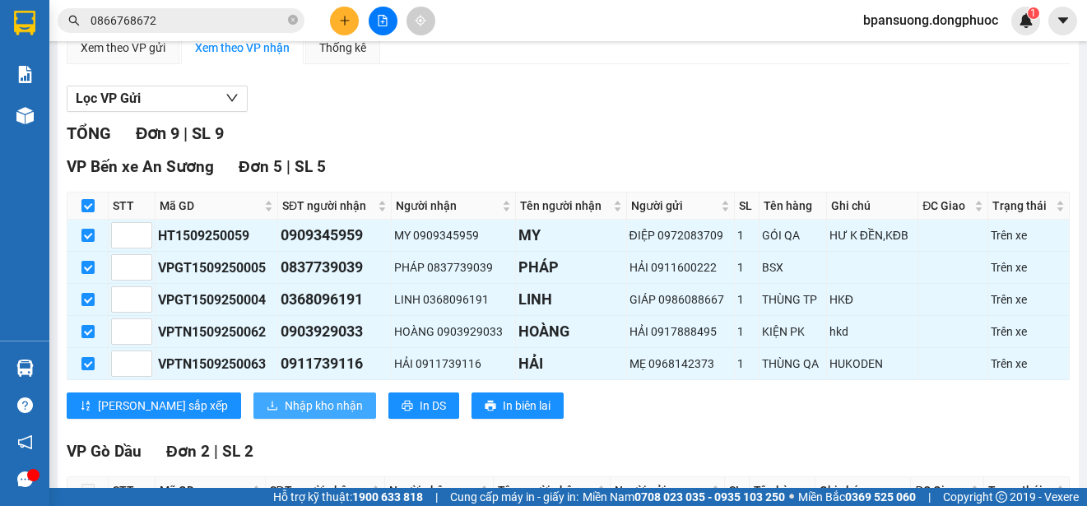
click at [285, 401] on span "Nhập kho nhận" at bounding box center [324, 405] width 78 height 18
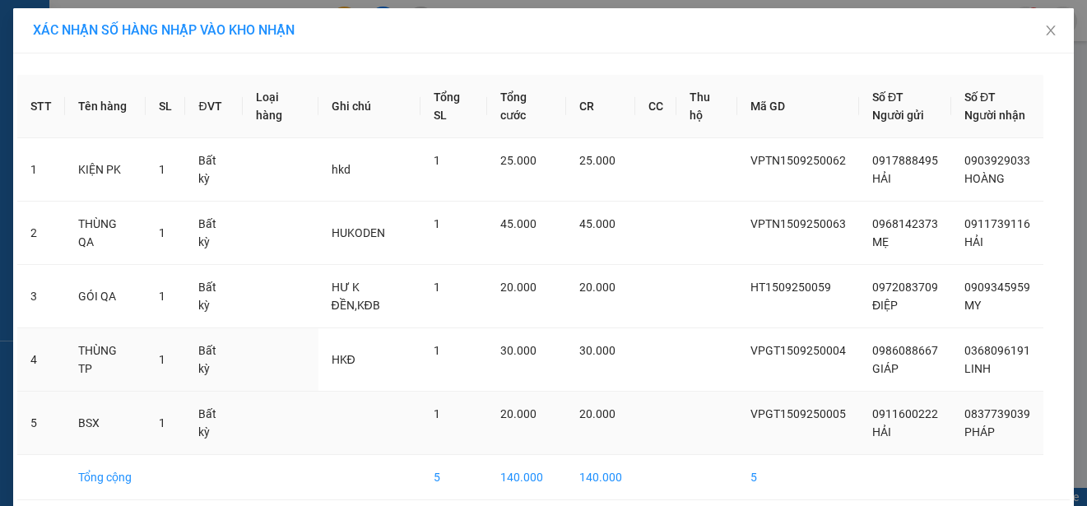
scroll to position [69, 0]
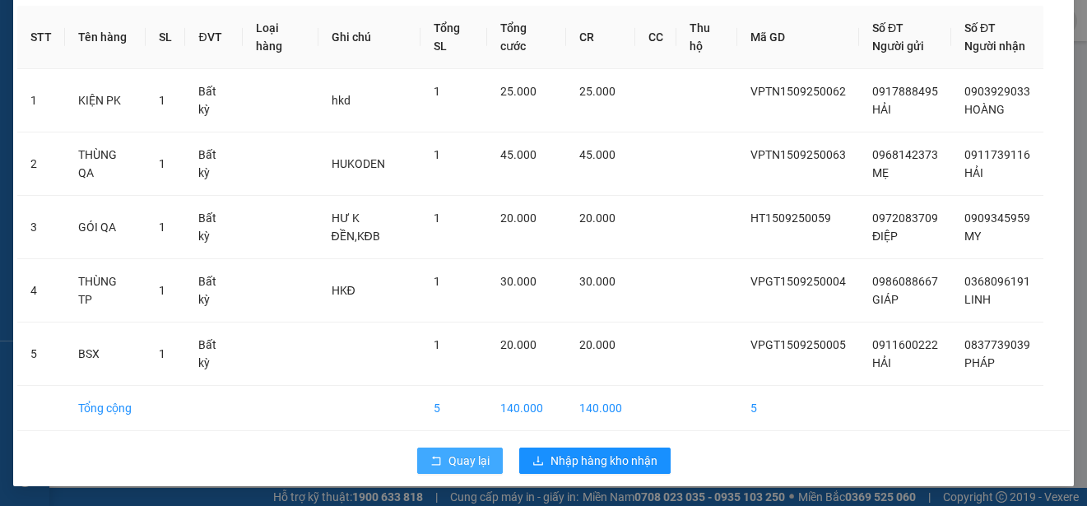
click at [452, 464] on span "Quay lại" at bounding box center [468, 461] width 41 height 18
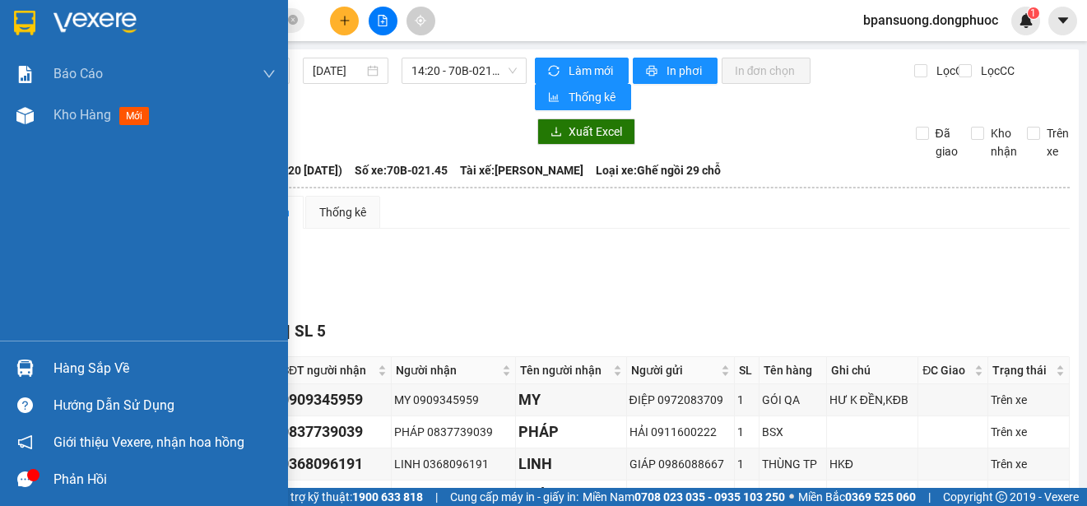
click at [25, 368] on img at bounding box center [24, 367] width 17 height 17
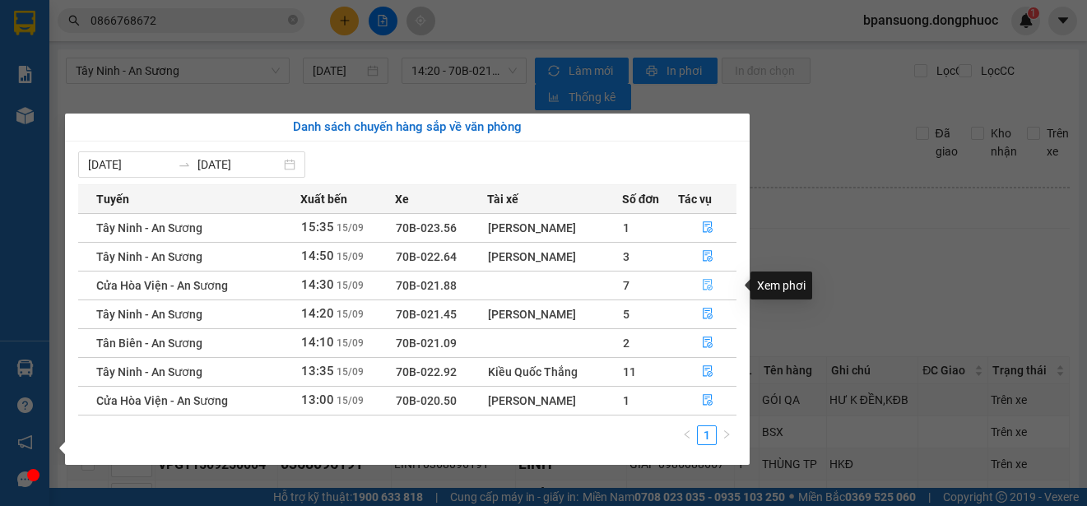
click at [705, 283] on icon "file-done" at bounding box center [708, 285] width 12 height 12
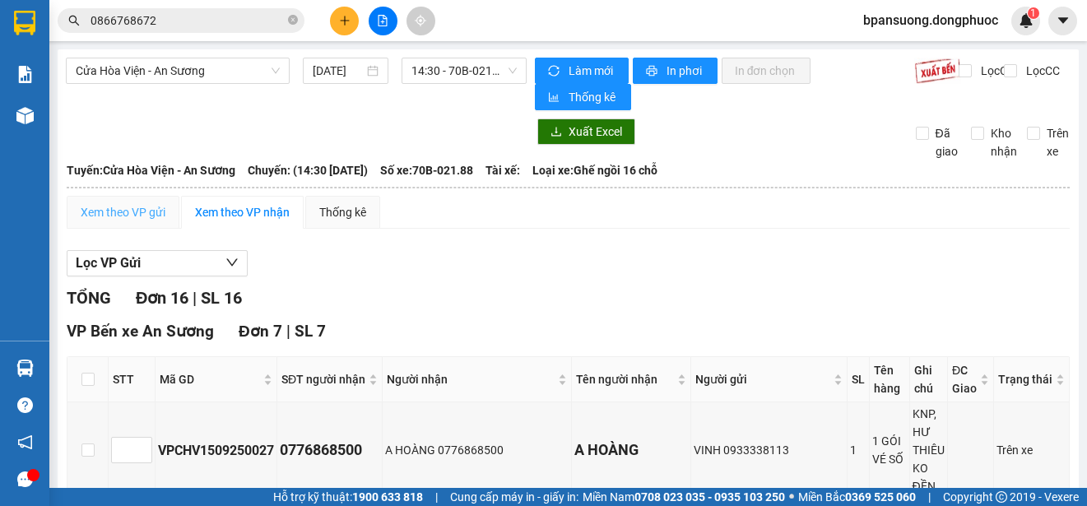
scroll to position [164, 0]
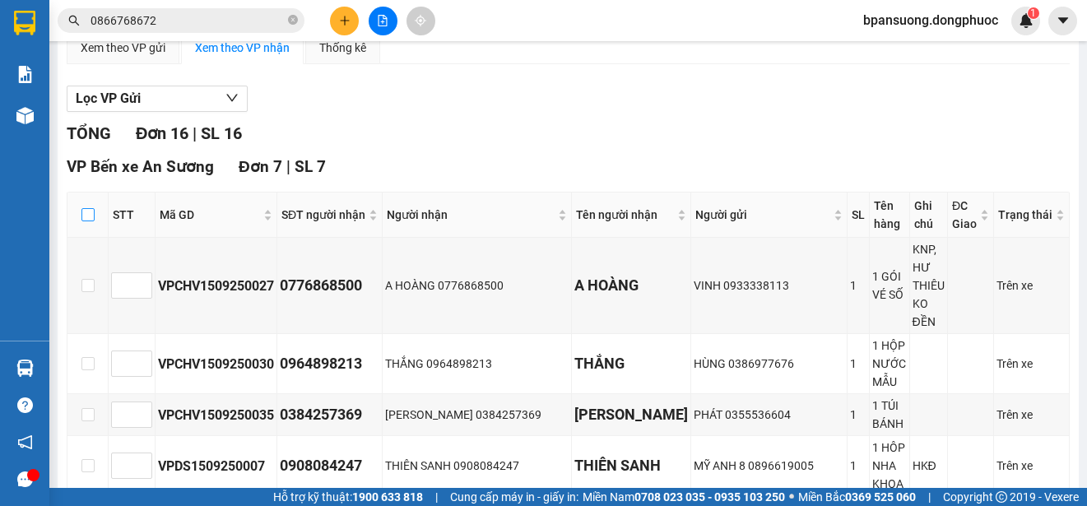
click at [86, 213] on input "checkbox" at bounding box center [87, 214] width 13 height 13
checkbox input "true"
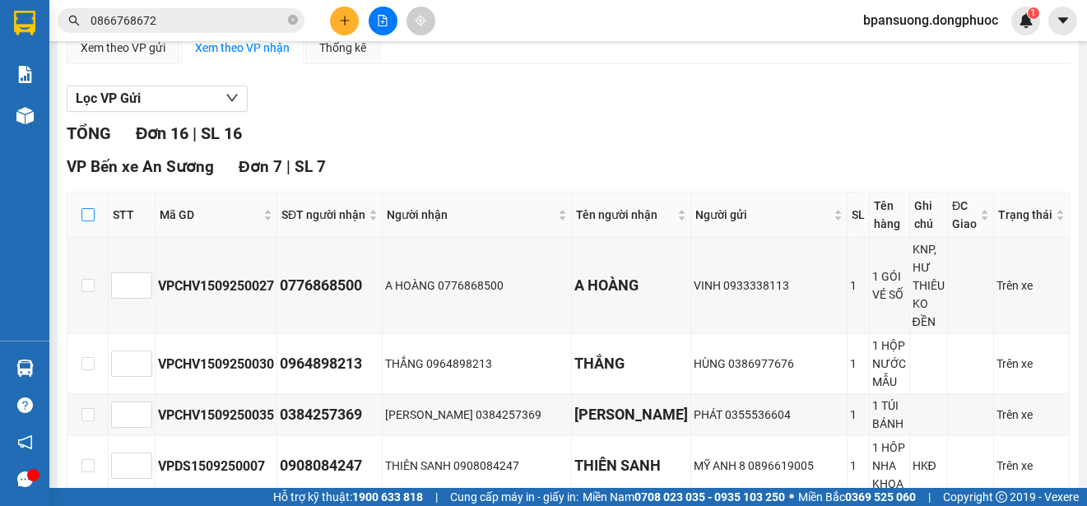
checkbox input "true"
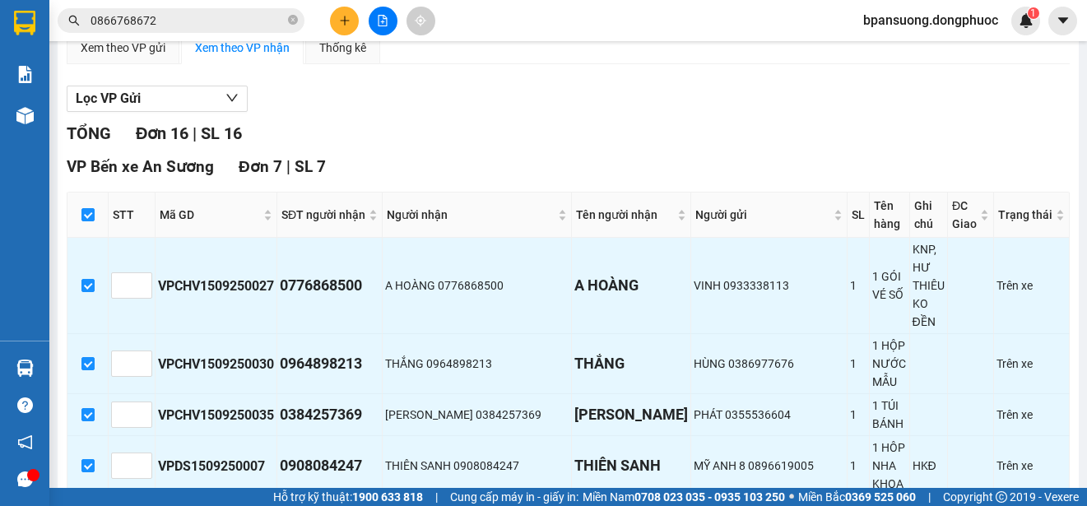
scroll to position [658, 0]
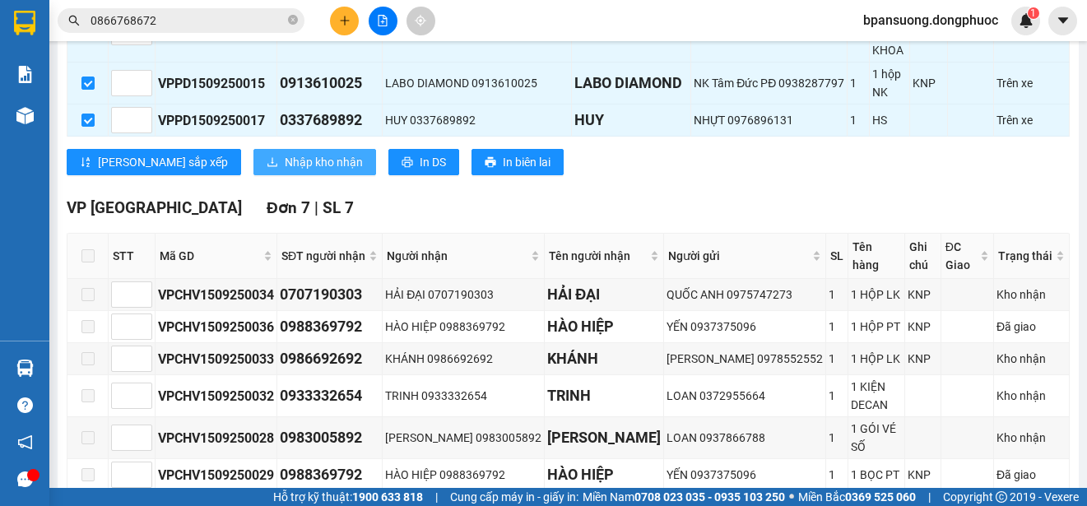
click at [285, 153] on span "Nhập kho nhận" at bounding box center [324, 162] width 78 height 18
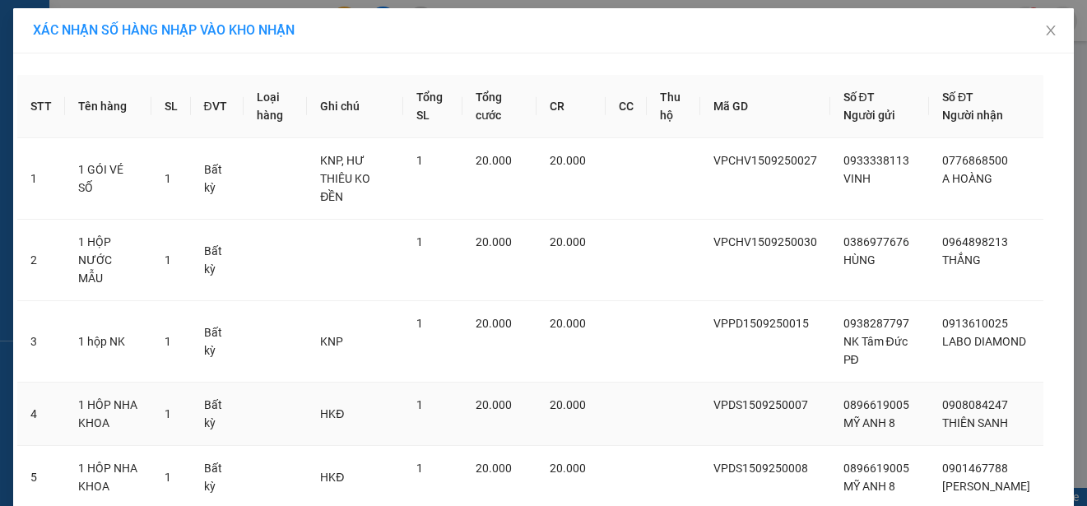
scroll to position [214, 0]
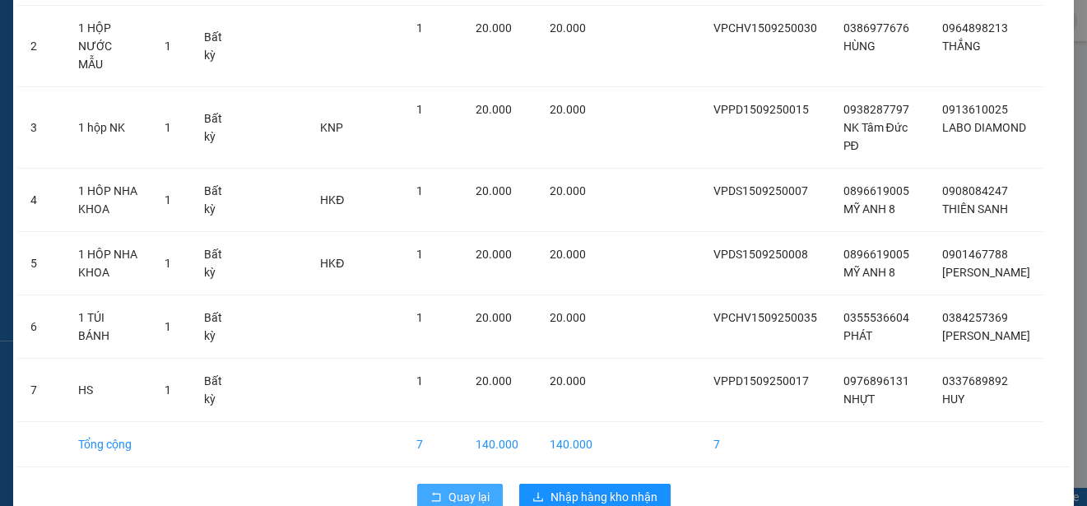
click at [455, 488] on span "Quay lại" at bounding box center [468, 497] width 41 height 18
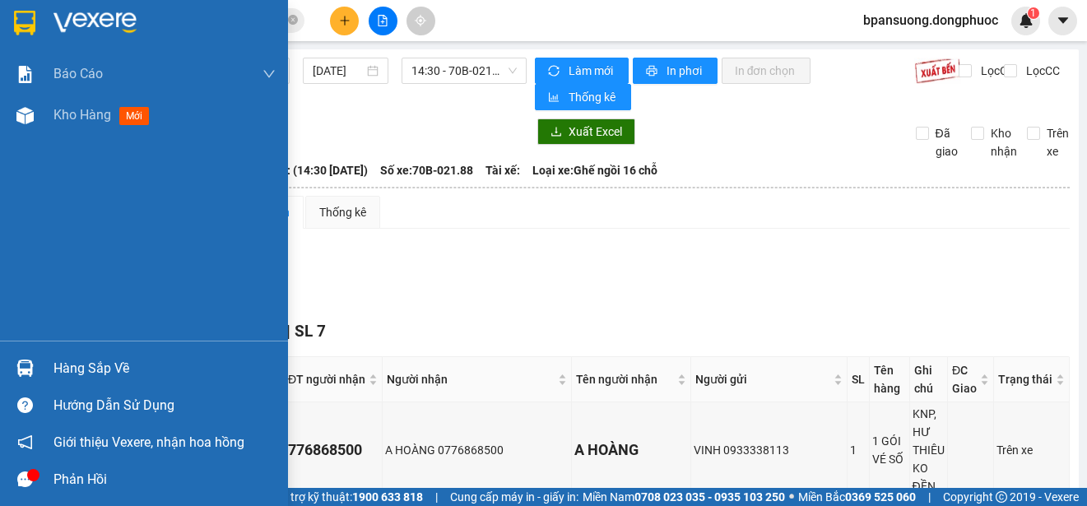
click at [22, 375] on img at bounding box center [24, 367] width 17 height 17
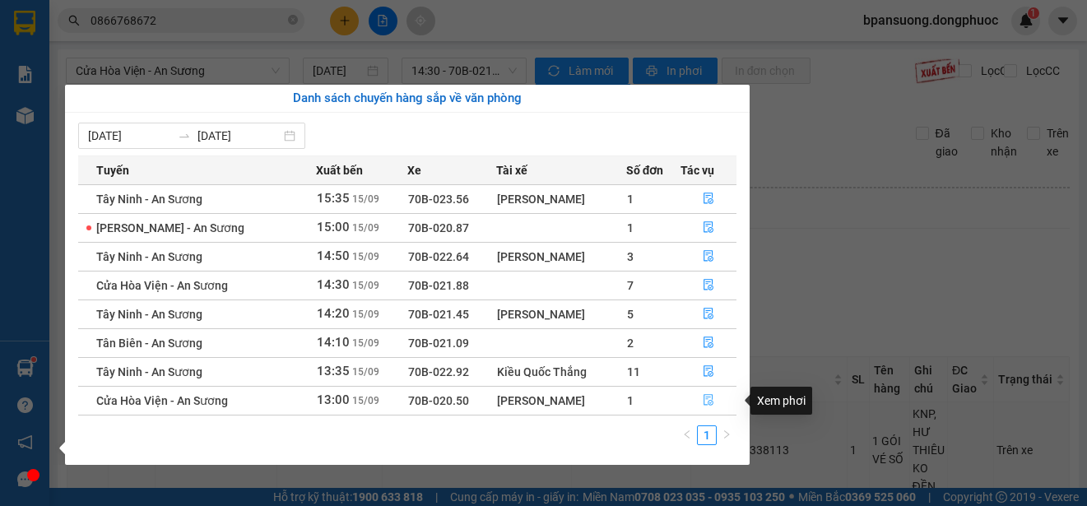
click at [718, 396] on button "button" at bounding box center [708, 400] width 54 height 26
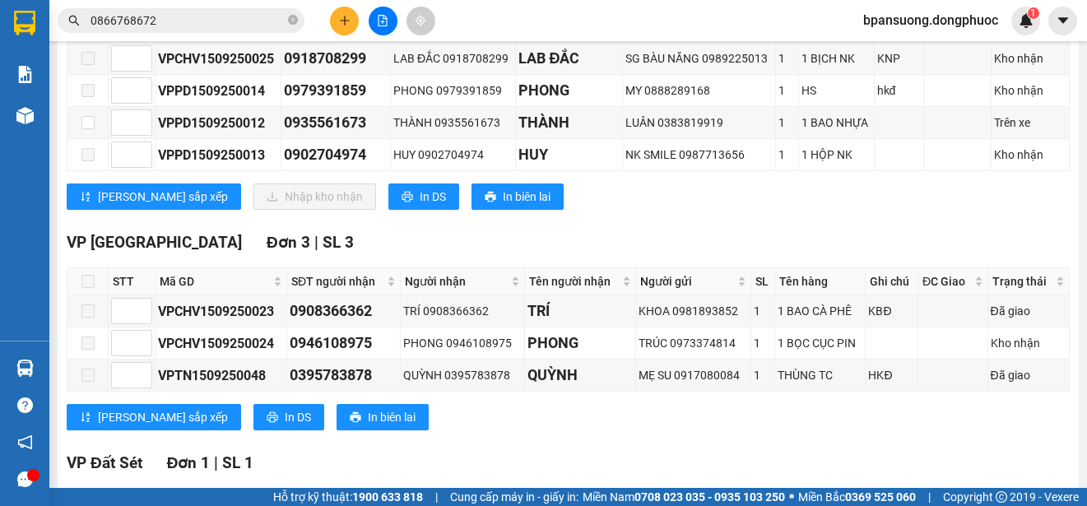
scroll to position [177, 0]
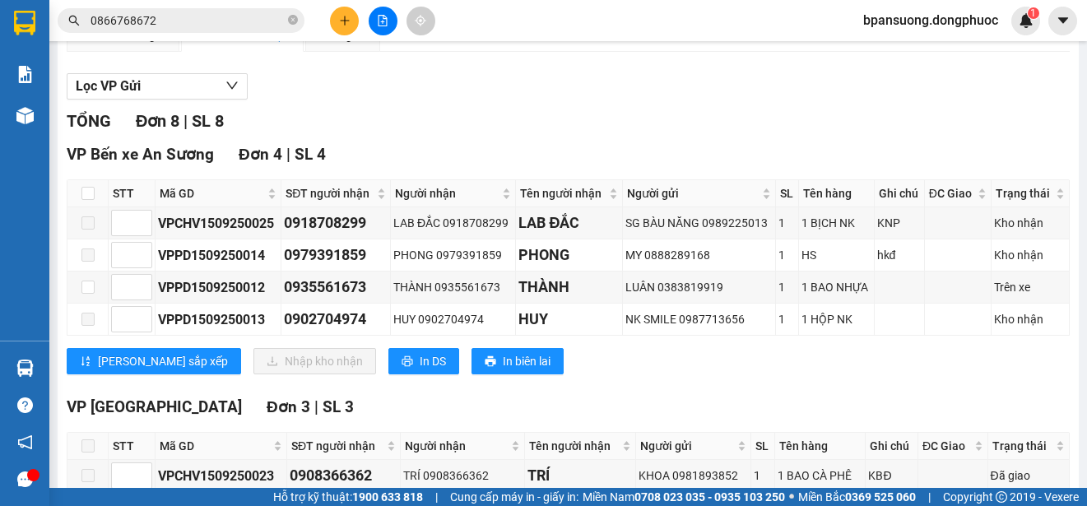
click at [80, 188] on th at bounding box center [87, 193] width 41 height 27
click at [84, 192] on input "checkbox" at bounding box center [87, 193] width 13 height 13
checkbox input "true"
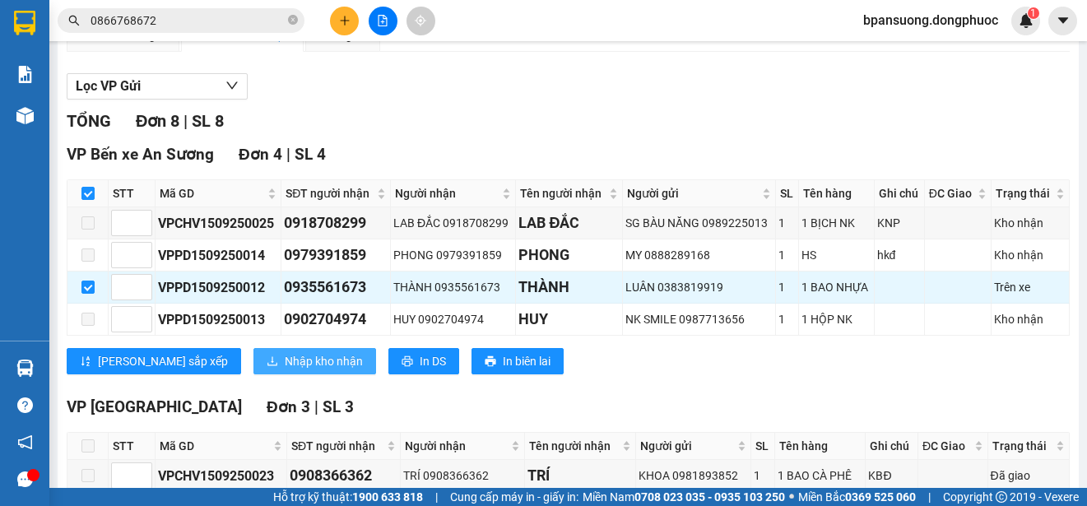
click at [285, 359] on span "Nhập kho nhận" at bounding box center [324, 361] width 78 height 18
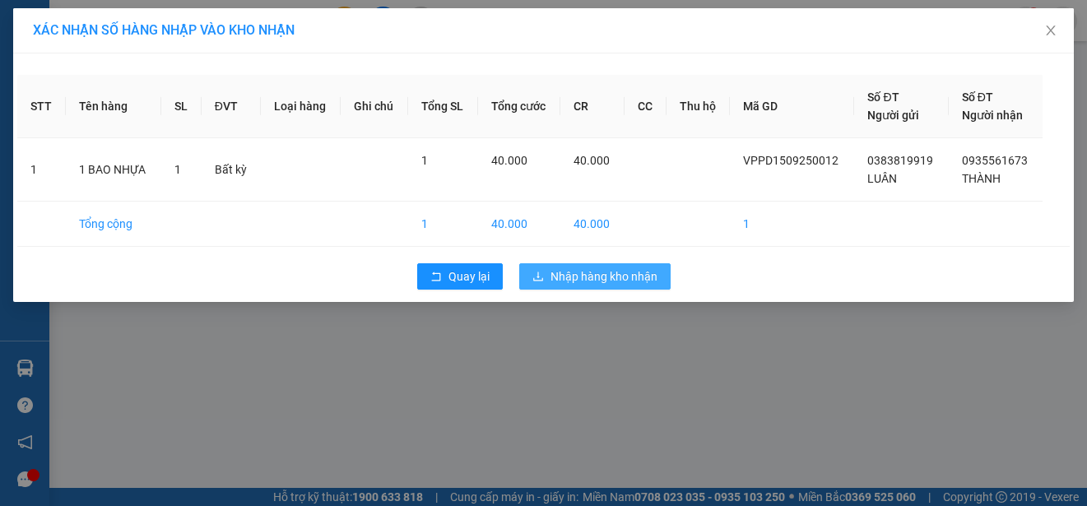
click at [591, 278] on span "Nhập hàng kho nhận" at bounding box center [603, 276] width 107 height 18
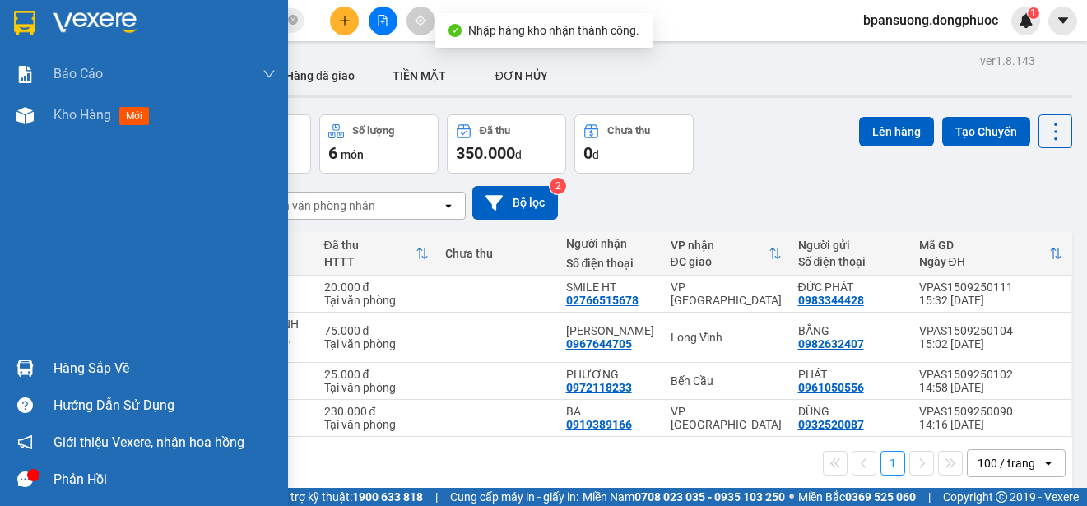
click at [32, 358] on div at bounding box center [25, 368] width 29 height 29
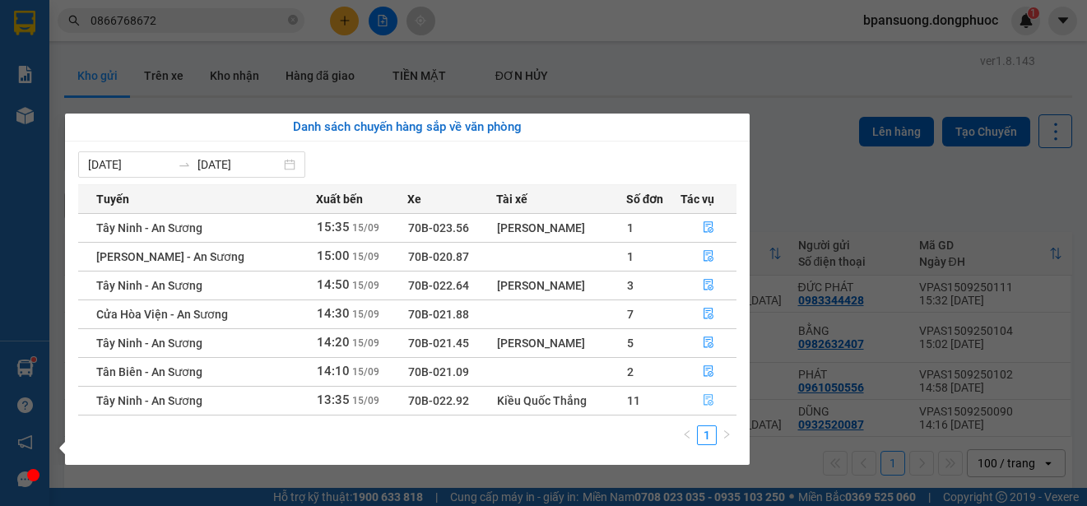
click at [712, 401] on icon "file-done" at bounding box center [708, 400] width 12 height 12
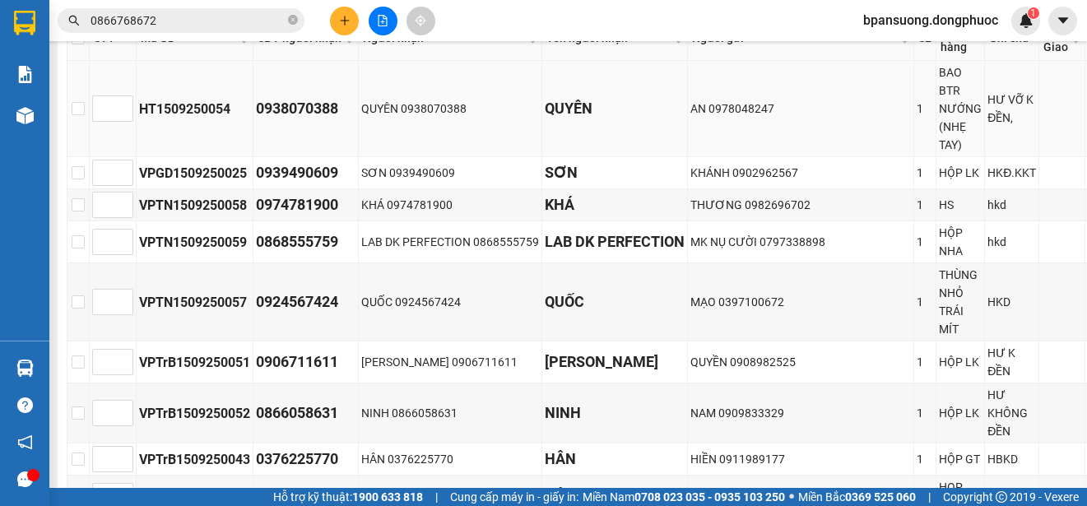
scroll to position [177, 0]
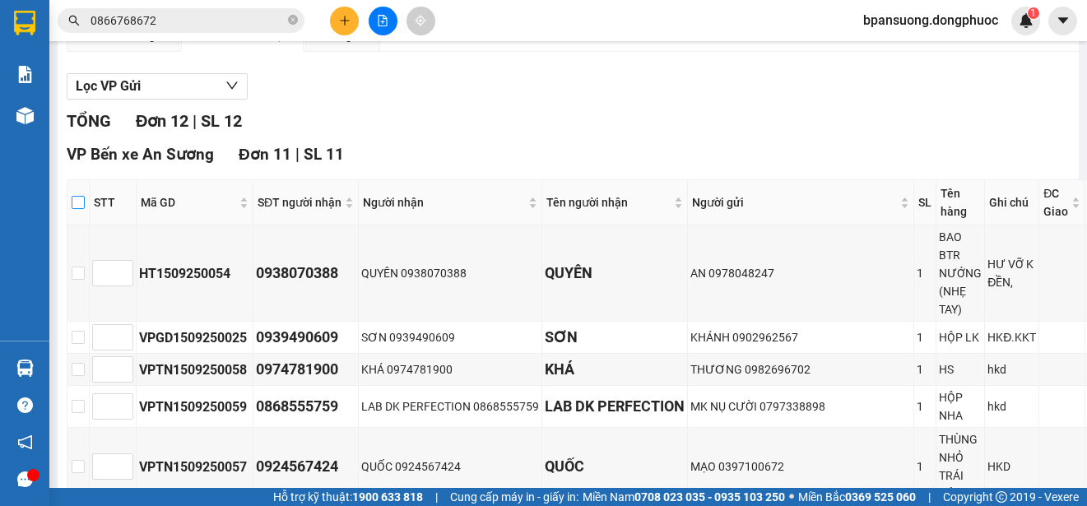
click at [81, 200] on input "checkbox" at bounding box center [78, 202] width 13 height 13
checkbox input "true"
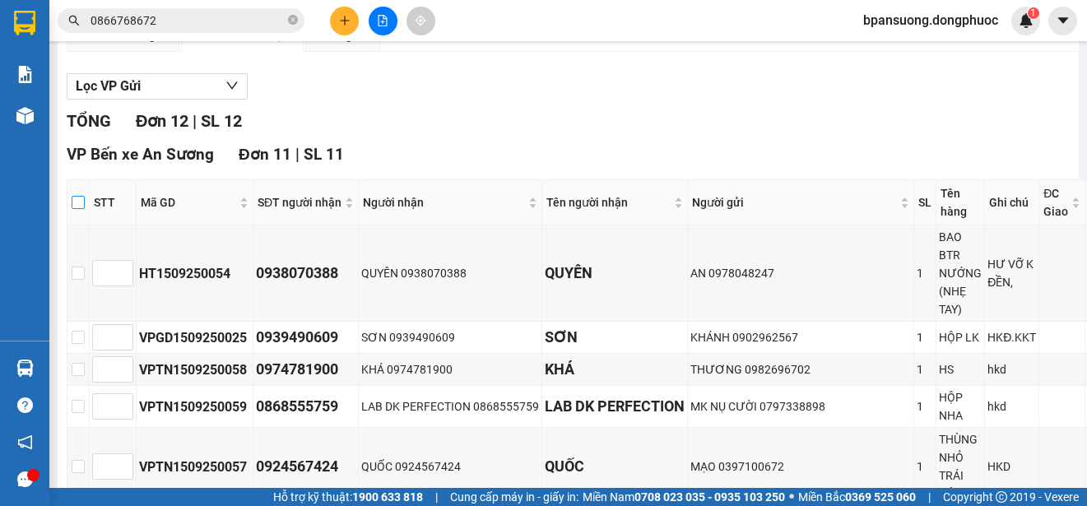
checkbox input "true"
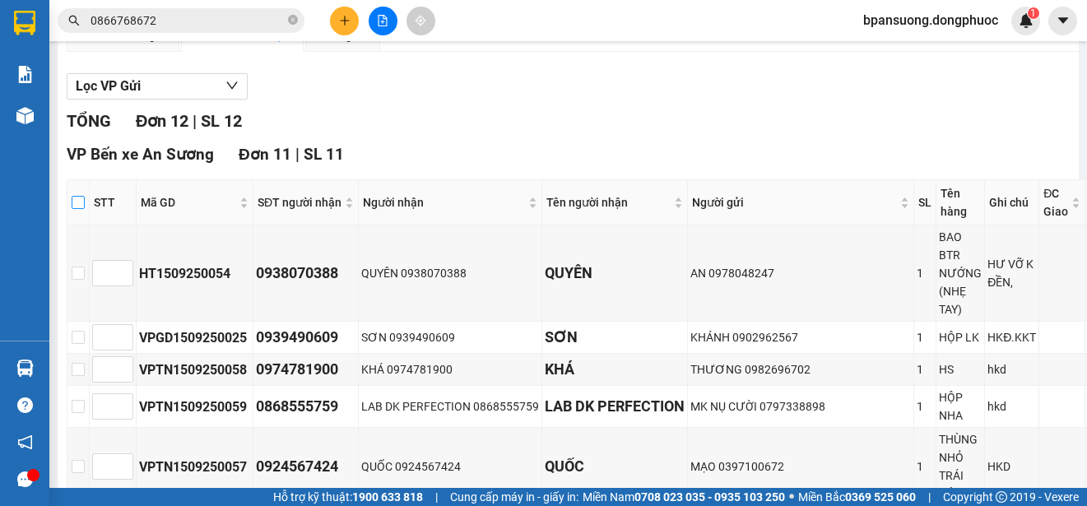
checkbox input "true"
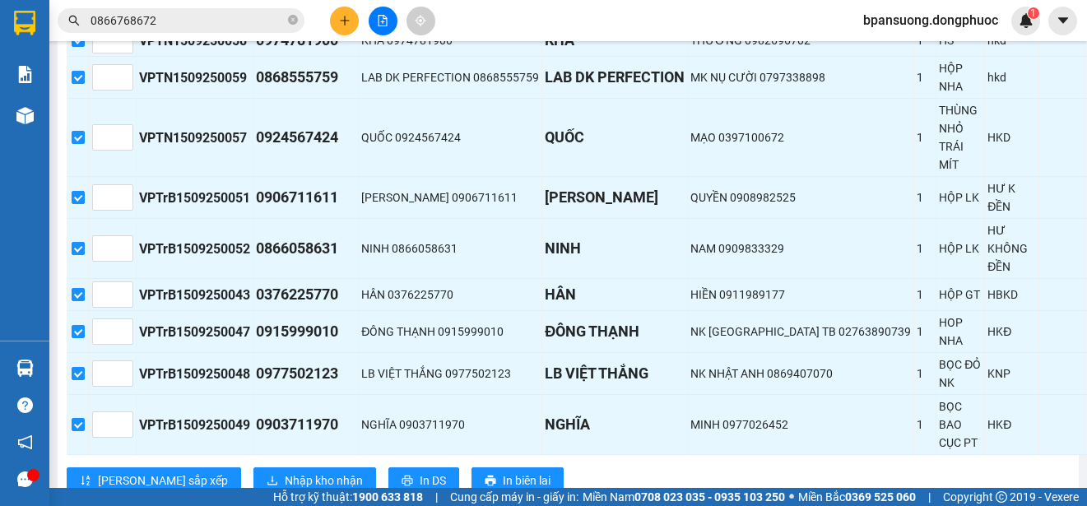
scroll to position [670, 0]
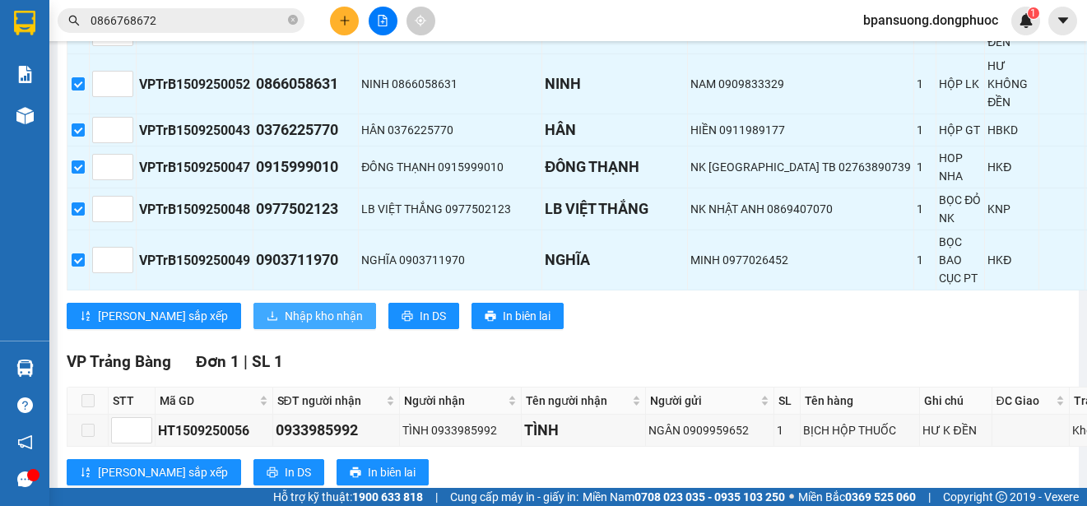
click at [285, 319] on span "Nhập kho nhận" at bounding box center [324, 316] width 78 height 18
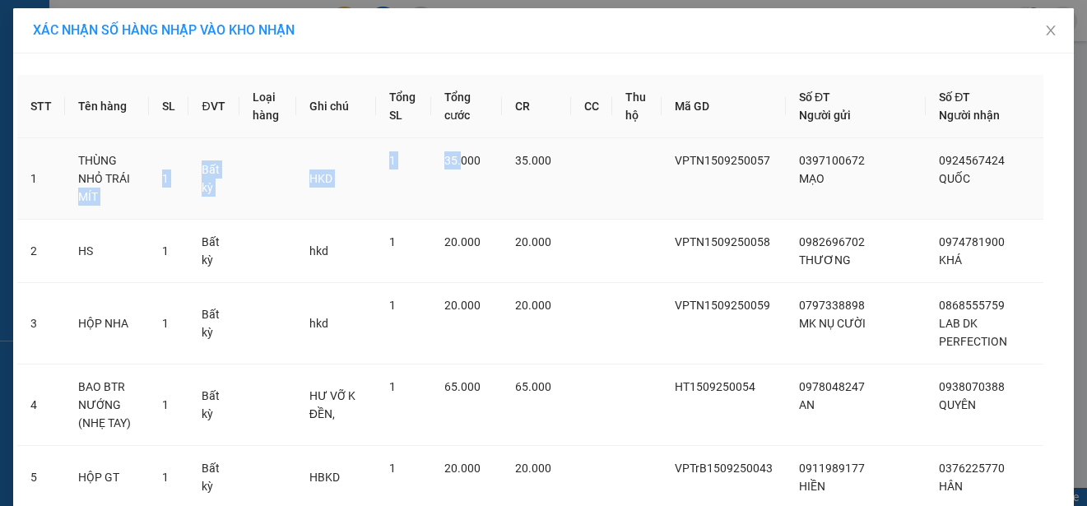
drag, startPoint x: 183, startPoint y: 163, endPoint x: 507, endPoint y: 156, distance: 324.1
click at [507, 156] on tr "1 THÙNG NHỎ TRÁI MÍT 1 Bất kỳ HKD 1 35.000 35.000 VPTN1509250057 0397100672 MẠO…" at bounding box center [543, 178] width 1052 height 81
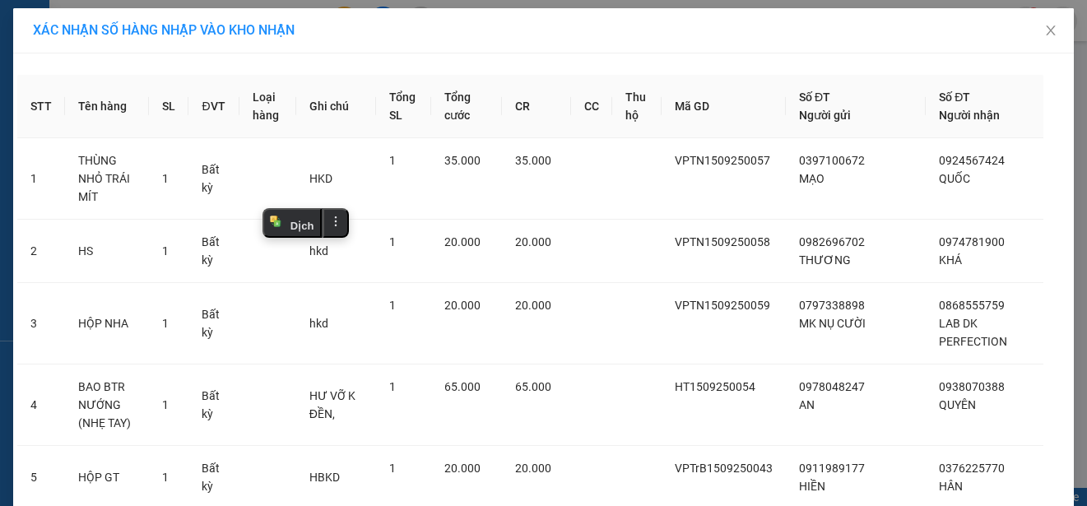
click at [710, 35] on div "XÁC NHẬN SỐ HÀNG NHẬP VÀO KHO NHẬN" at bounding box center [543, 30] width 1021 height 18
click at [1048, 27] on icon "close" at bounding box center [1049, 30] width 9 height 10
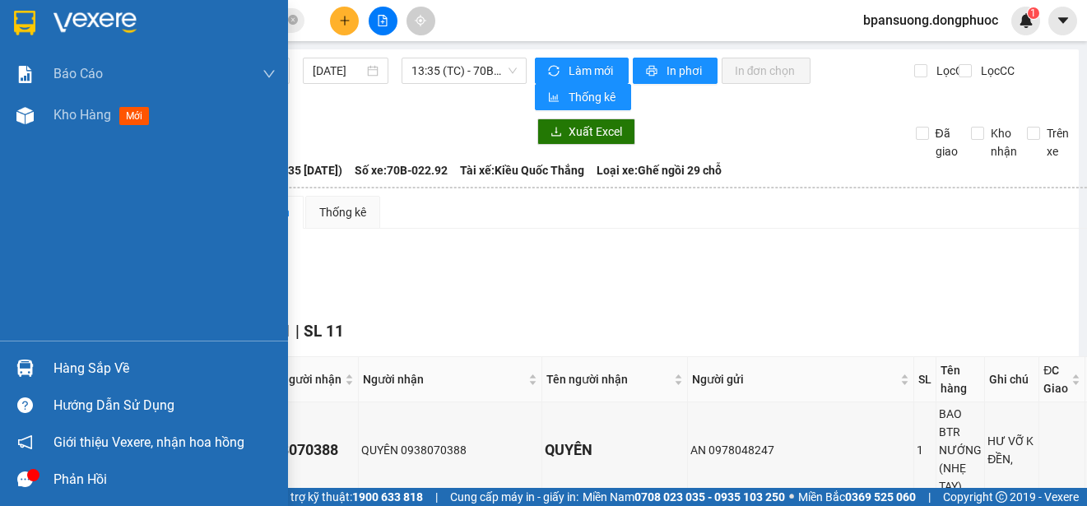
click at [37, 362] on div at bounding box center [25, 368] width 29 height 29
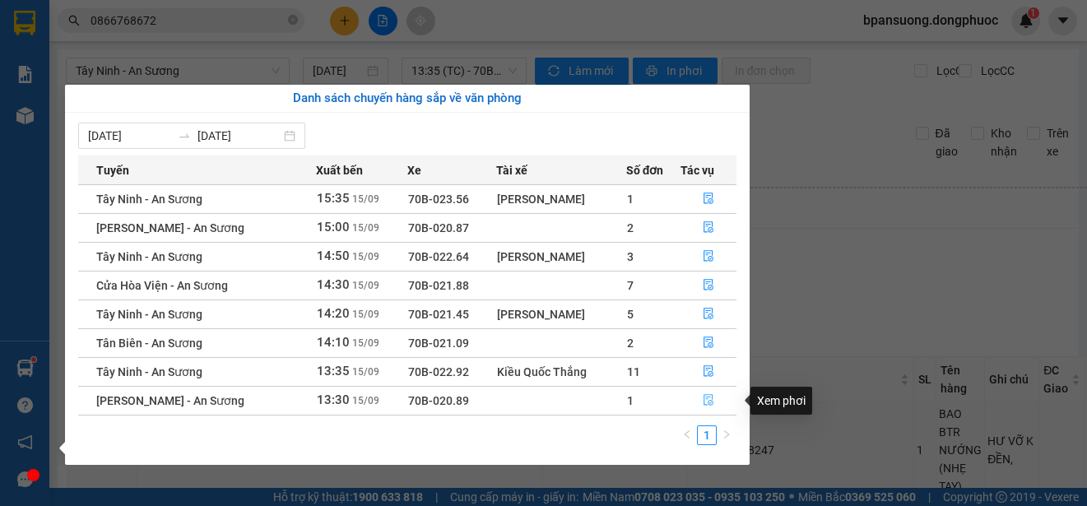
click at [710, 400] on icon "file-done" at bounding box center [708, 400] width 12 height 12
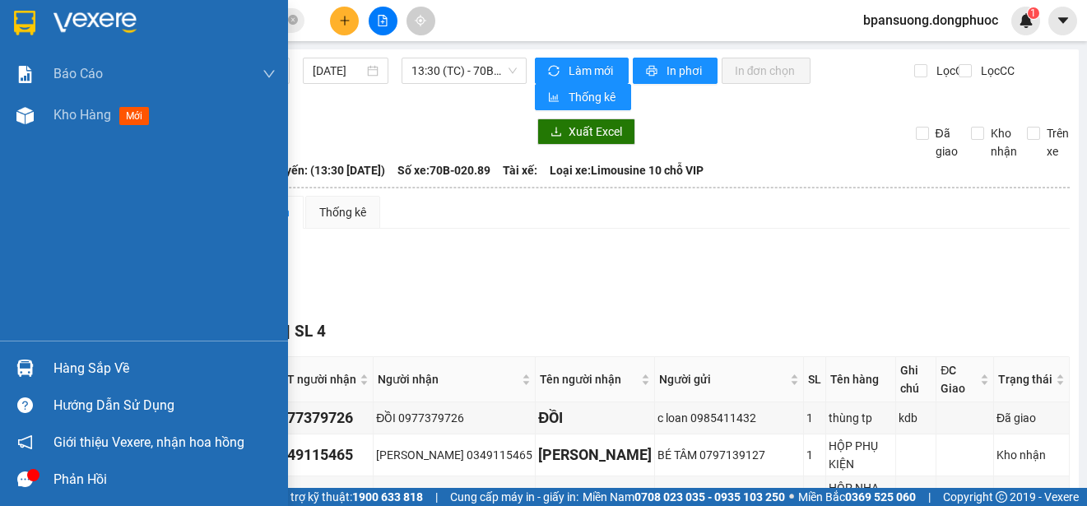
click at [37, 378] on div at bounding box center [25, 368] width 29 height 29
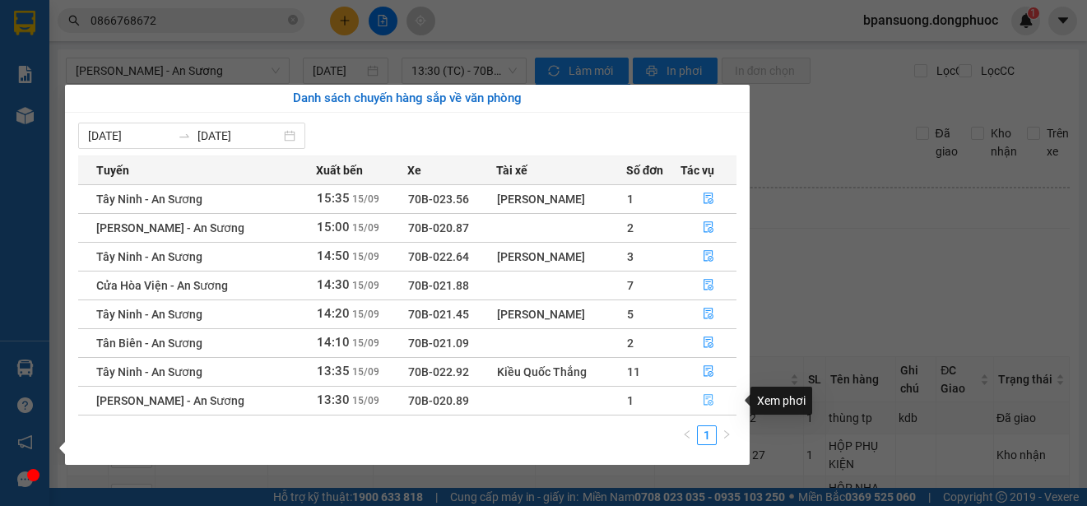
click at [714, 397] on button "button" at bounding box center [708, 400] width 54 height 26
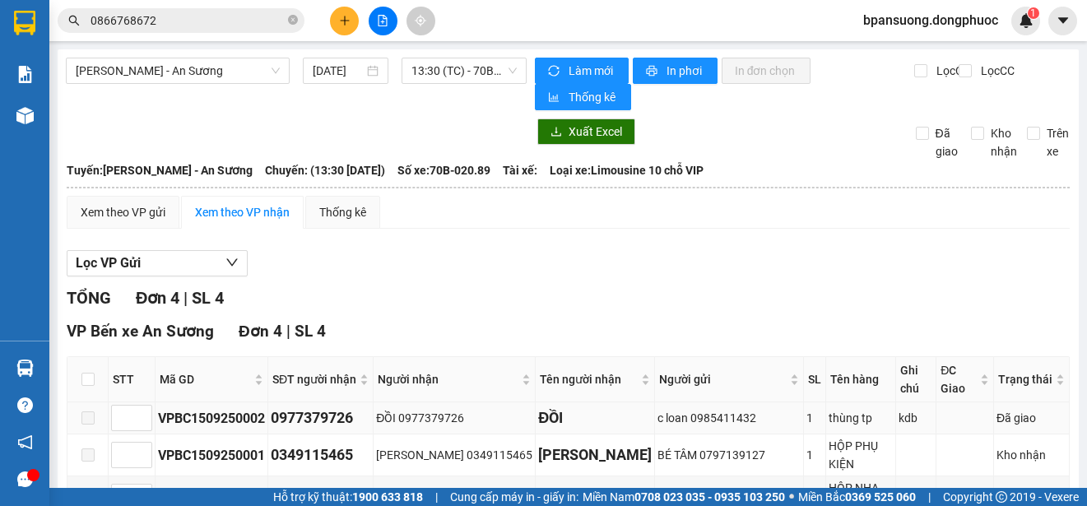
scroll to position [109, 0]
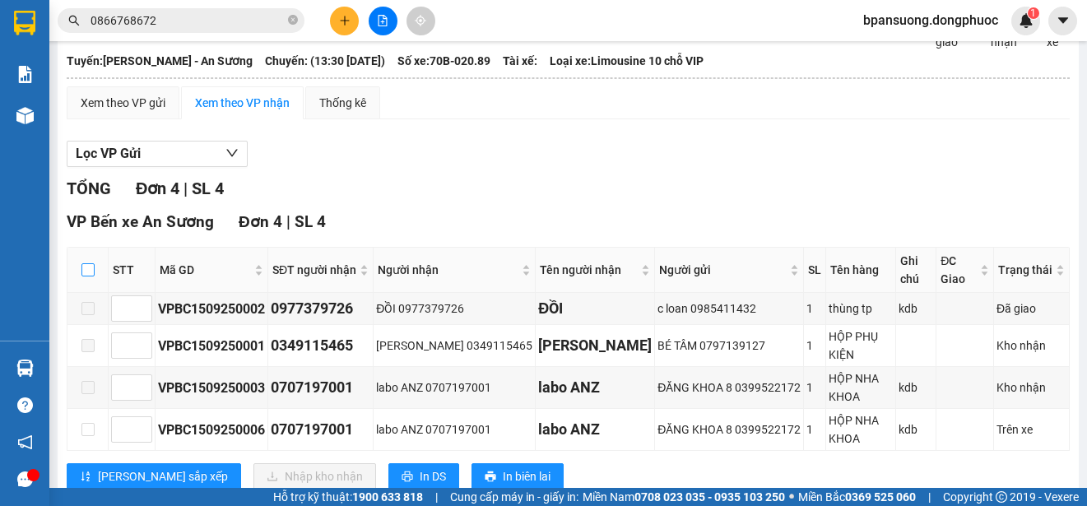
click at [82, 261] on label at bounding box center [87, 270] width 13 height 18
click at [82, 263] on input "checkbox" at bounding box center [87, 269] width 13 height 13
checkbox input "true"
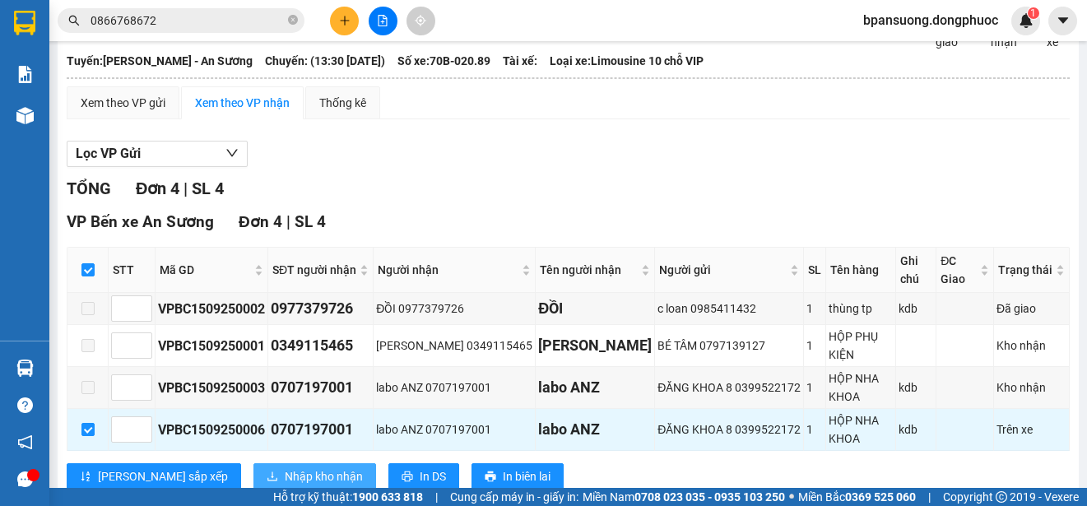
click at [285, 467] on span "Nhập kho nhận" at bounding box center [324, 476] width 78 height 18
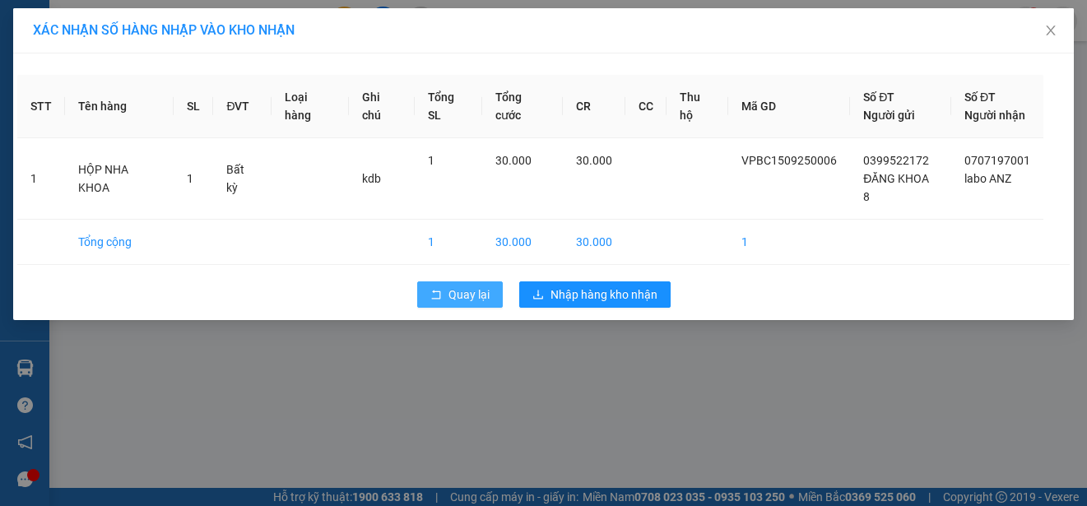
click at [440, 281] on button "Quay lại" at bounding box center [460, 294] width 86 height 26
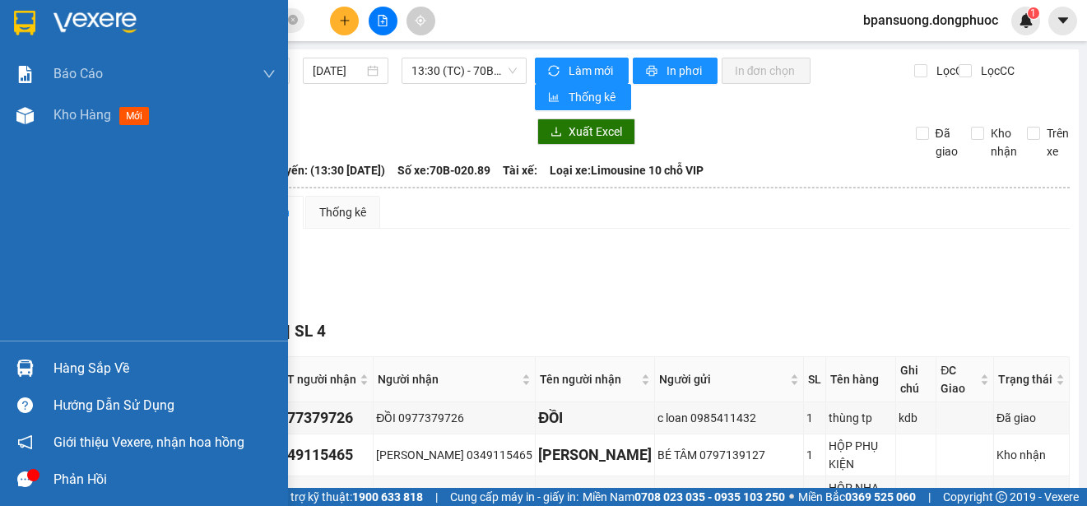
click at [35, 355] on div at bounding box center [25, 368] width 29 height 29
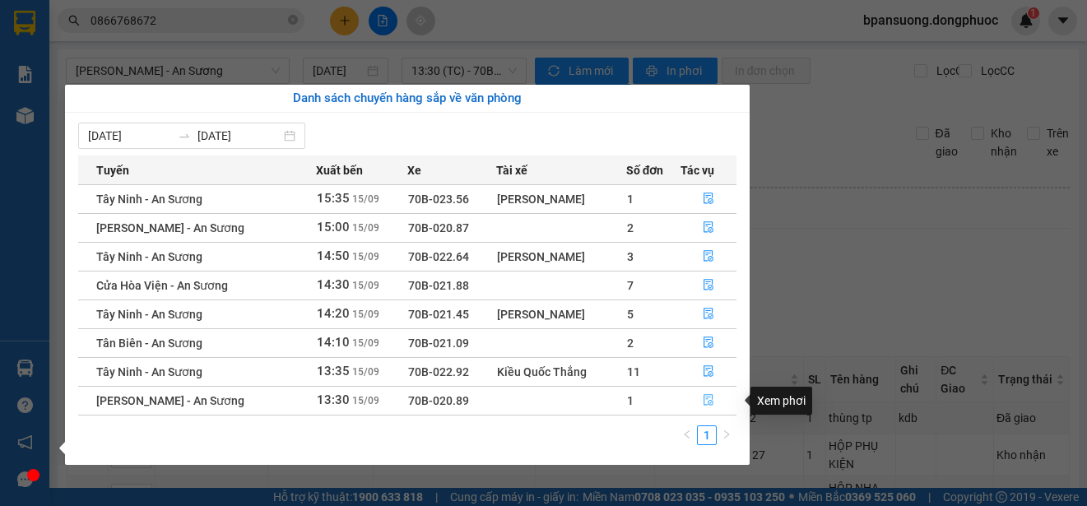
click at [707, 392] on button "button" at bounding box center [708, 400] width 54 height 26
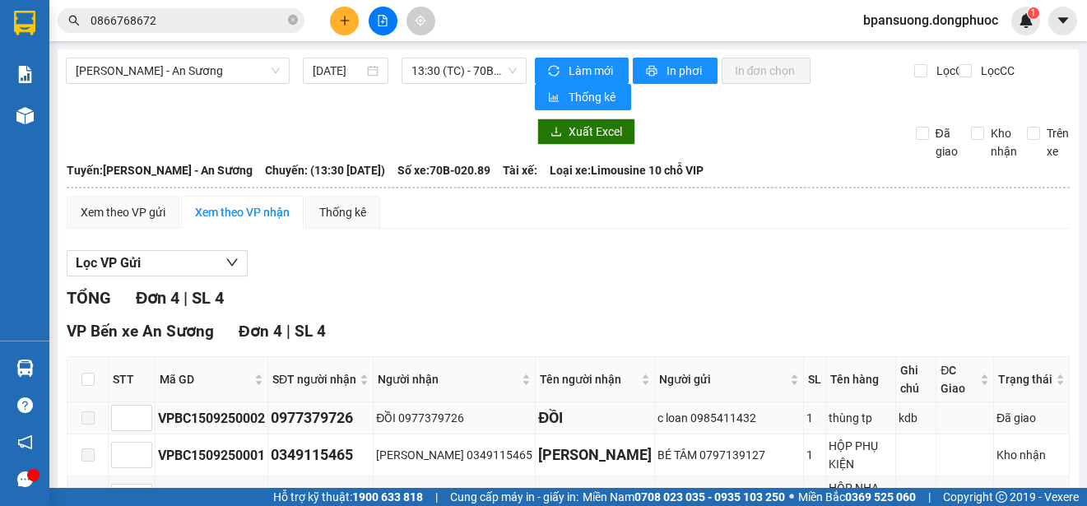
scroll to position [109, 0]
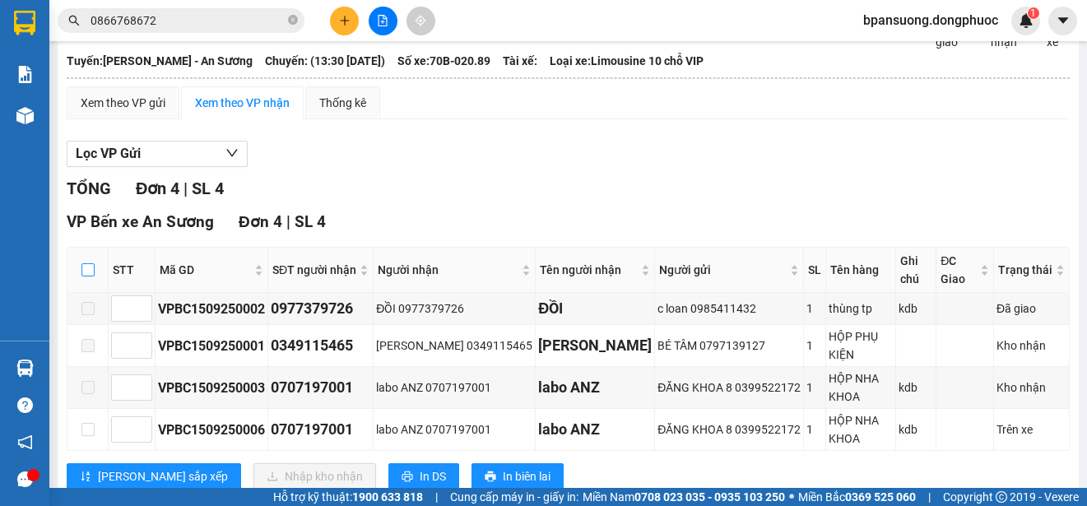
click at [88, 263] on input "checkbox" at bounding box center [87, 269] width 13 height 13
checkbox input "true"
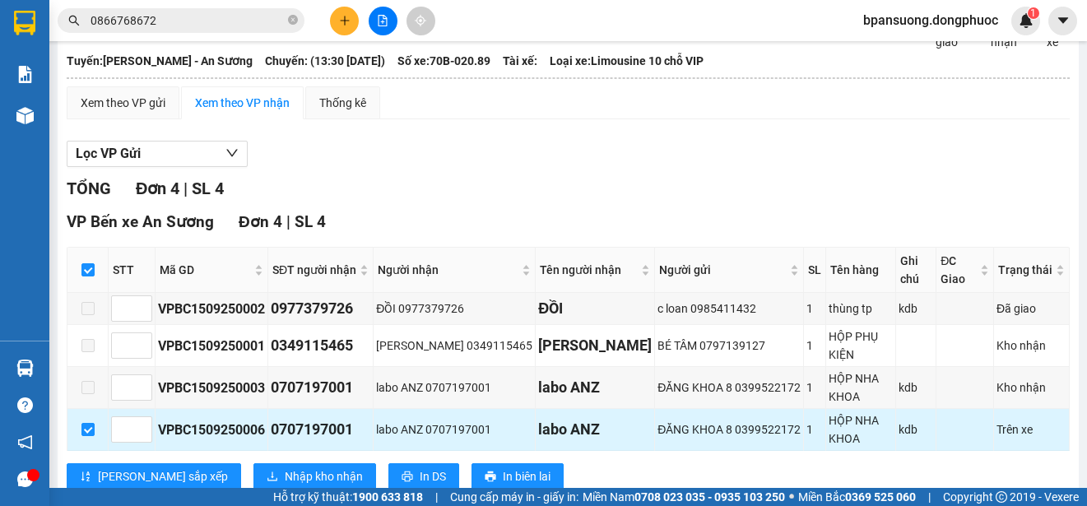
click at [218, 419] on div "VPBC1509250006" at bounding box center [211, 429] width 107 height 21
copy div "VPBC1509250006"
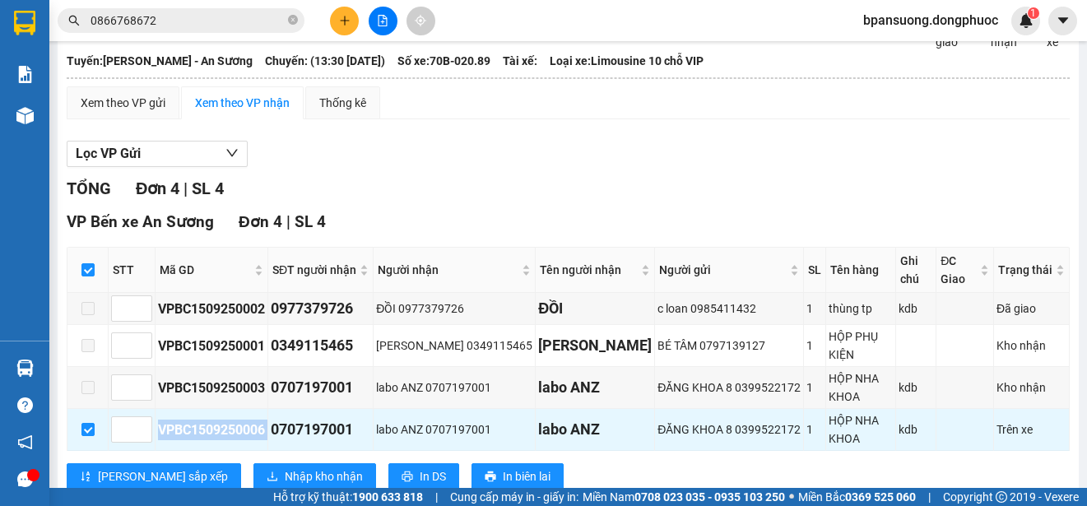
click at [171, 16] on input "0866768672" at bounding box center [187, 21] width 194 height 18
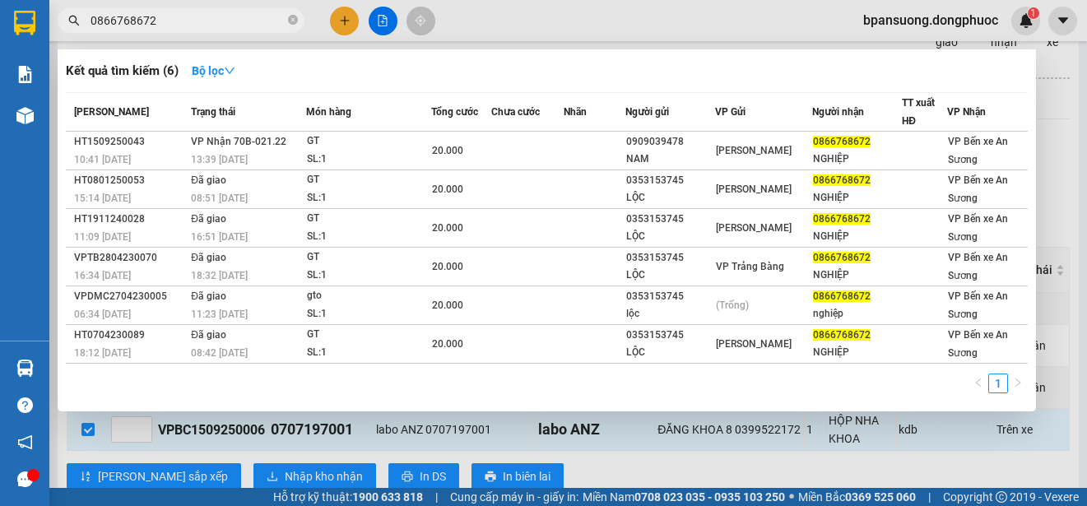
paste input "VPBC1509250006"
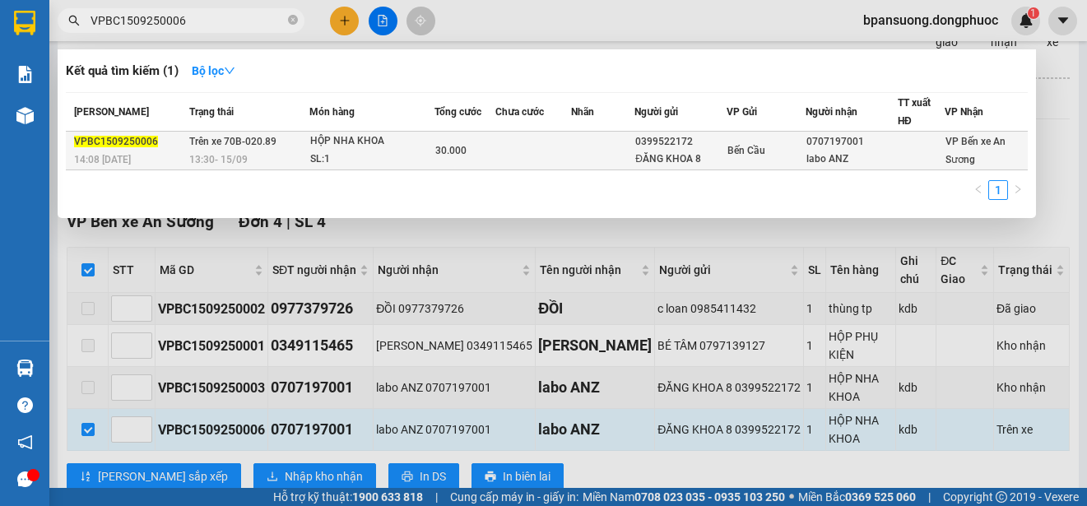
type input "VPBC1509250006"
click at [241, 145] on span "Trên xe 70B-020.89" at bounding box center [232, 142] width 87 height 12
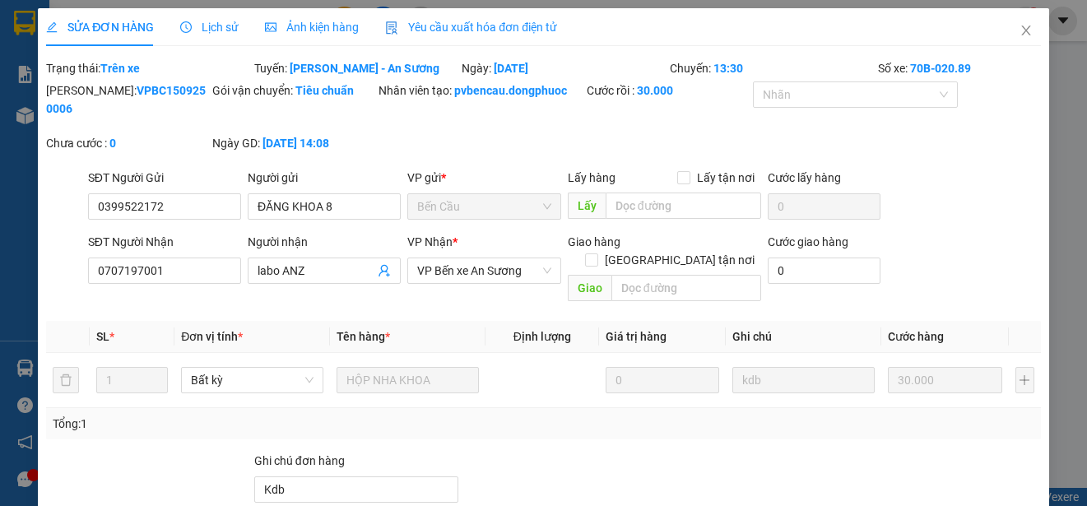
click at [217, 21] on span "Lịch sử" at bounding box center [209, 27] width 58 height 13
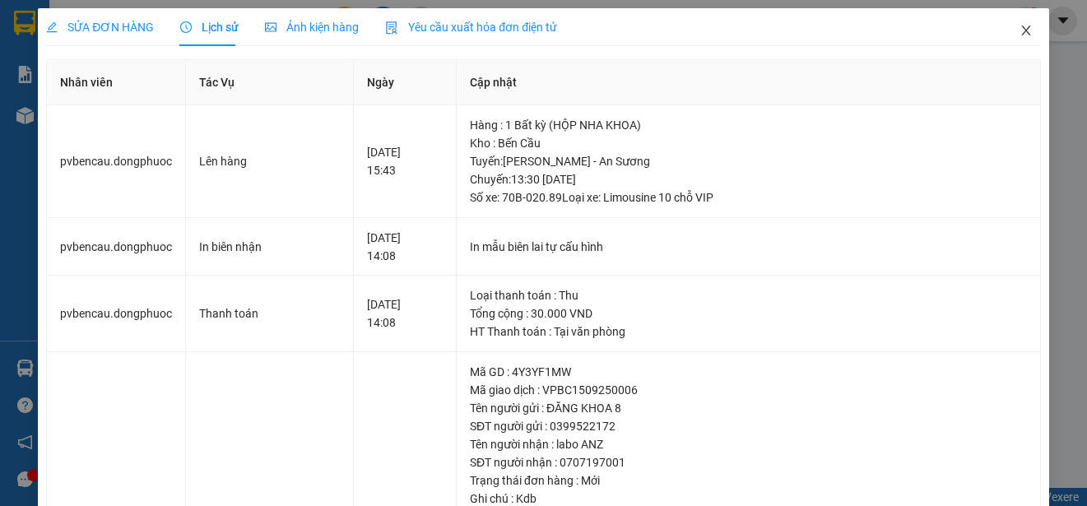
click at [1020, 18] on span "Close" at bounding box center [1026, 31] width 46 height 46
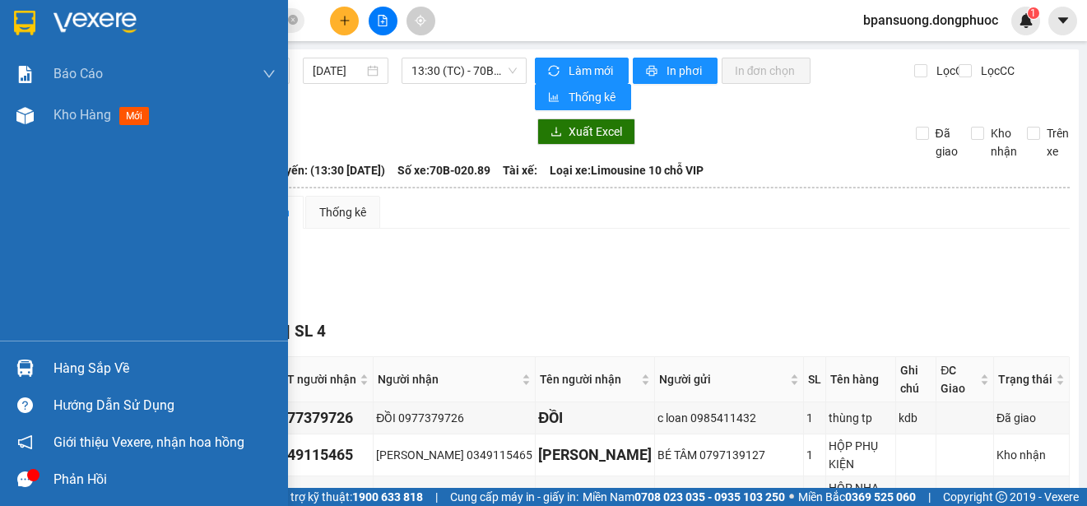
drag, startPoint x: 39, startPoint y: 368, endPoint x: 36, endPoint y: 352, distance: 15.8
click at [39, 368] on div at bounding box center [25, 368] width 29 height 29
